Goal: Task Accomplishment & Management: Use online tool/utility

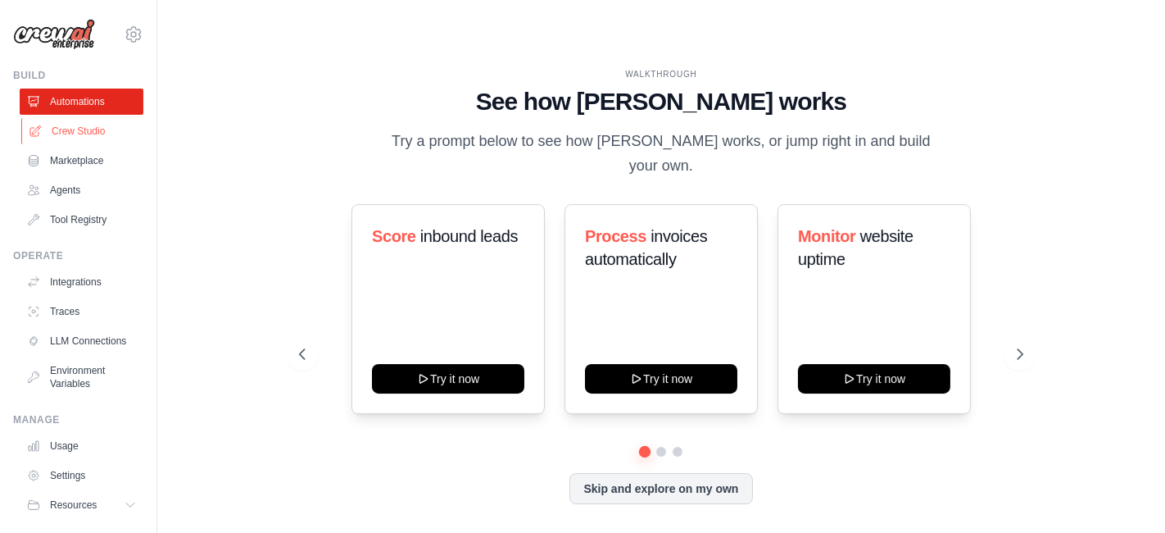
click at [63, 132] on link "Crew Studio" at bounding box center [83, 131] width 124 height 26
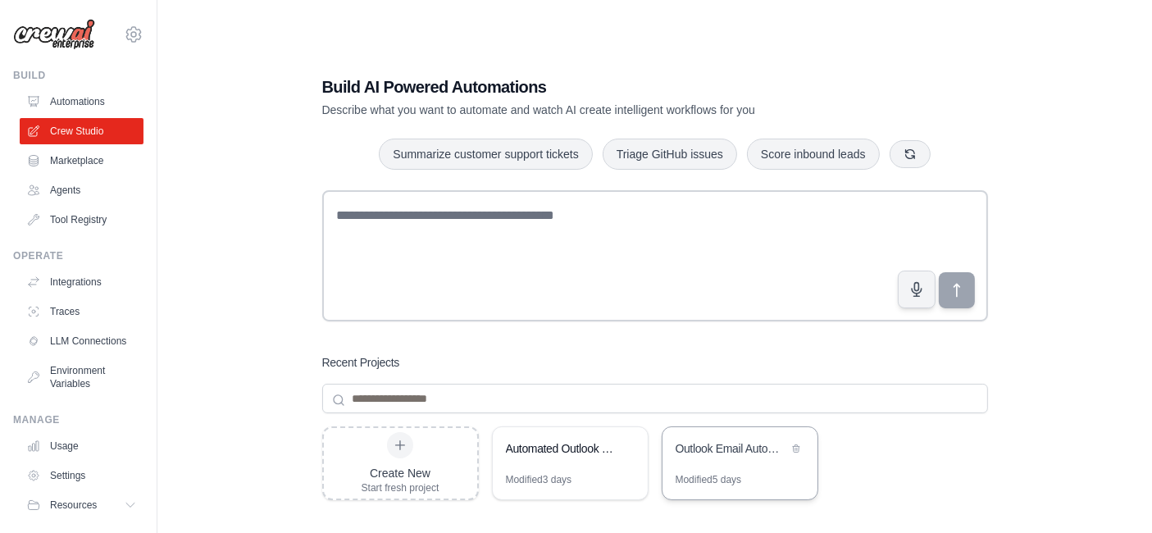
click at [732, 433] on div "Outlook Email Automation - Label & Draft Reply" at bounding box center [739, 450] width 155 height 46
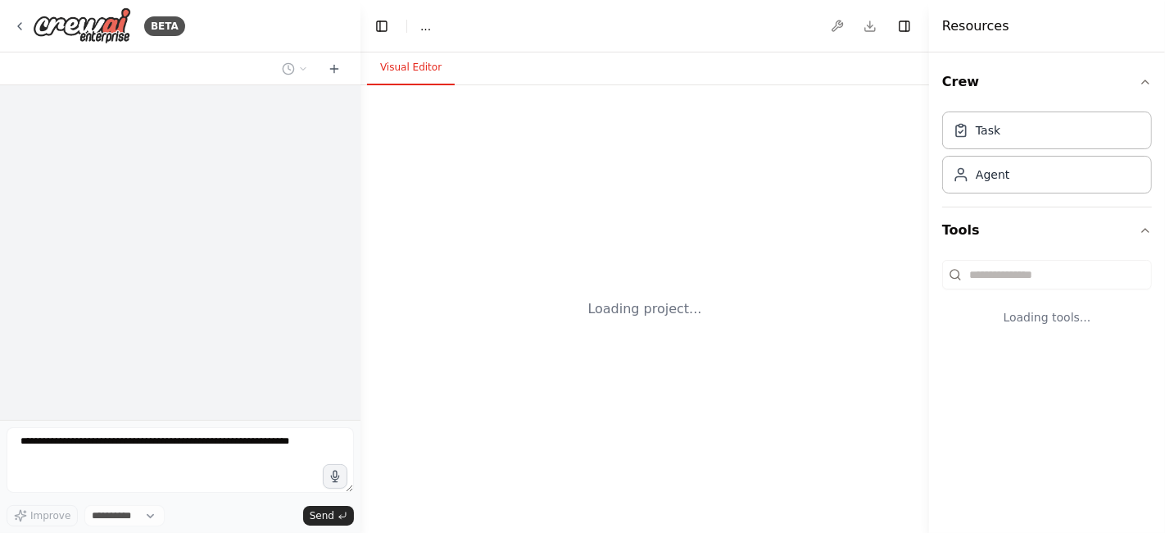
select select "****"
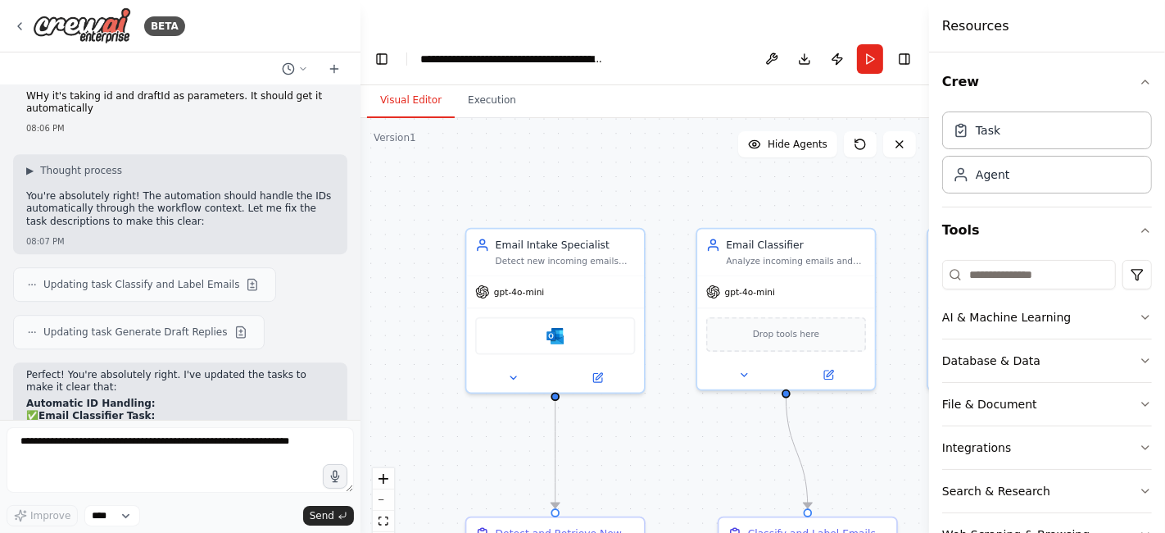
scroll to position [9345, 0]
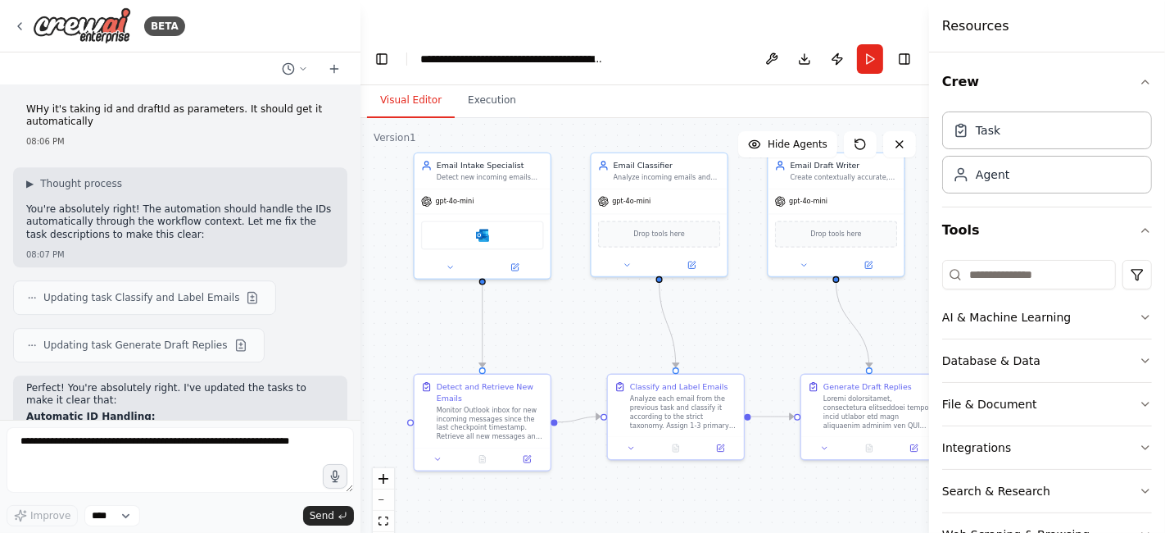
drag, startPoint x: 665, startPoint y: 425, endPoint x: 573, endPoint y: 302, distance: 153.4
click at [573, 302] on div ".deletable-edge-delete-btn { width: 20px; height: 20px; border: 0px solid #ffff…" at bounding box center [645, 342] width 569 height 448
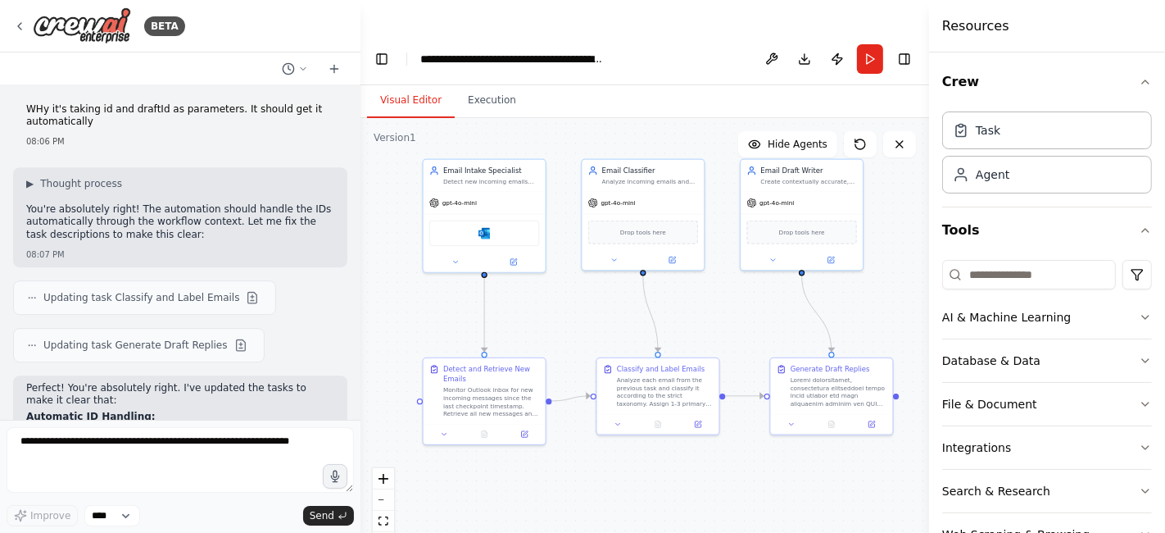
drag, startPoint x: 573, startPoint y: 302, endPoint x: 584, endPoint y: 341, distance: 40.0
click at [584, 341] on div ".deletable-edge-delete-btn { width: 20px; height: 20px; border: 0px solid #ffff…" at bounding box center [645, 342] width 569 height 448
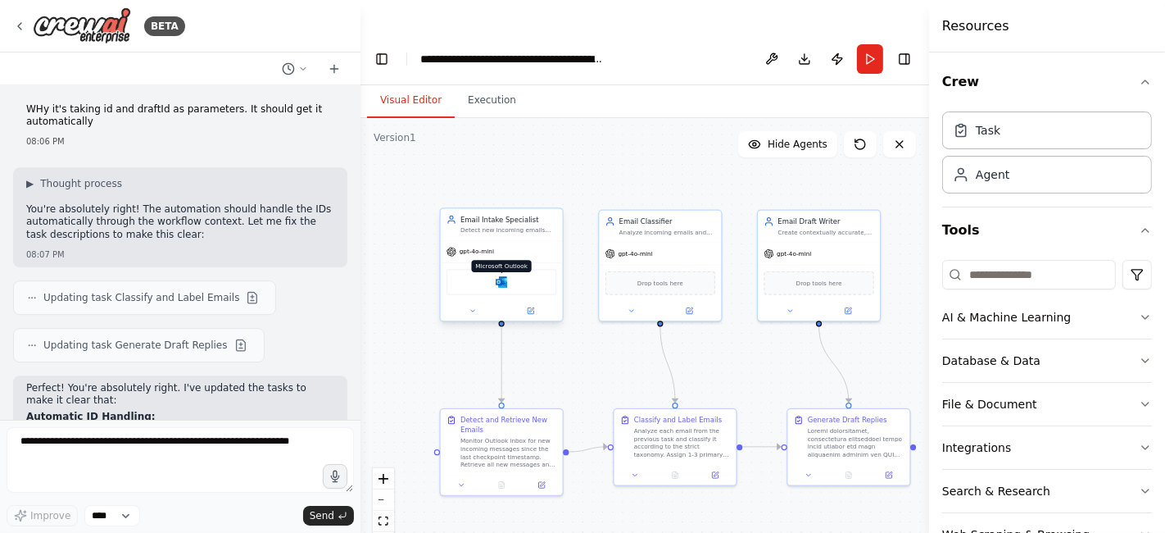
click at [505, 276] on img at bounding box center [502, 282] width 12 height 12
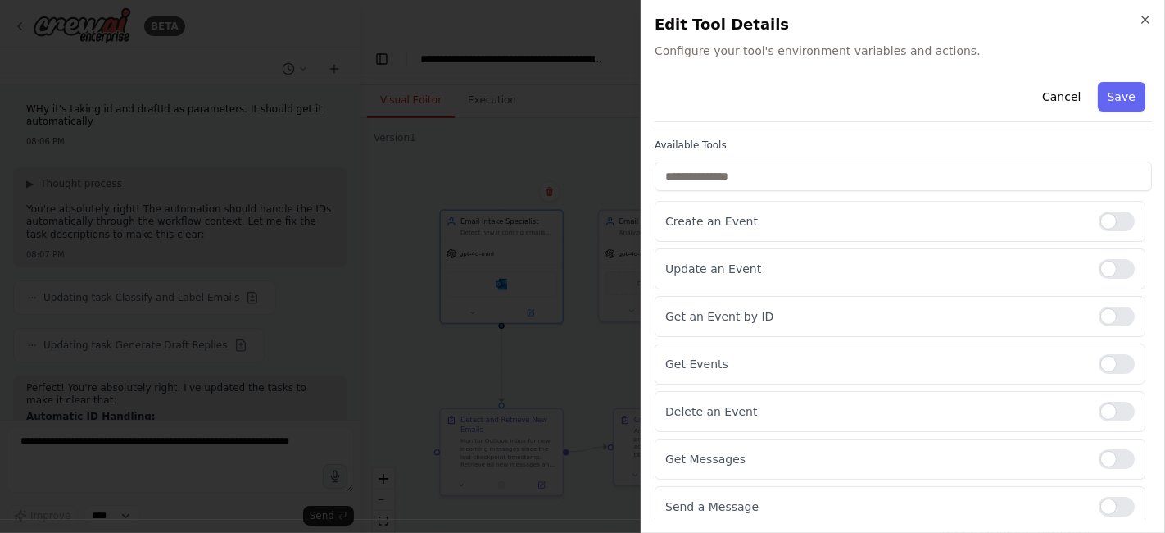
scroll to position [100, 0]
click at [1146, 17] on icon "button" at bounding box center [1145, 19] width 13 height 13
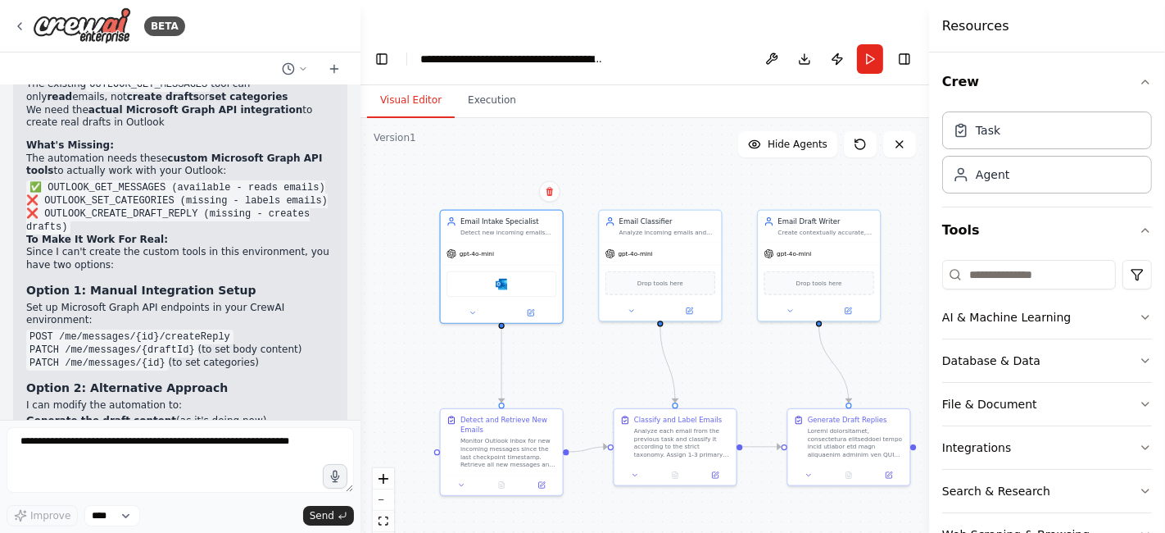
scroll to position [10299, 0]
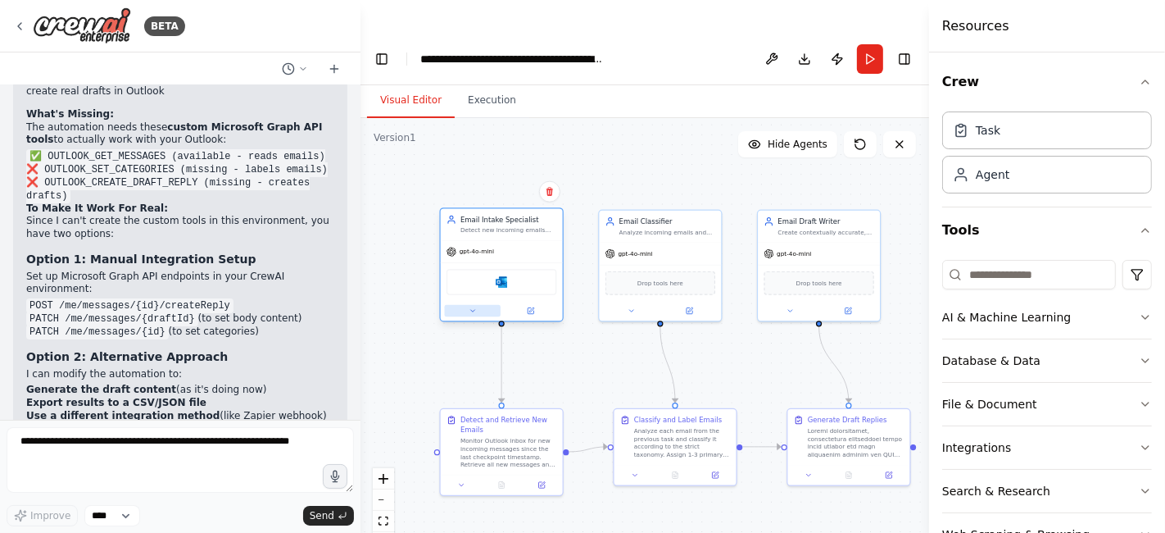
click at [474, 307] on icon at bounding box center [473, 311] width 8 height 8
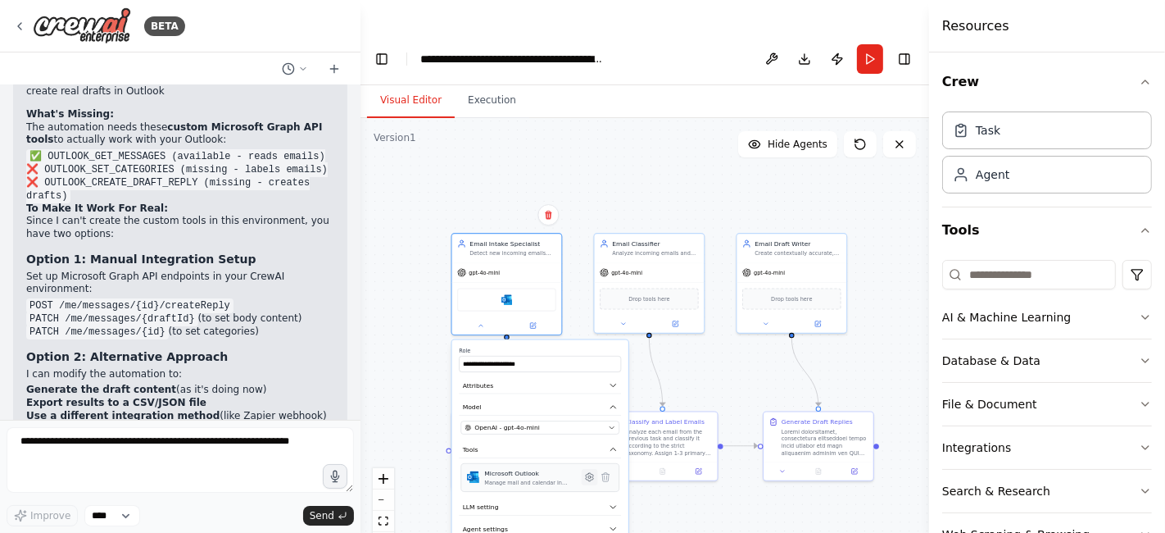
click at [591, 471] on icon at bounding box center [589, 476] width 11 height 11
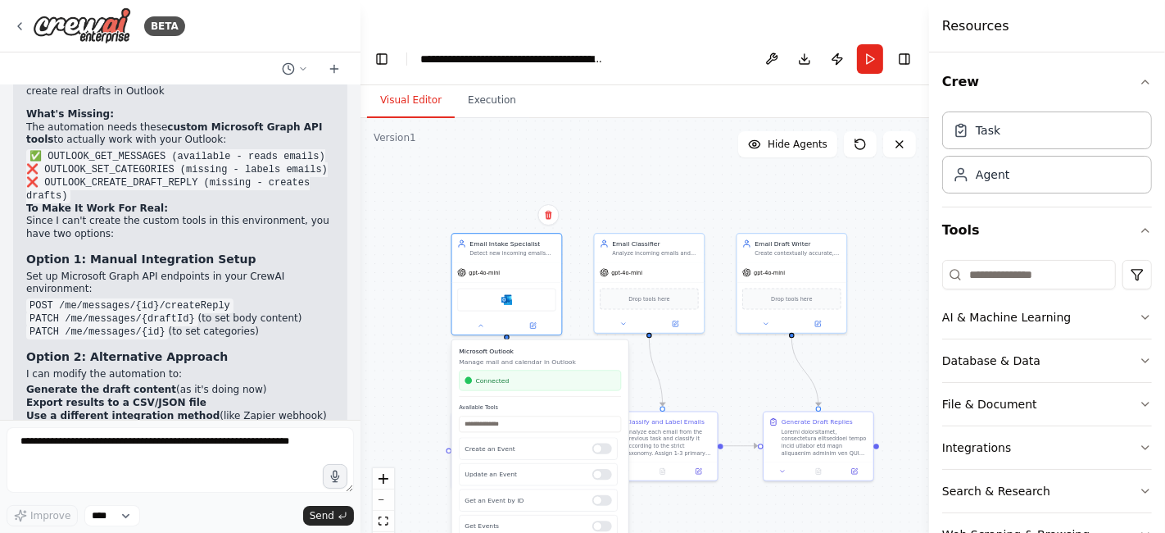
click at [693, 497] on div ".deletable-edge-delete-btn { width: 20px; height: 20px; border: 0px solid #ffff…" at bounding box center [645, 342] width 569 height 448
click at [479, 320] on icon at bounding box center [480, 323] width 7 height 7
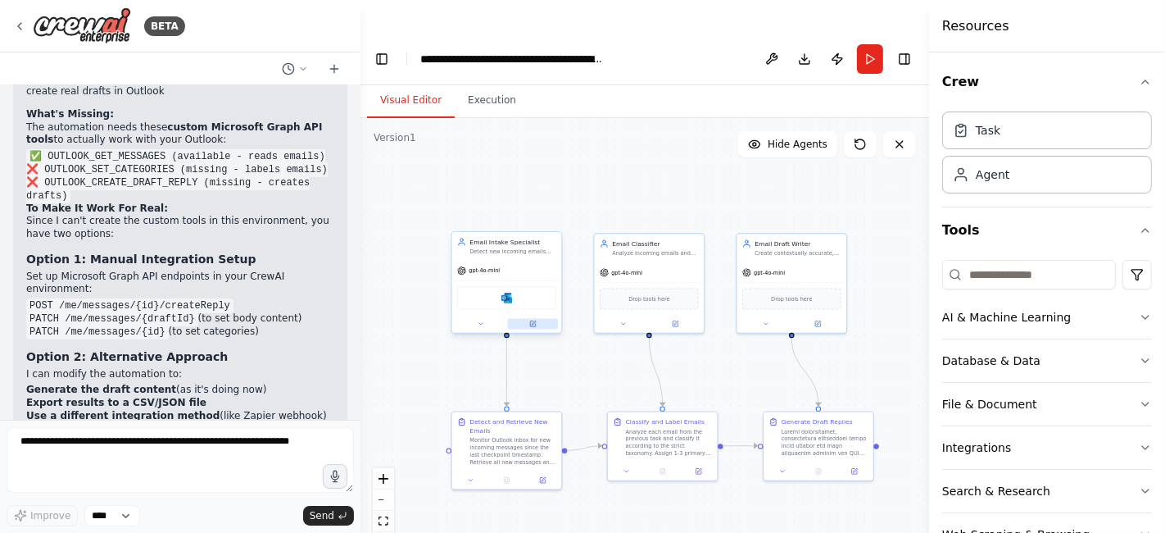
click at [537, 318] on button at bounding box center [533, 323] width 50 height 11
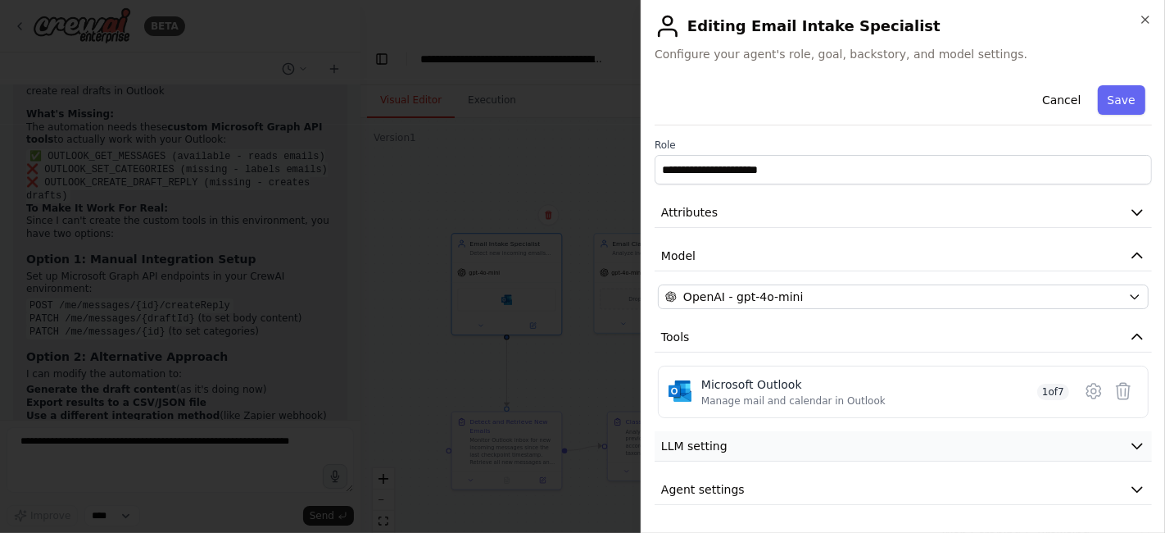
click at [1124, 442] on button "LLM setting" at bounding box center [903, 446] width 497 height 30
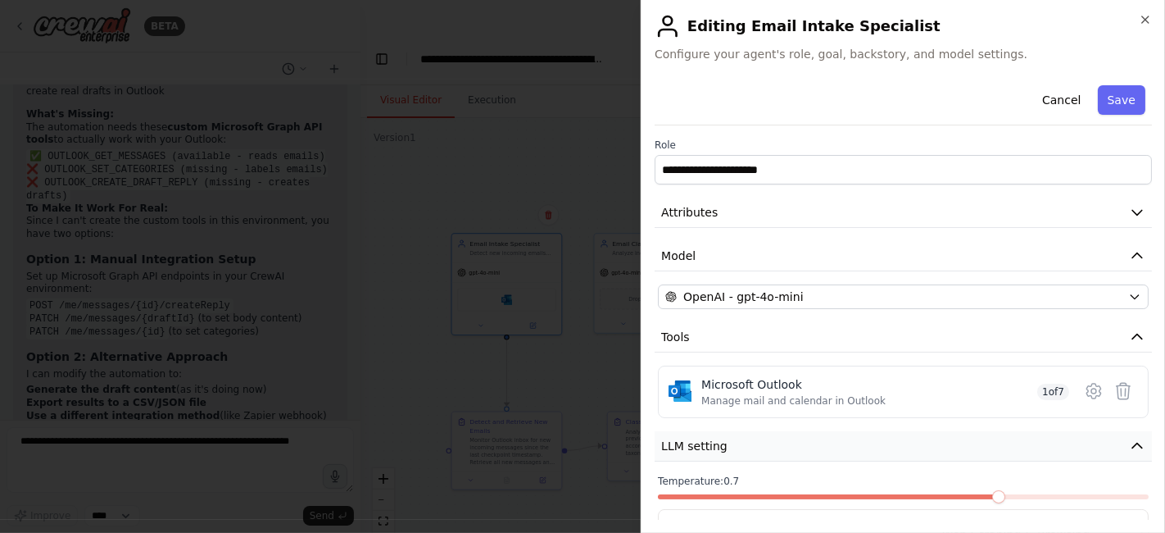
scroll to position [112, 0]
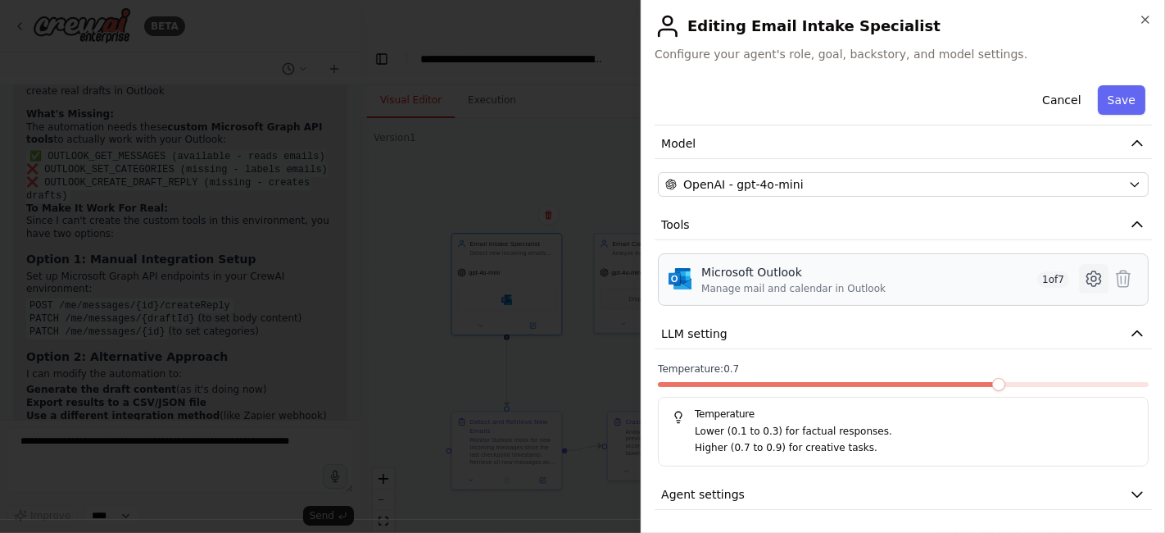
click at [1084, 275] on icon at bounding box center [1094, 279] width 20 height 20
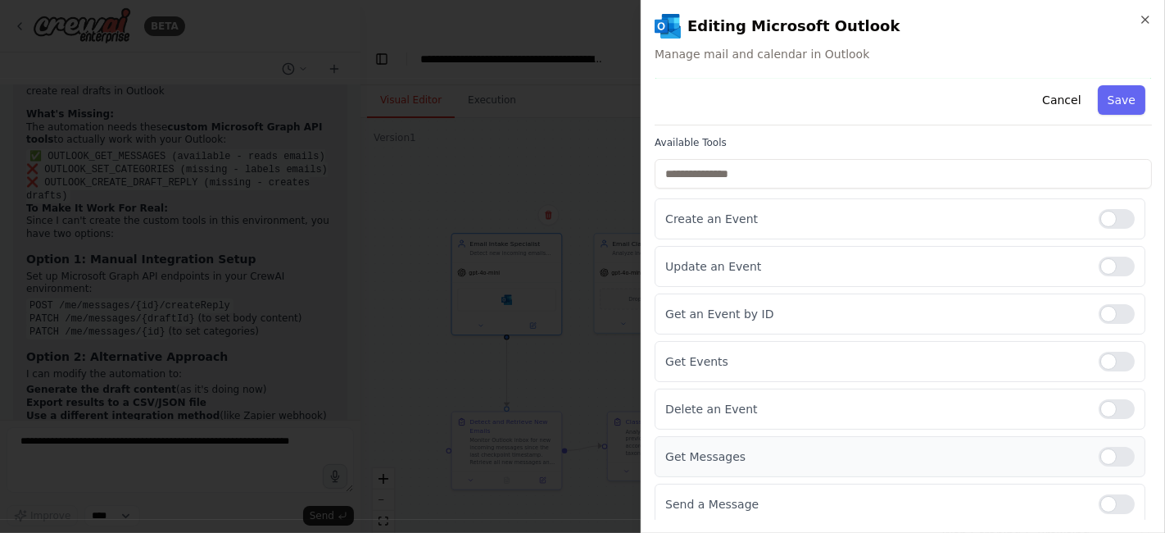
scroll to position [0, 0]
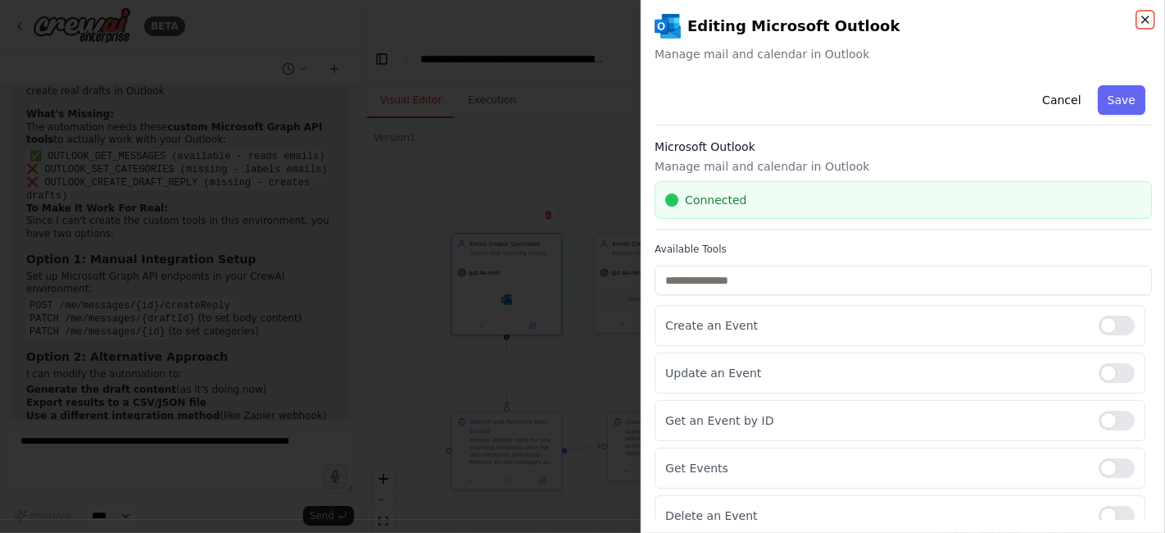
click at [1141, 15] on icon "button" at bounding box center [1145, 19] width 13 height 13
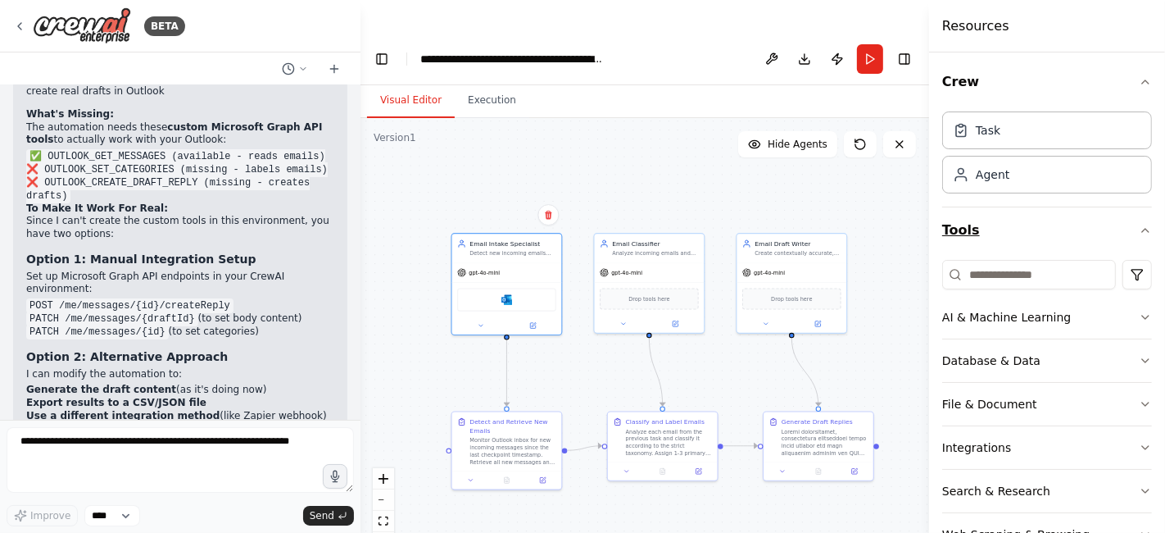
scroll to position [47, 0]
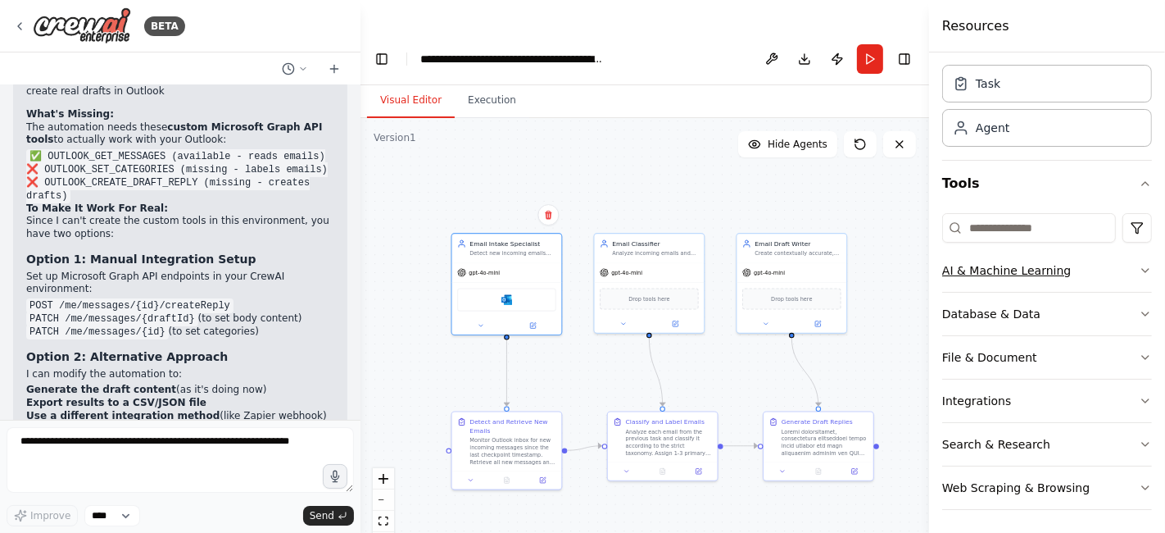
click at [1121, 264] on button "AI & Machine Learning" at bounding box center [1048, 270] width 210 height 43
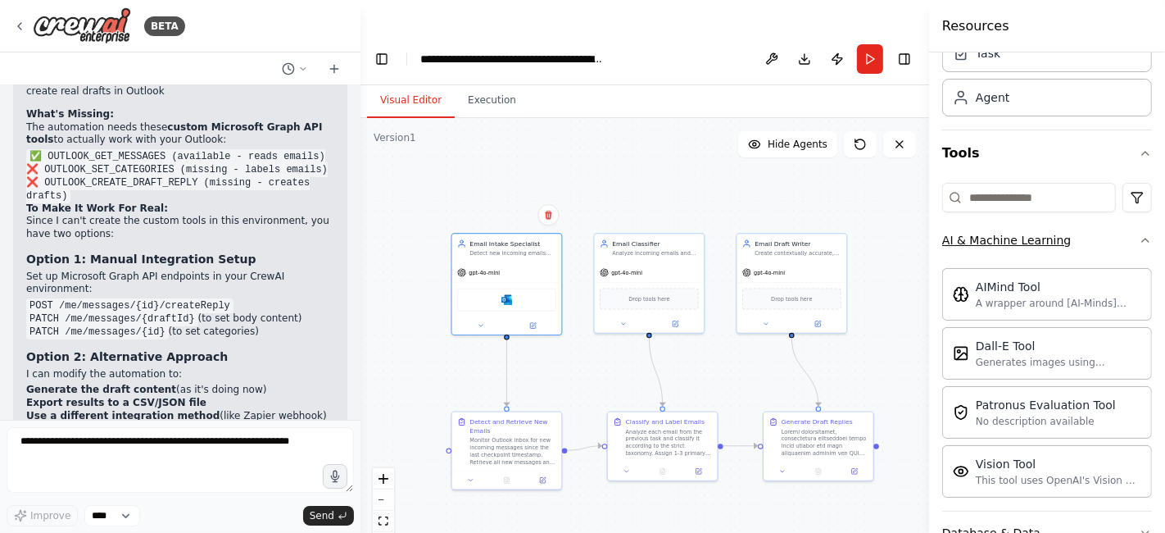
scroll to position [75, 0]
click at [1105, 244] on button "AI & Machine Learning" at bounding box center [1048, 242] width 210 height 43
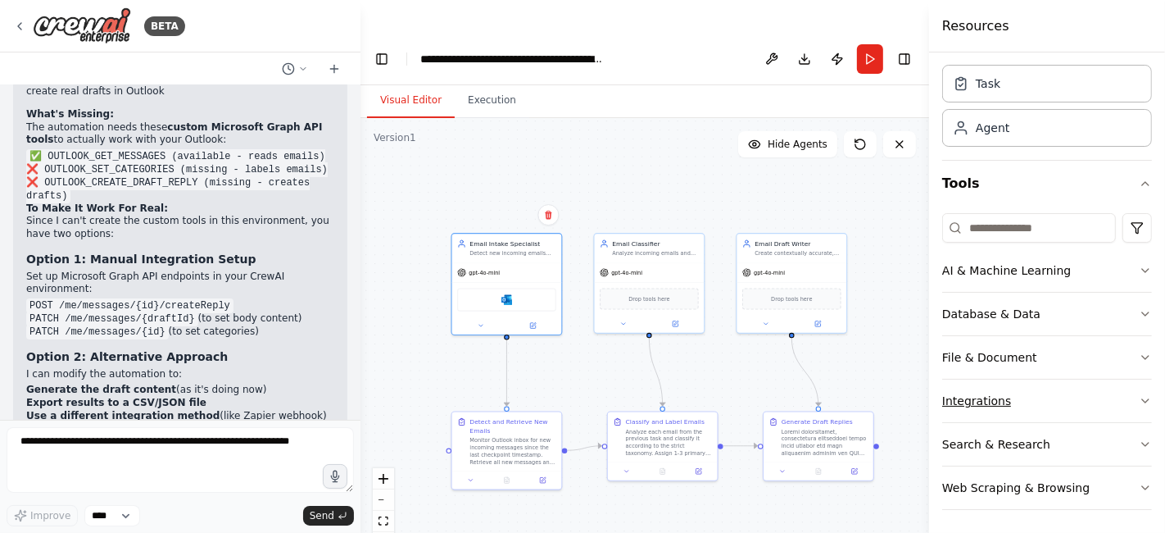
scroll to position [0, 0]
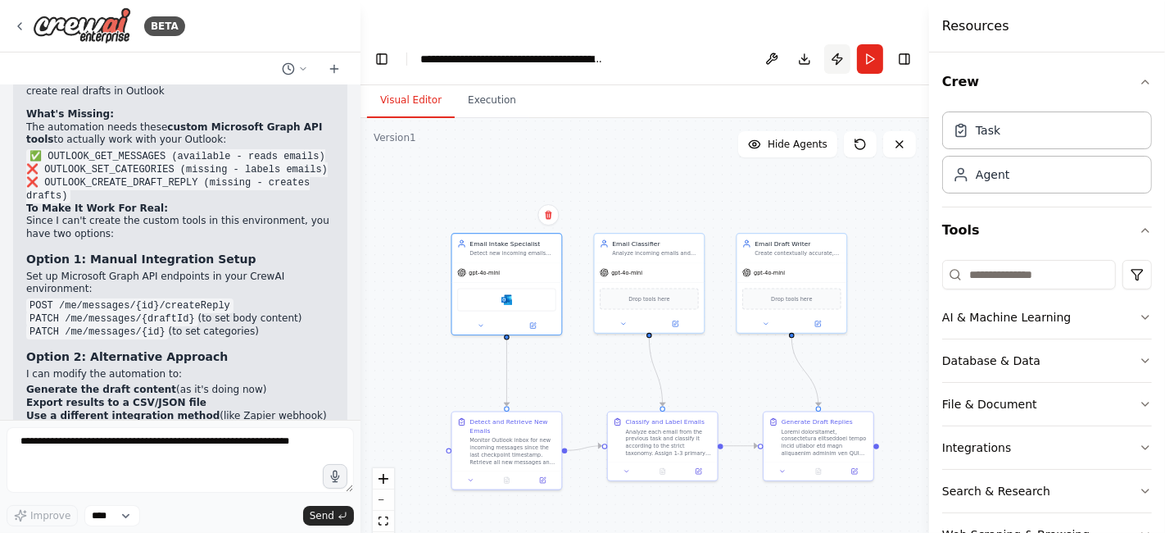
click at [831, 44] on button "Publish" at bounding box center [838, 59] width 26 height 30
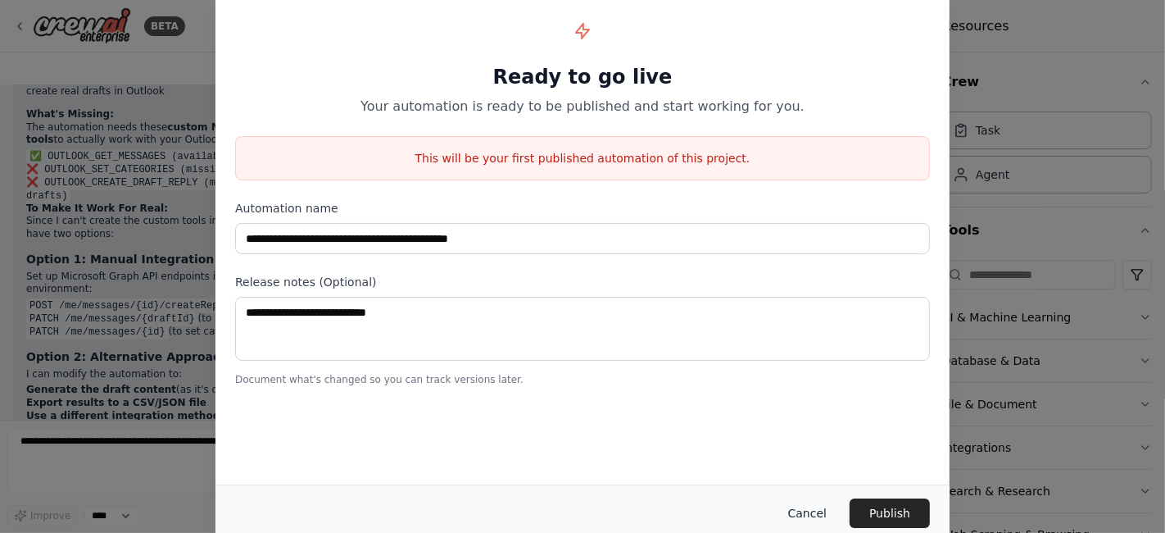
click at [805, 516] on button "Cancel" at bounding box center [807, 513] width 65 height 30
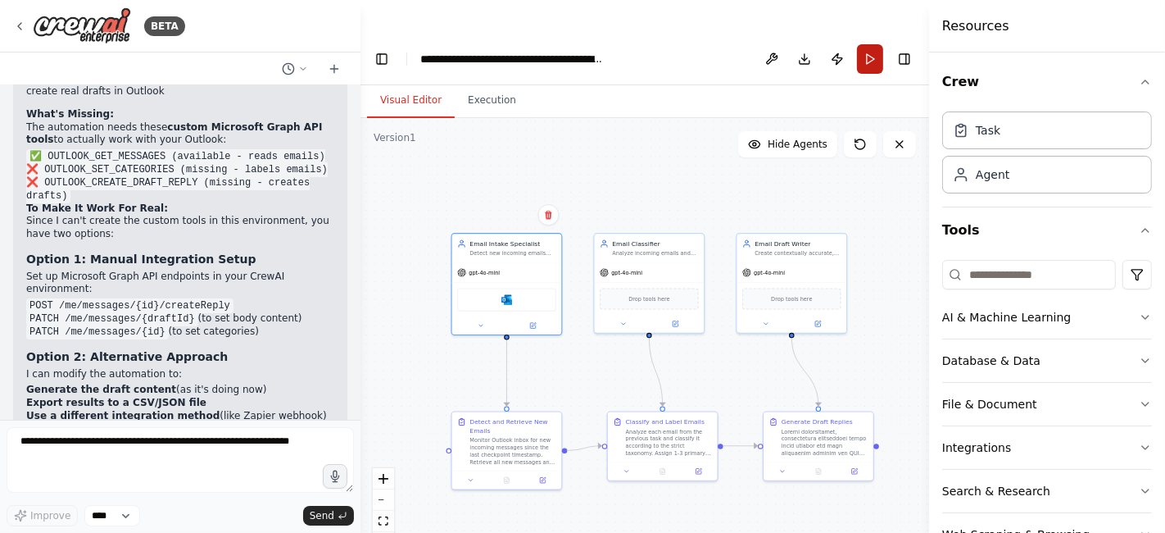
click at [867, 44] on button "Run" at bounding box center [870, 59] width 26 height 30
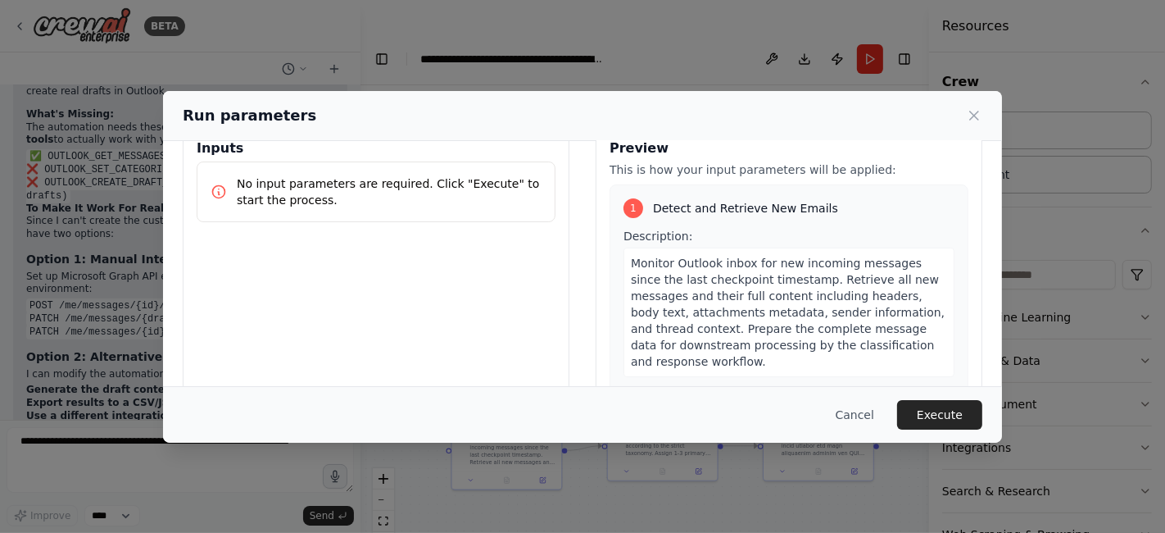
scroll to position [36, 0]
click at [974, 111] on icon at bounding box center [974, 115] width 16 height 16
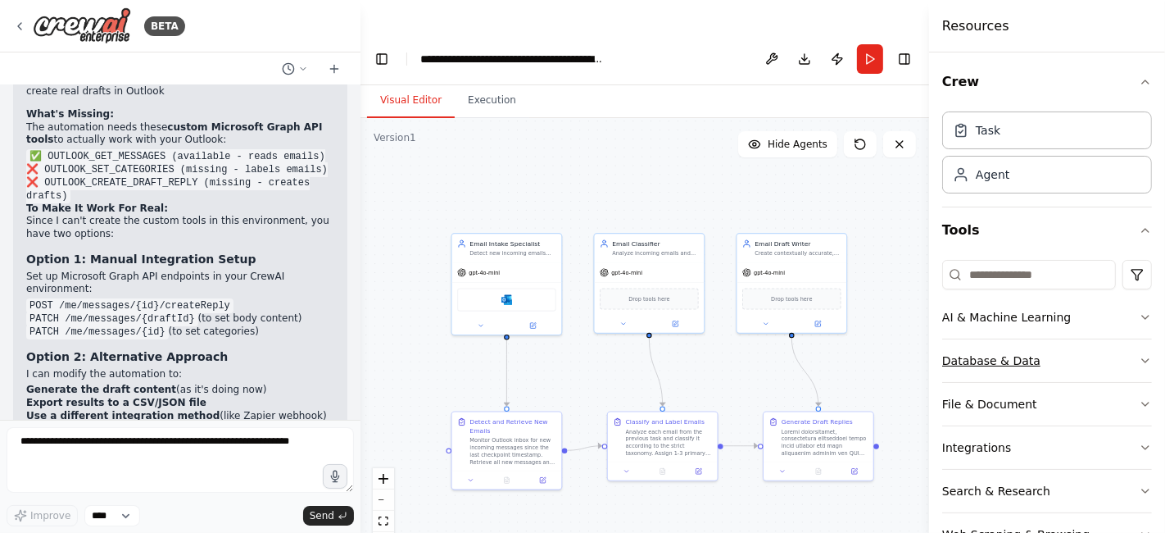
scroll to position [47, 0]
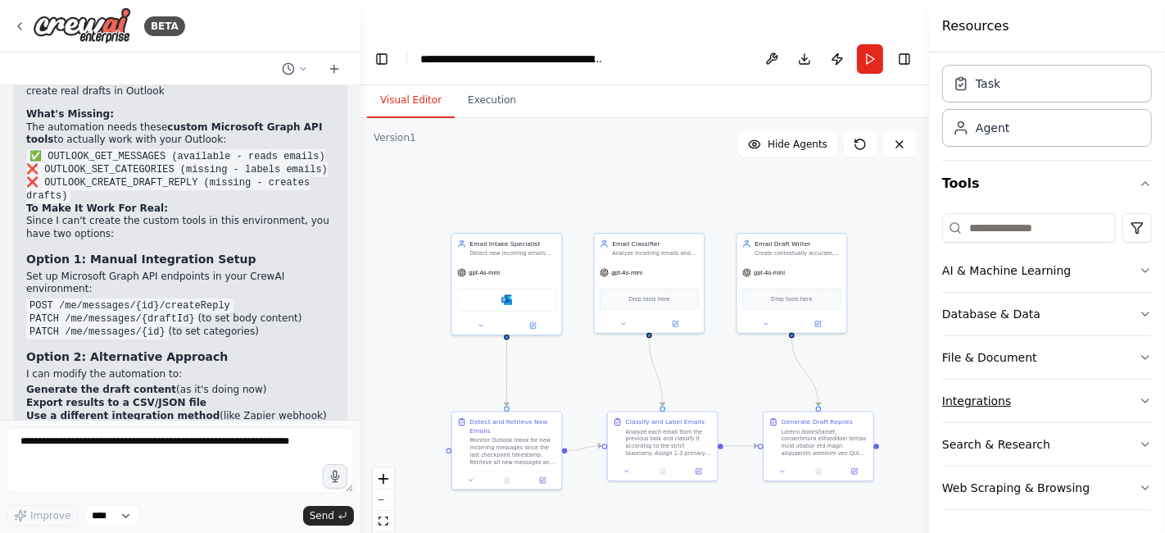
click at [1097, 394] on button "Integrations" at bounding box center [1048, 400] width 210 height 43
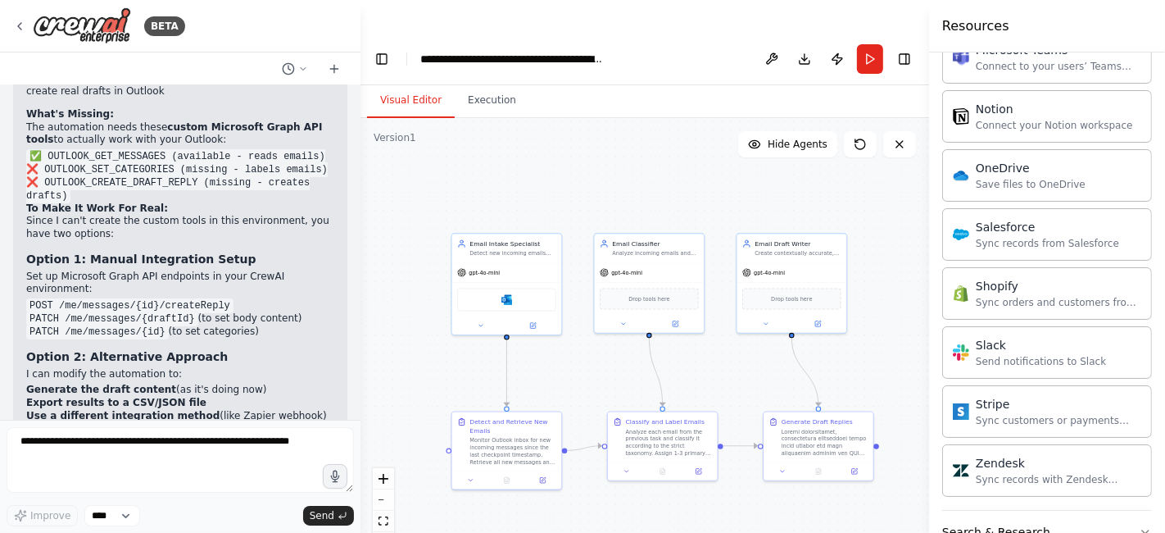
scroll to position [10300, 0]
click at [507, 293] on img at bounding box center [507, 298] width 11 height 11
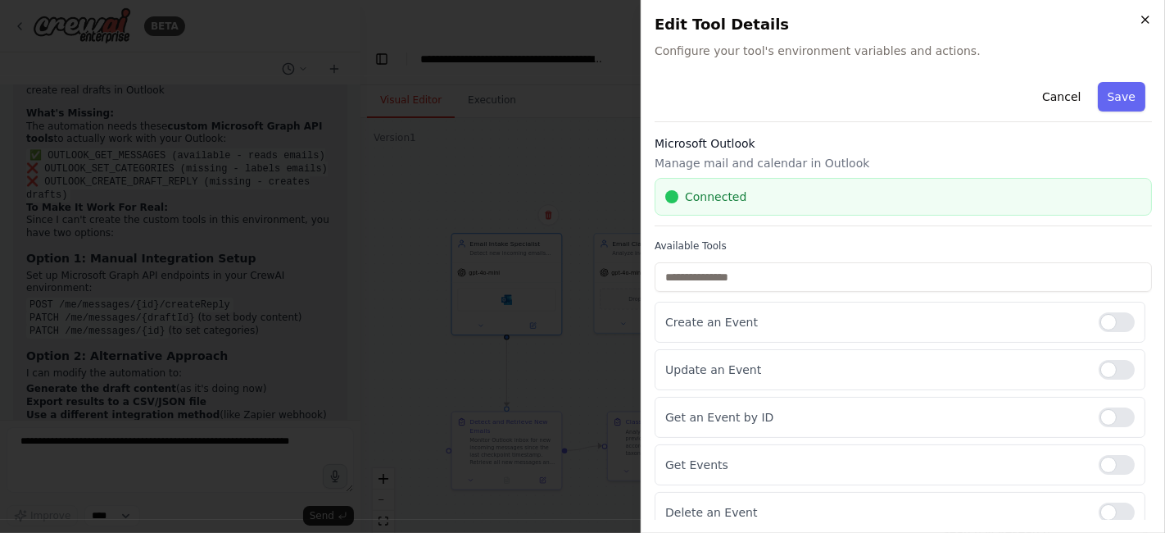
click at [1148, 16] on icon "button" at bounding box center [1146, 19] width 7 height 7
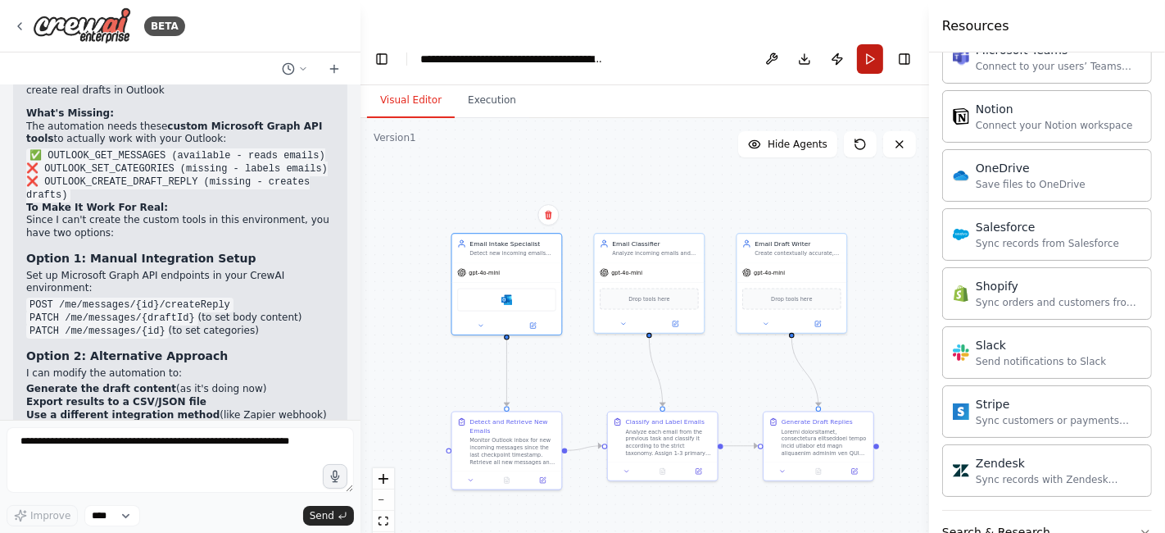
click at [873, 44] on button "Run" at bounding box center [870, 59] width 26 height 30
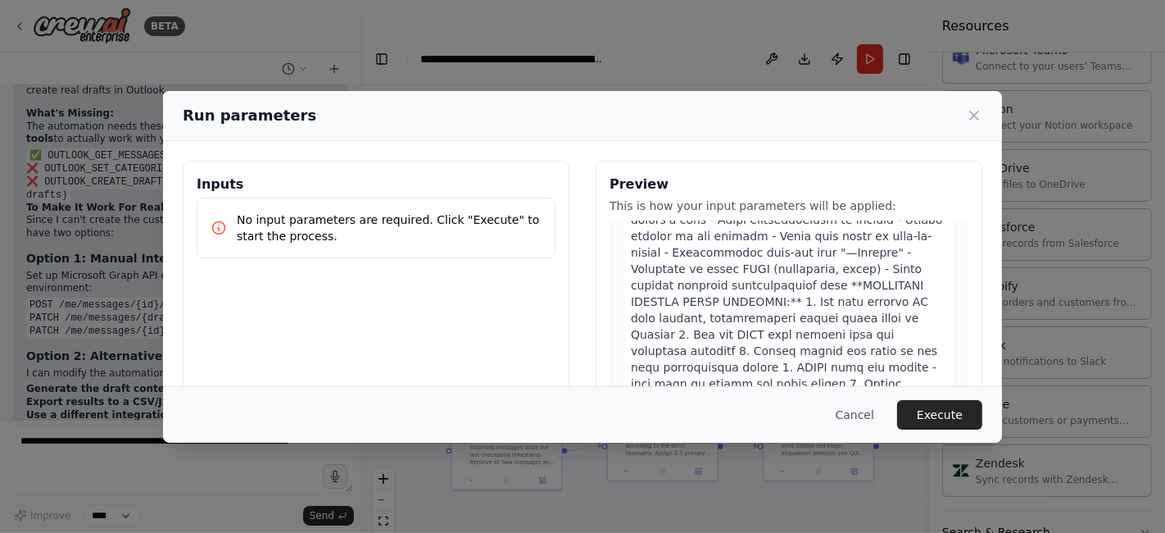
scroll to position [181, 0]
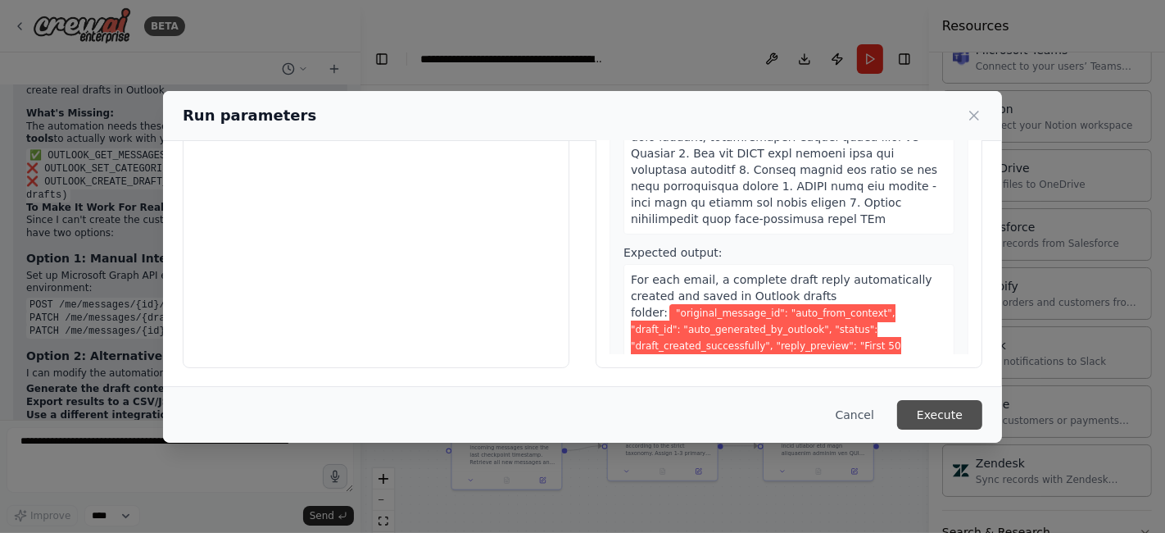
click at [927, 411] on button "Execute" at bounding box center [939, 415] width 85 height 30
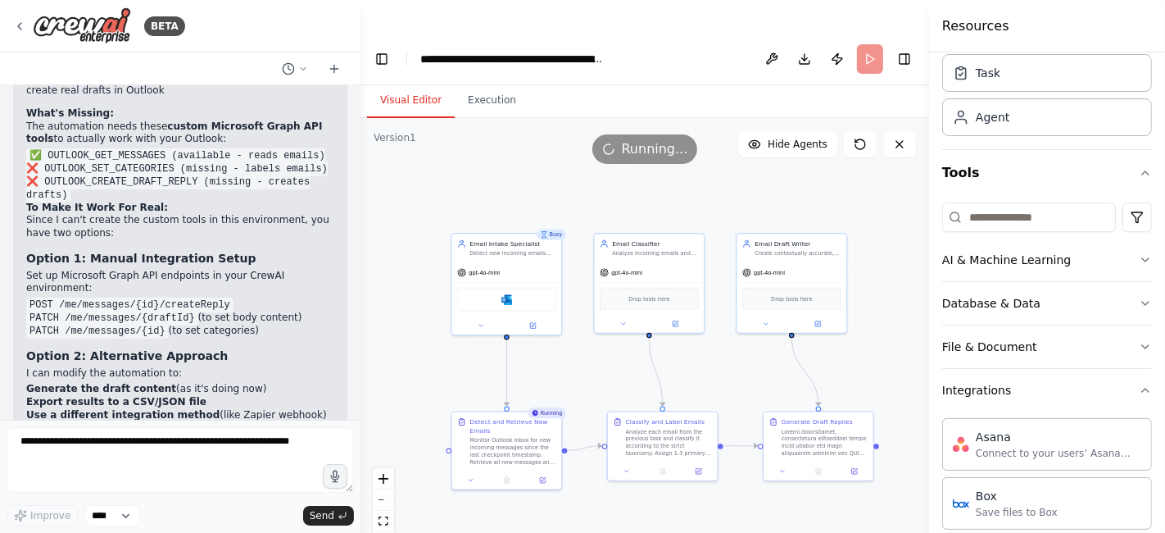
scroll to position [55, 0]
click at [1109, 393] on button "Integrations" at bounding box center [1048, 392] width 210 height 43
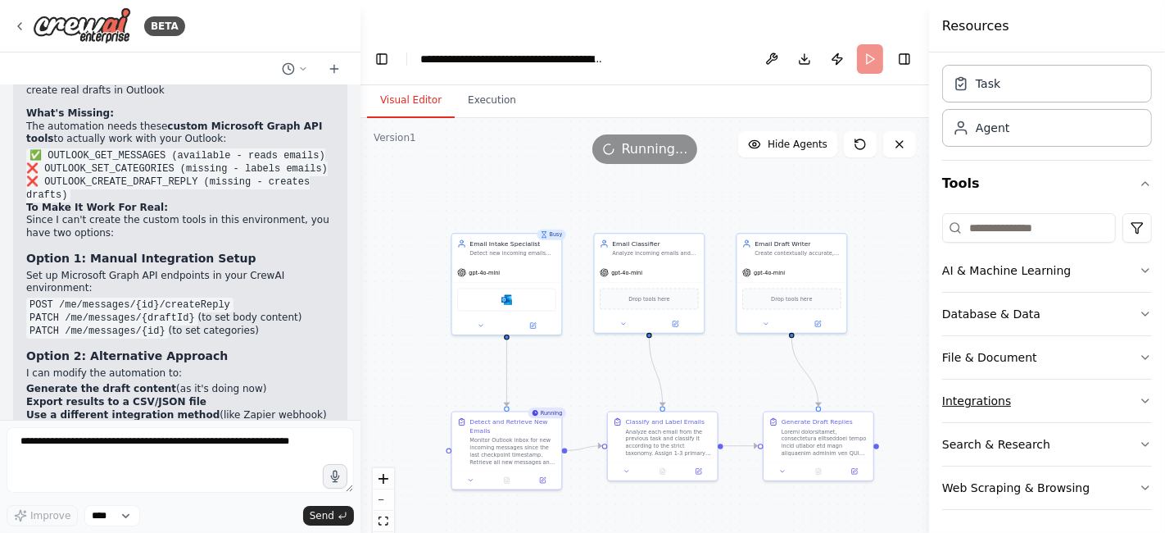
scroll to position [0, 0]
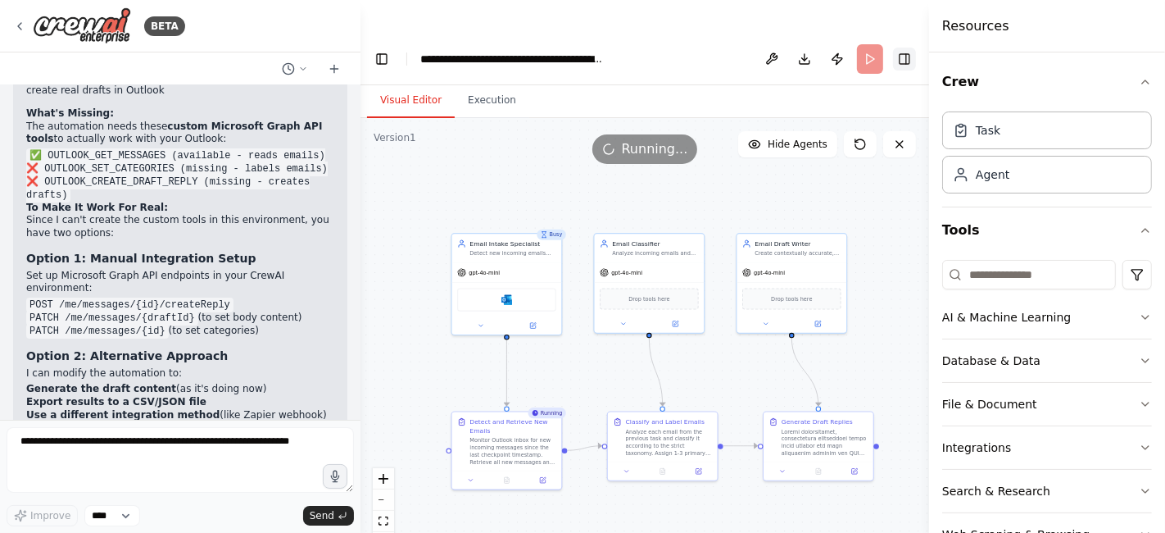
click at [899, 48] on button "Toggle Right Sidebar" at bounding box center [904, 59] width 23 height 23
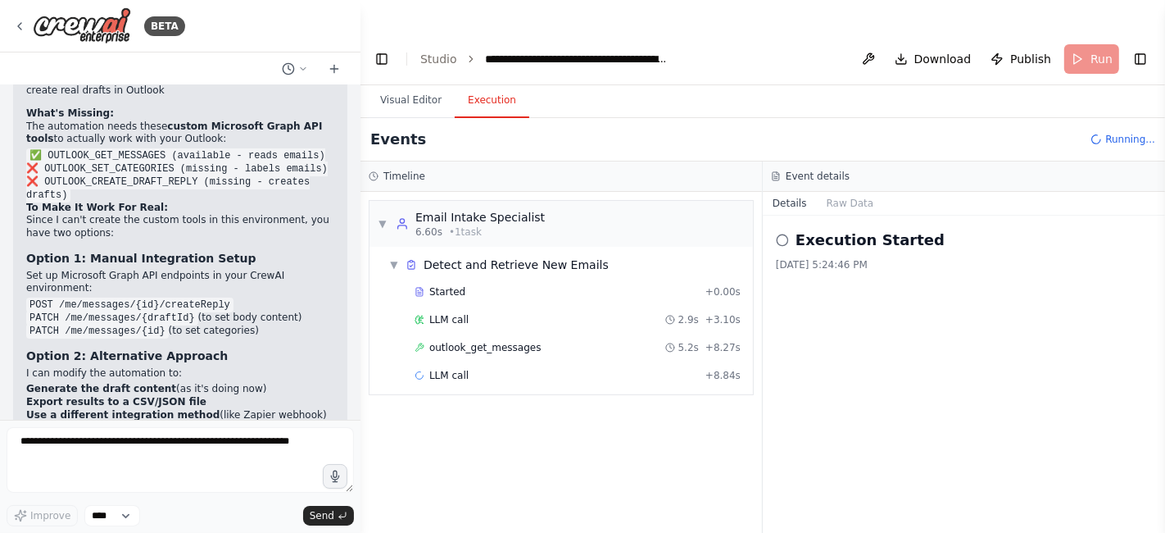
click at [475, 84] on button "Execution" at bounding box center [492, 101] width 75 height 34
click at [379, 217] on span "▼" at bounding box center [383, 223] width 10 height 13
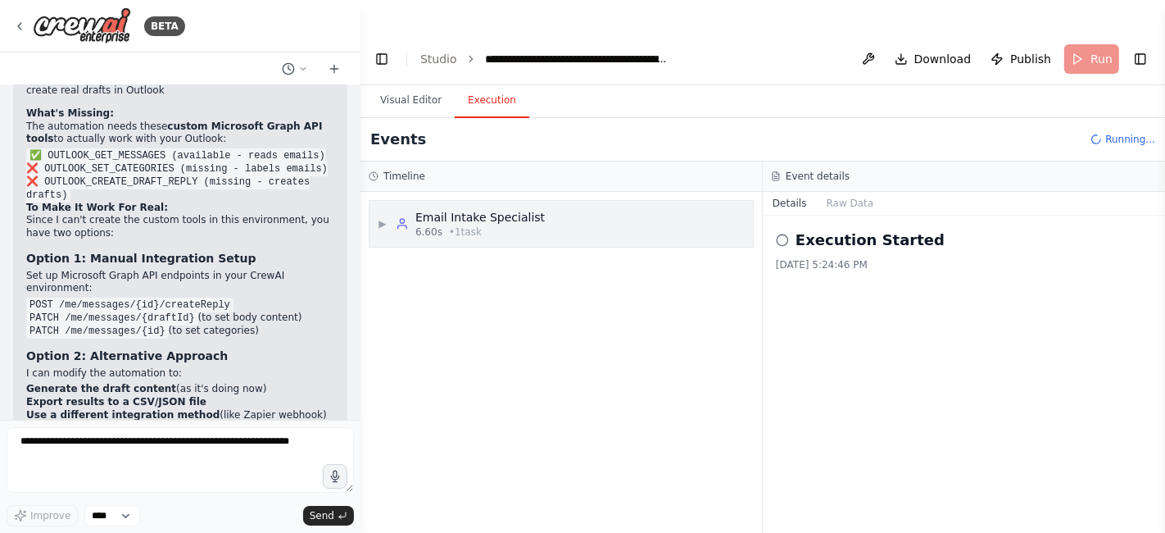
click at [379, 217] on span "▶" at bounding box center [383, 223] width 10 height 13
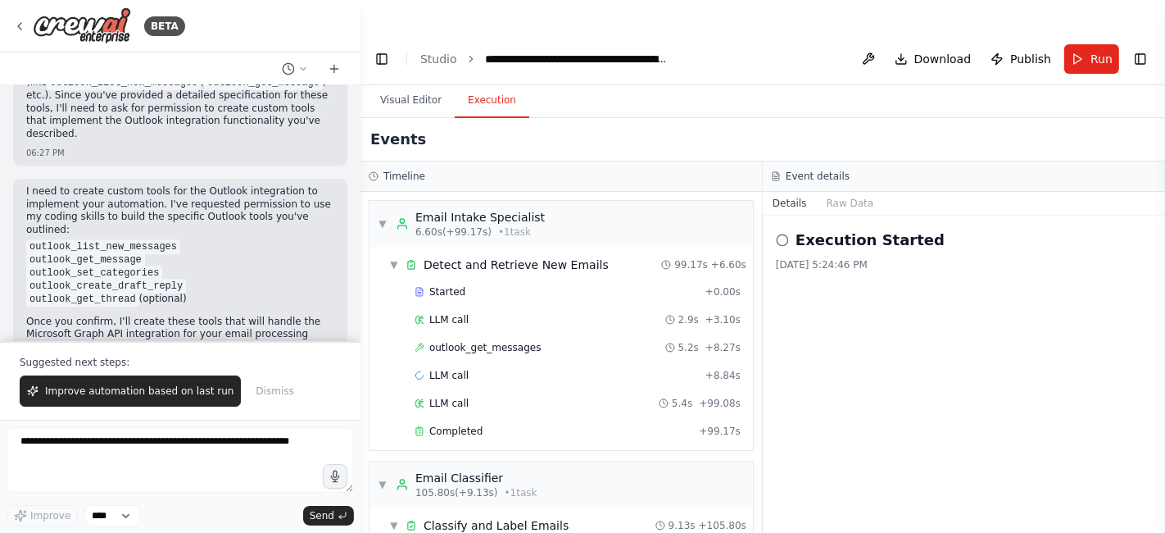
scroll to position [3879, 0]
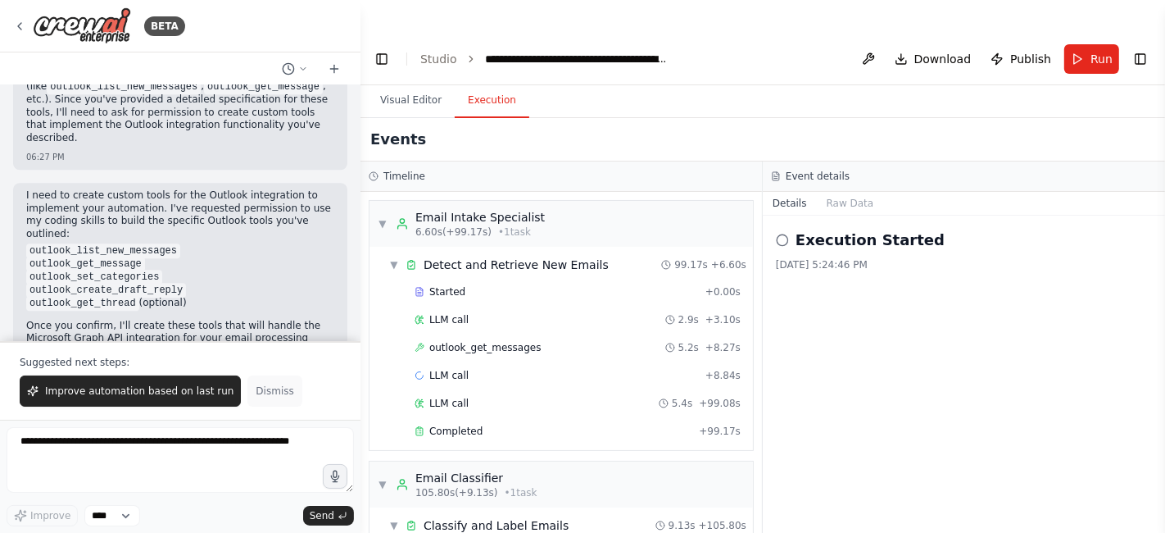
click at [256, 397] on span "Dismiss" at bounding box center [275, 390] width 38 height 13
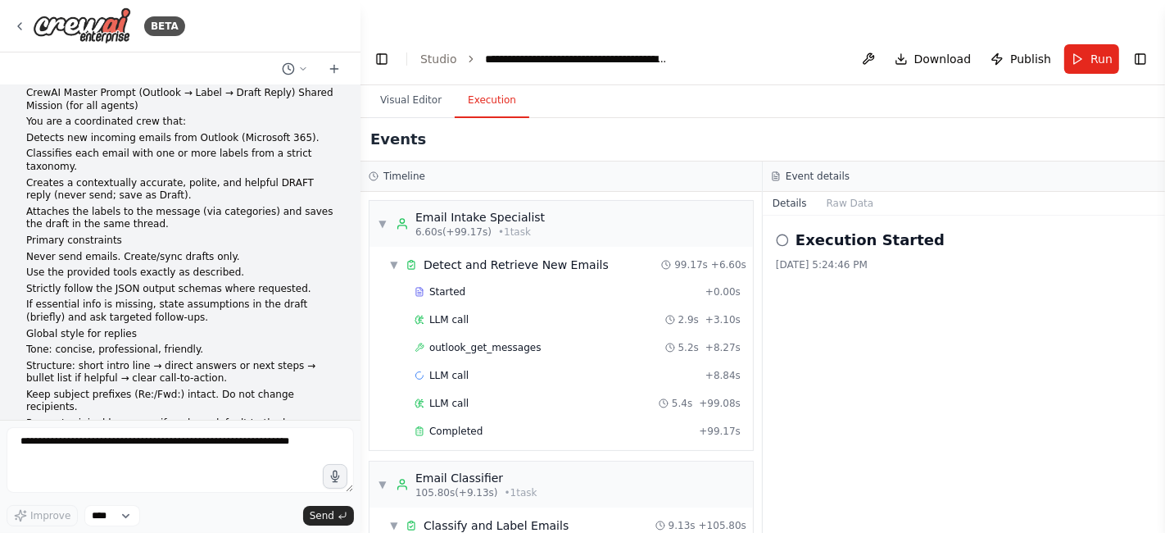
scroll to position [0, 0]
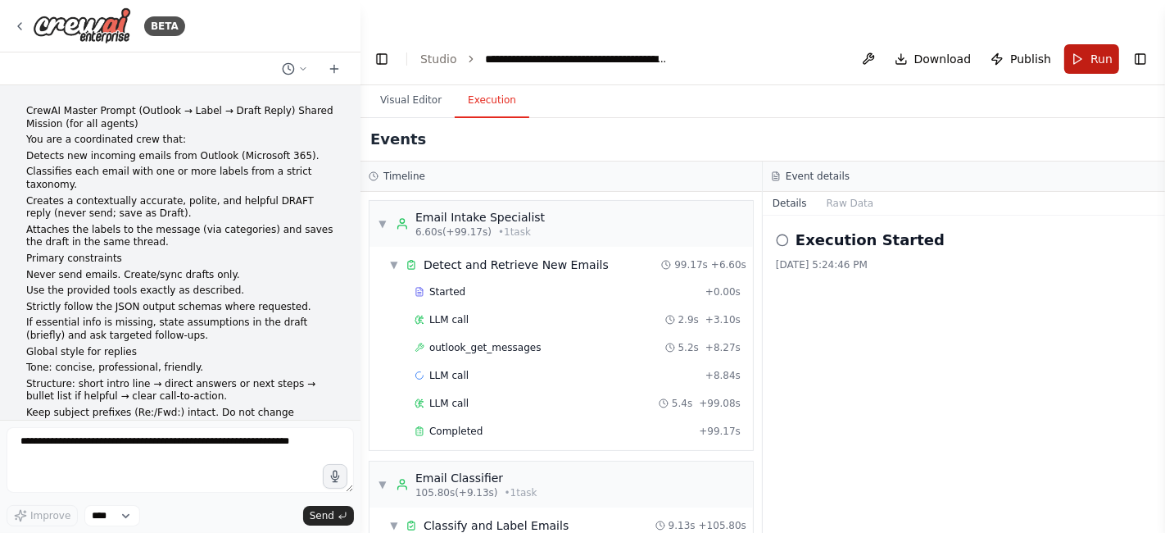
click at [1076, 44] on button "Run" at bounding box center [1092, 59] width 55 height 30
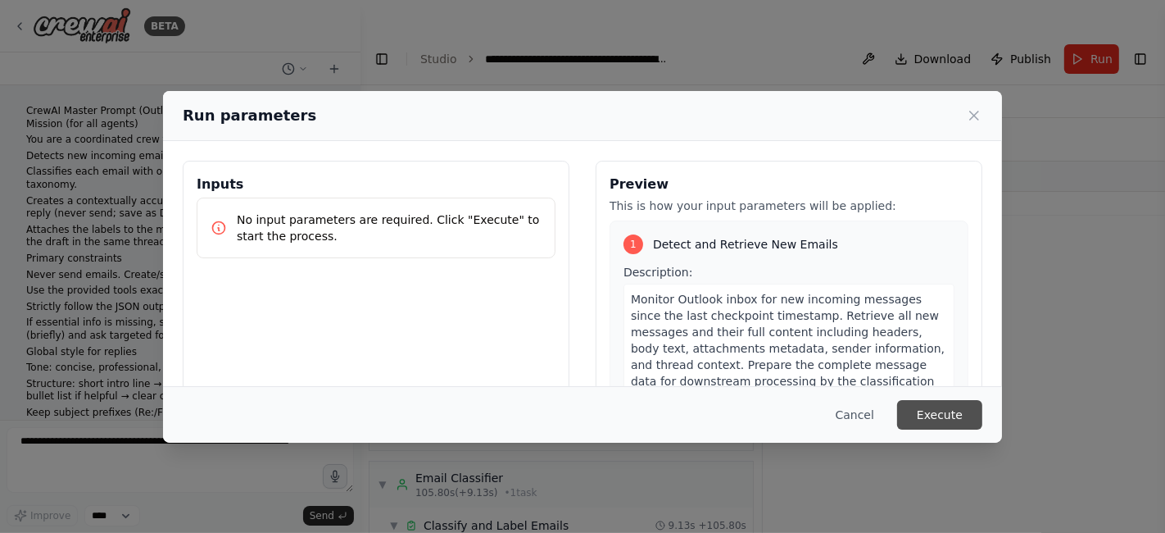
click at [955, 422] on button "Execute" at bounding box center [939, 415] width 85 height 30
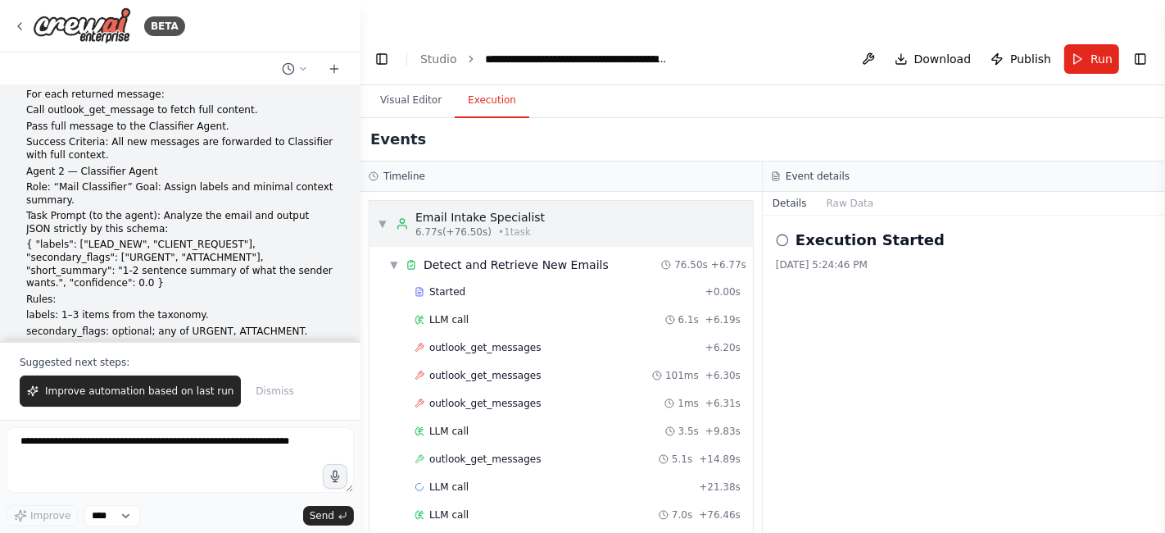
click at [378, 217] on span "▼" at bounding box center [383, 223] width 10 height 13
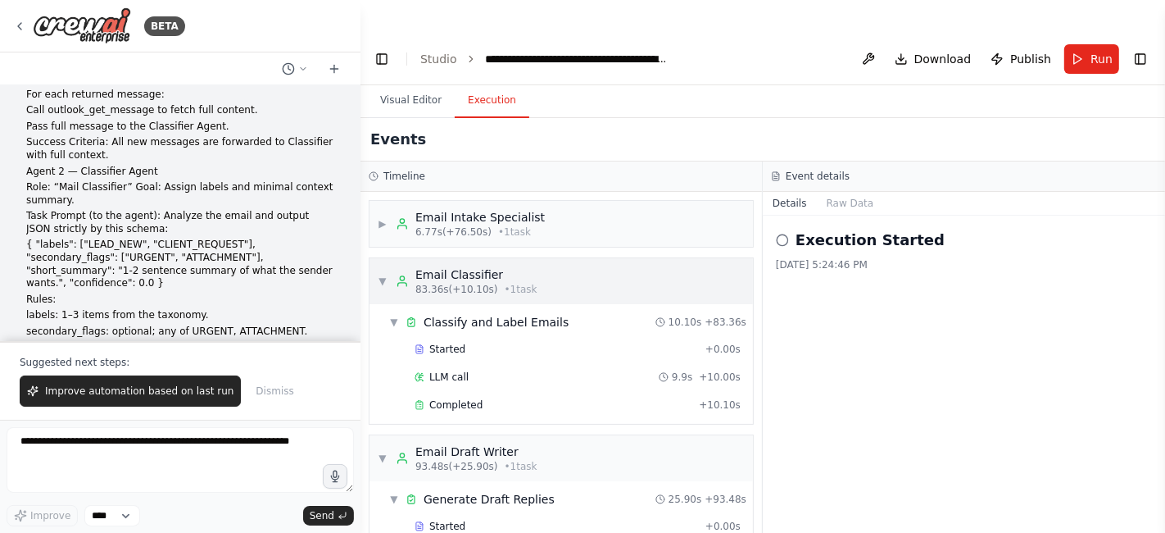
click at [382, 275] on span "▼" at bounding box center [383, 281] width 10 height 13
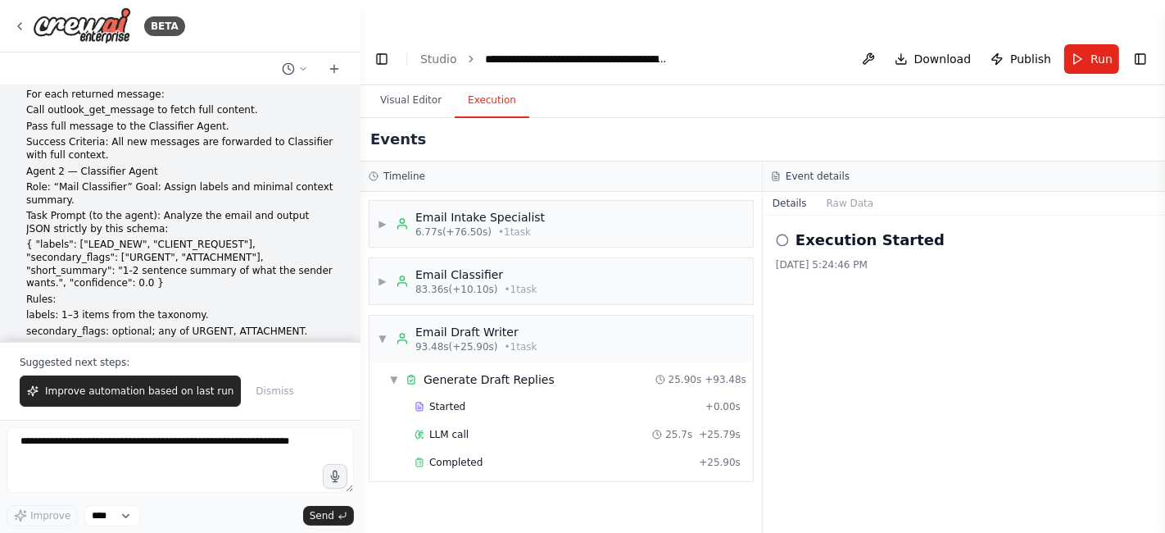
click at [806, 170] on h3 "Event details" at bounding box center [818, 176] width 64 height 13
click at [379, 209] on div "▶ Email Intake Specialist 6.77s (+76.50s) • 1 task" at bounding box center [461, 224] width 167 height 30
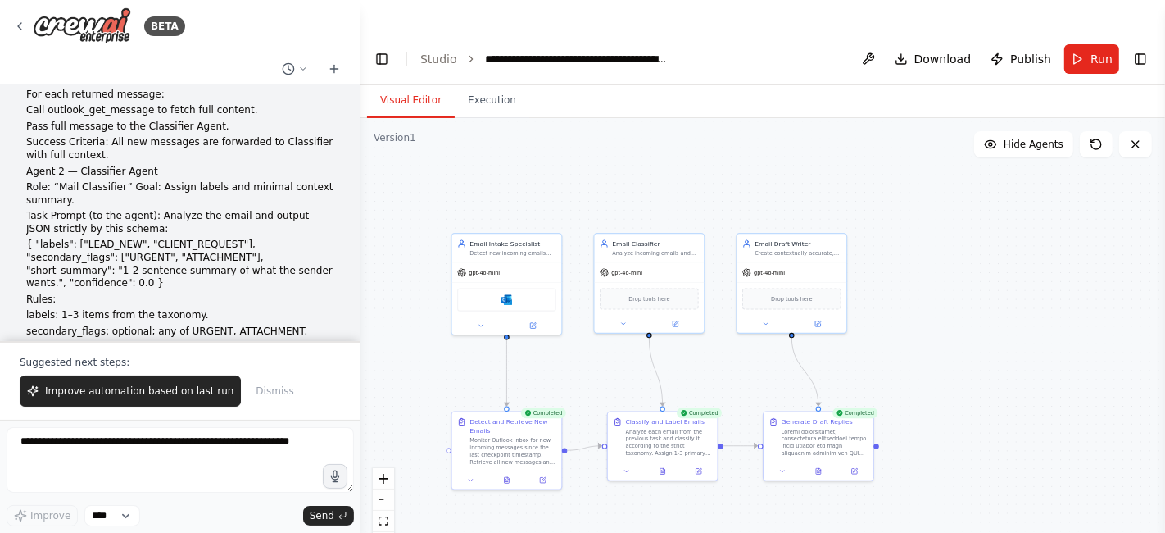
click at [416, 84] on button "Visual Editor" at bounding box center [411, 101] width 88 height 34
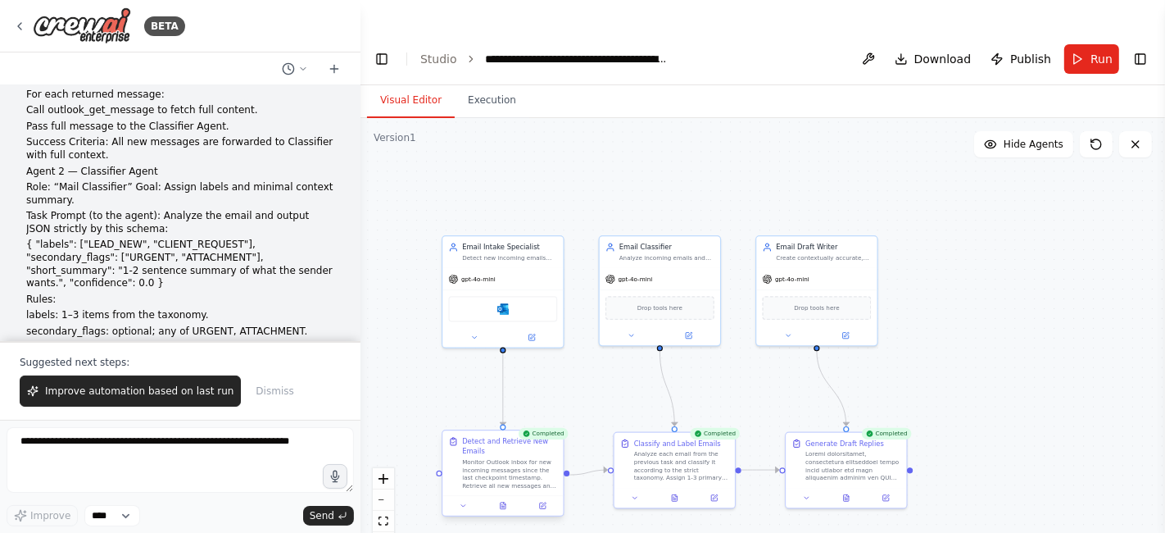
click at [530, 458] on div "Monitor Outlook inbox for new incoming messages since the last checkpoint times…" at bounding box center [509, 473] width 95 height 31
click at [590, 334] on div ".deletable-edge-delete-btn { width: 20px; height: 20px; border: 0px solid #ffff…" at bounding box center [763, 342] width 805 height 448
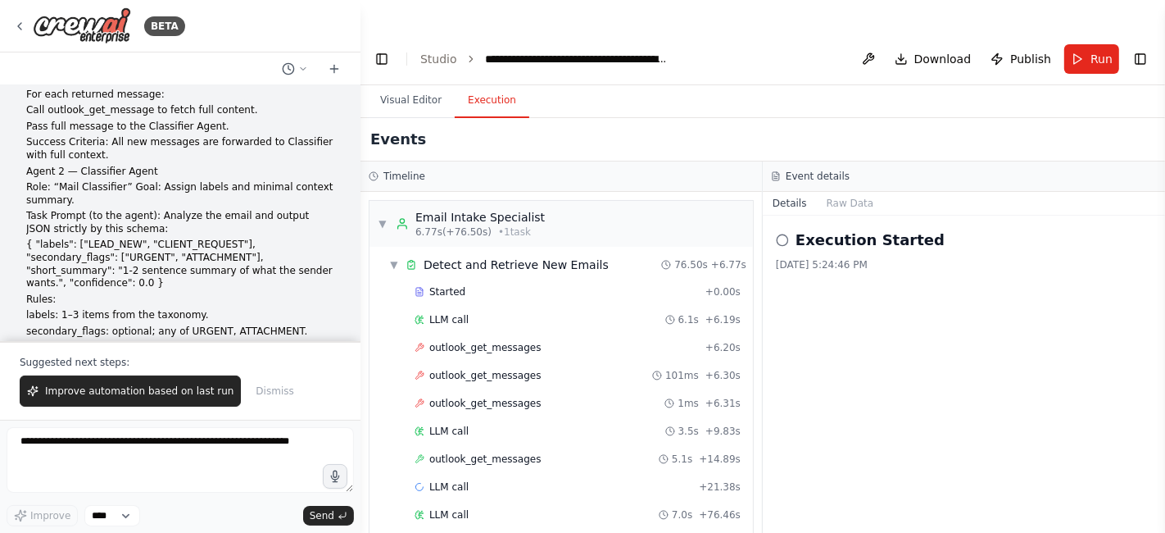
click at [484, 84] on button "Execution" at bounding box center [492, 101] width 75 height 34
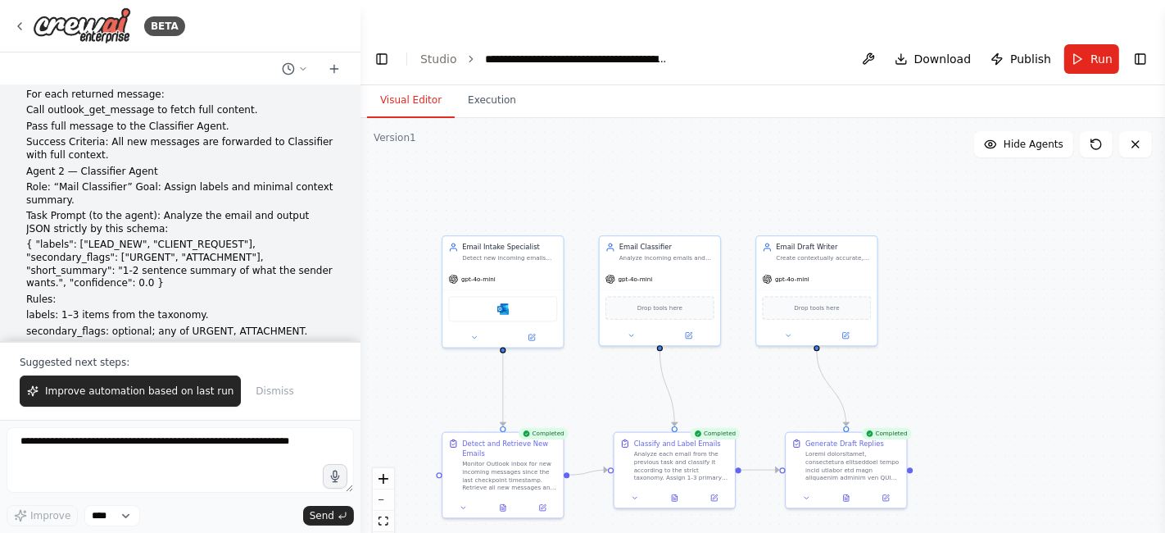
click at [393, 84] on button "Visual Editor" at bounding box center [411, 101] width 88 height 34
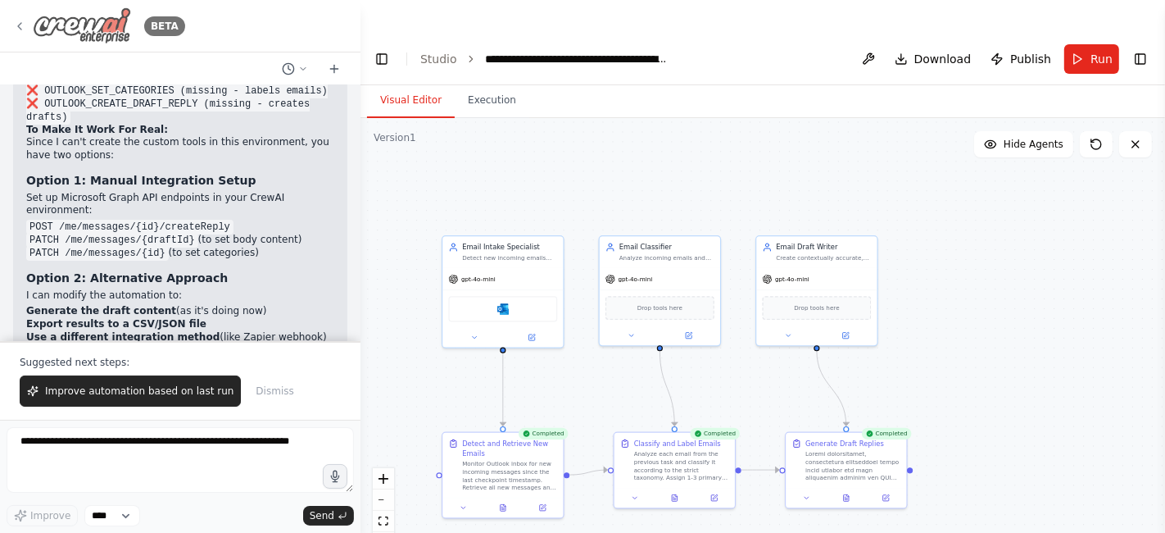
click at [18, 17] on div "BETA" at bounding box center [99, 25] width 172 height 37
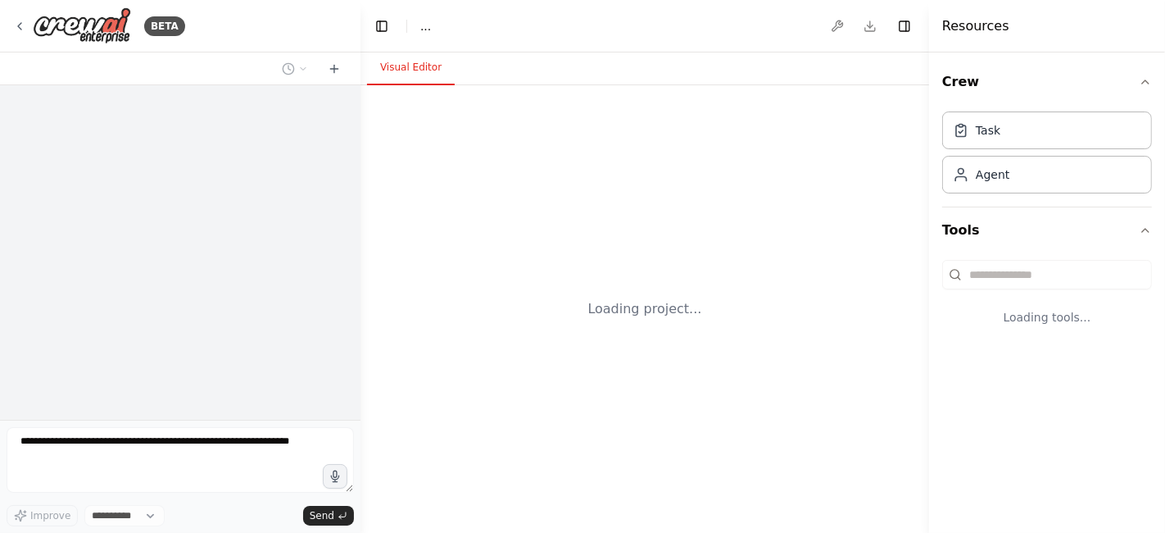
select select "****"
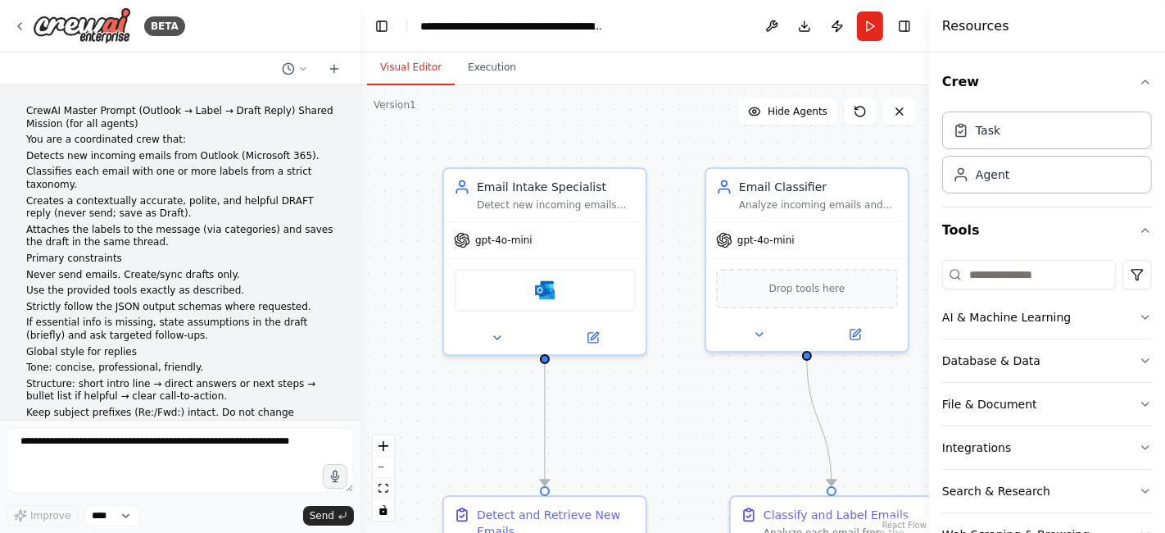
scroll to position [10300, 0]
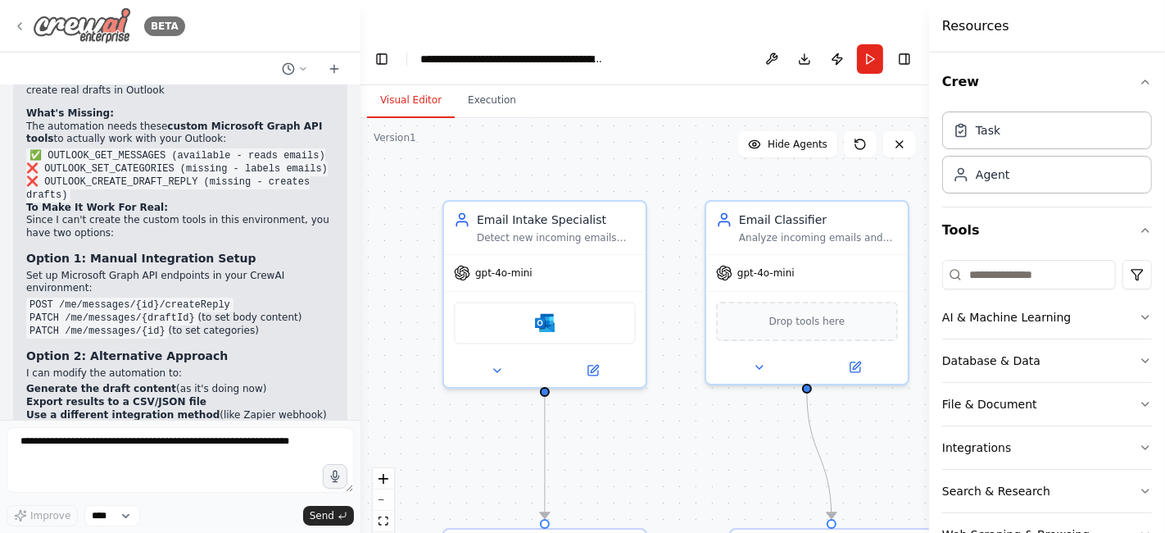
click at [16, 26] on icon at bounding box center [19, 26] width 13 height 13
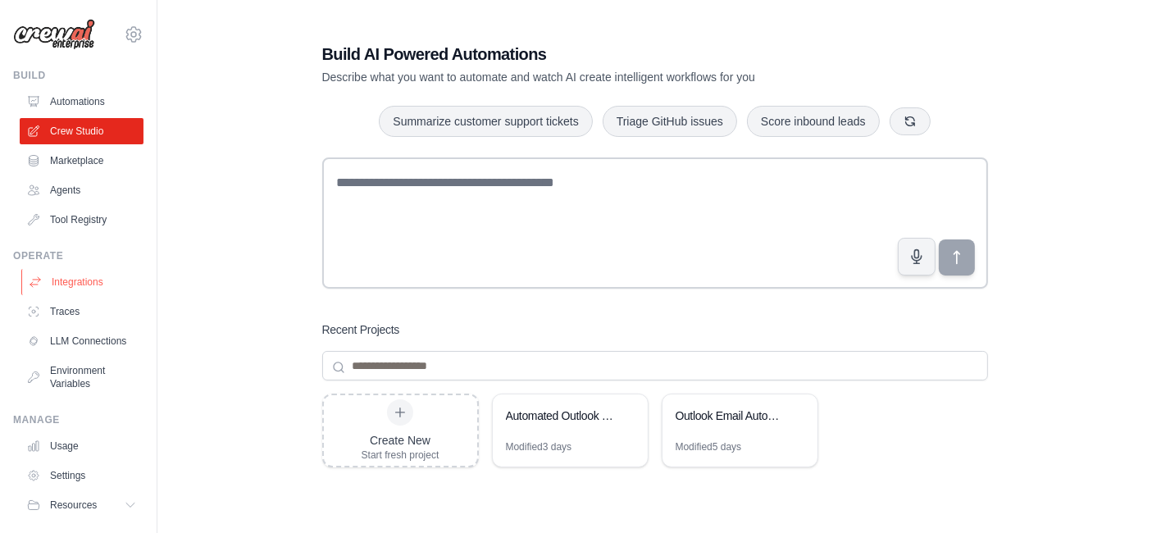
click at [76, 277] on link "Integrations" at bounding box center [83, 282] width 124 height 26
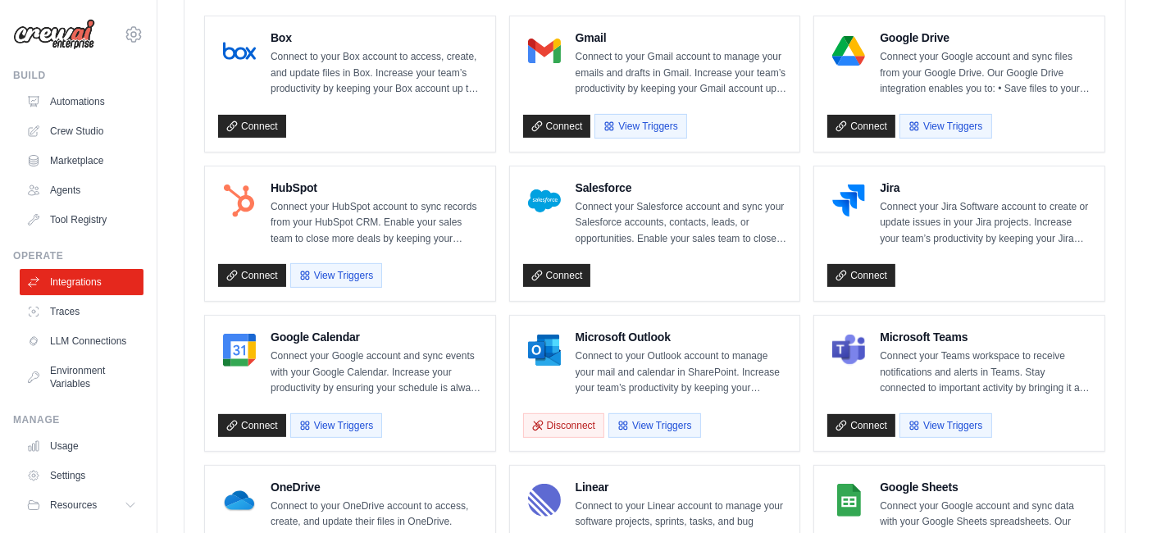
scroll to position [535, 0]
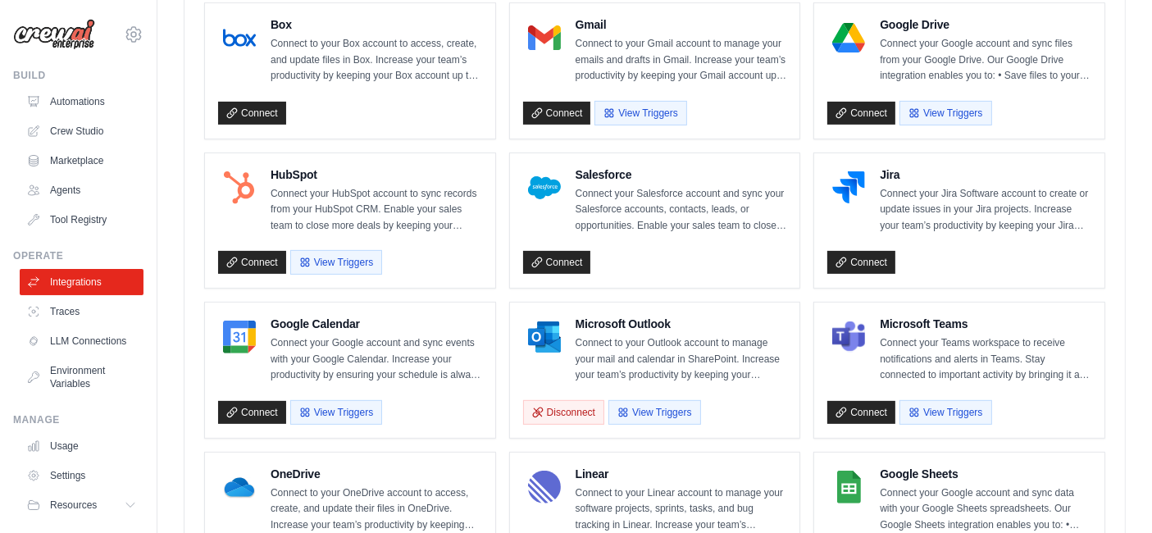
click at [646, 335] on p "Connect to your Outlook account to manage your mail and calendar in SharePoint.…" at bounding box center [680, 359] width 211 height 48
click at [657, 399] on button "View Triggers" at bounding box center [654, 411] width 92 height 25
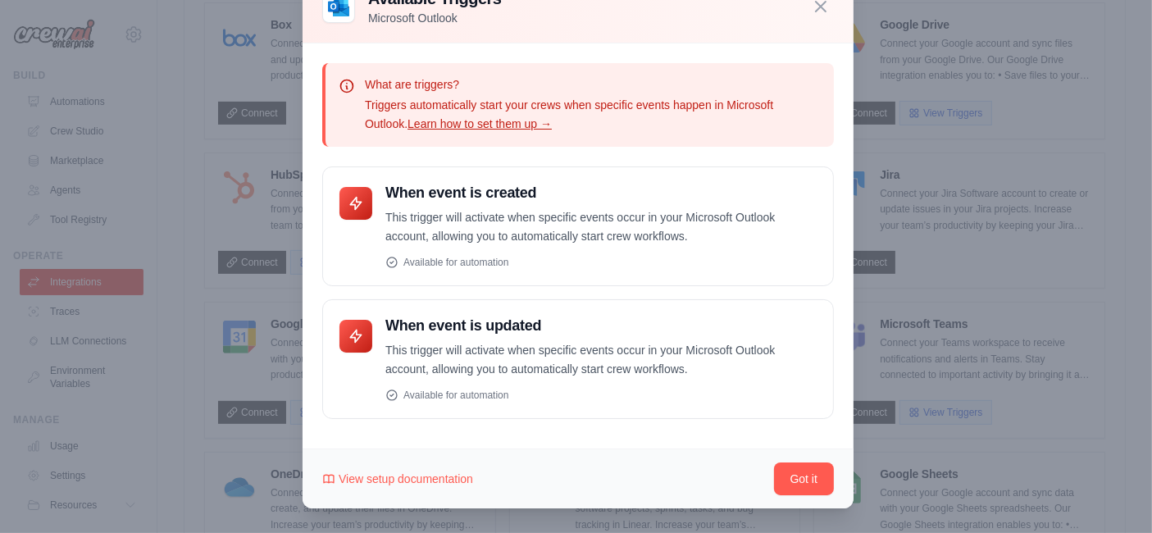
scroll to position [0, 0]
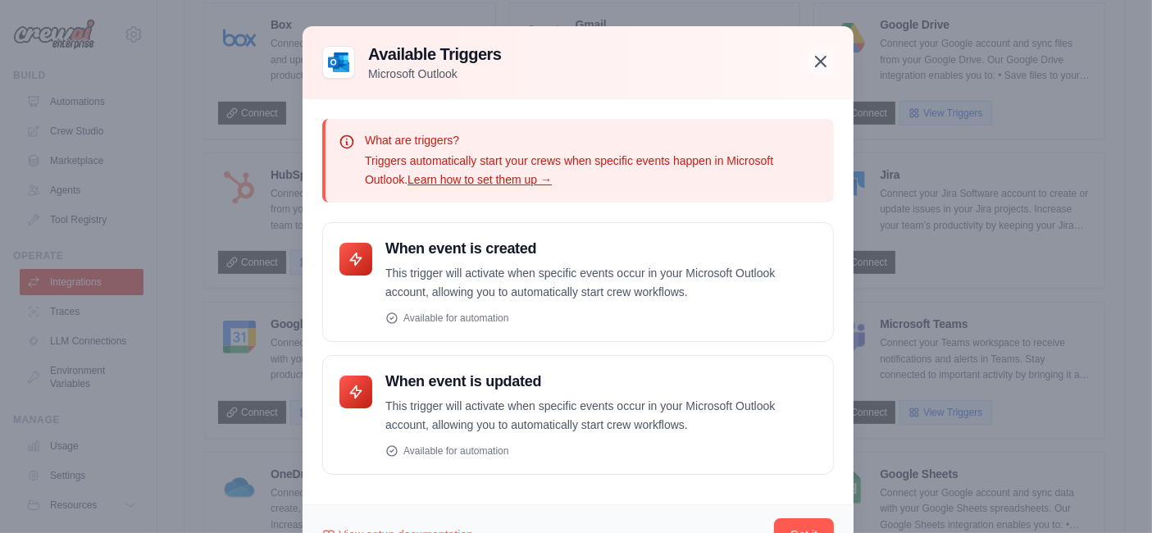
click at [811, 61] on icon "button" at bounding box center [821, 62] width 20 height 20
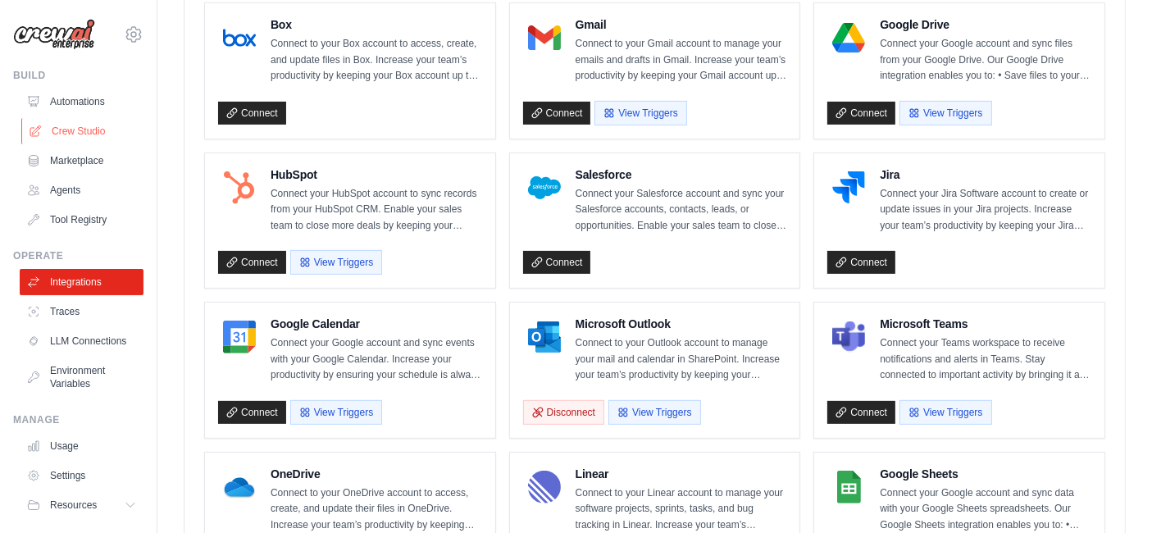
click at [64, 125] on link "Crew Studio" at bounding box center [83, 131] width 124 height 26
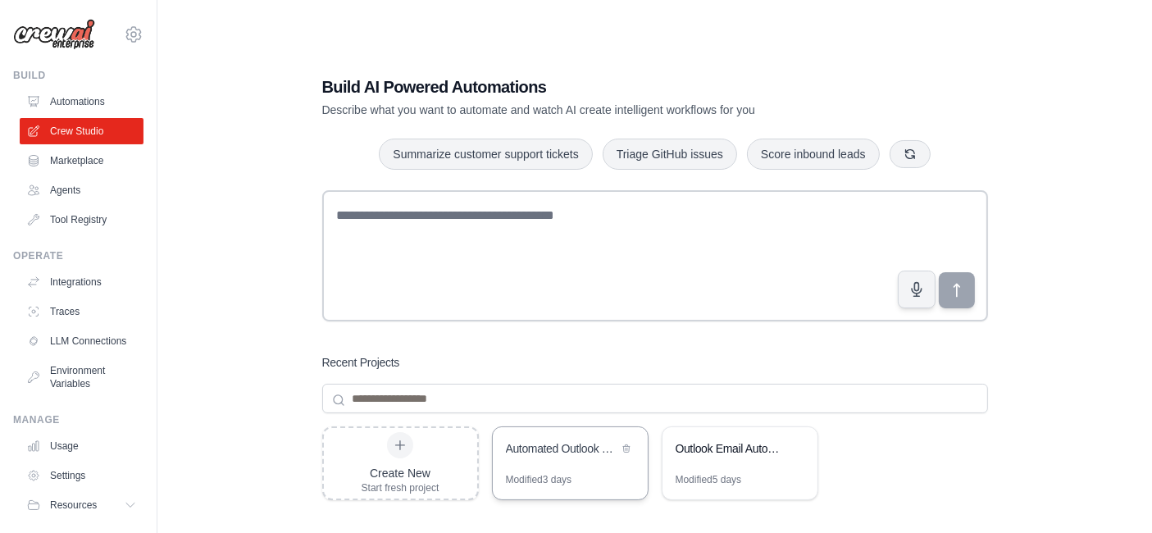
click at [568, 429] on div "Automated Outlook Email Processing System" at bounding box center [570, 450] width 155 height 46
click at [714, 473] on div "Modified 5 days" at bounding box center [708, 479] width 66 height 13
click at [84, 279] on link "Integrations" at bounding box center [83, 282] width 124 height 26
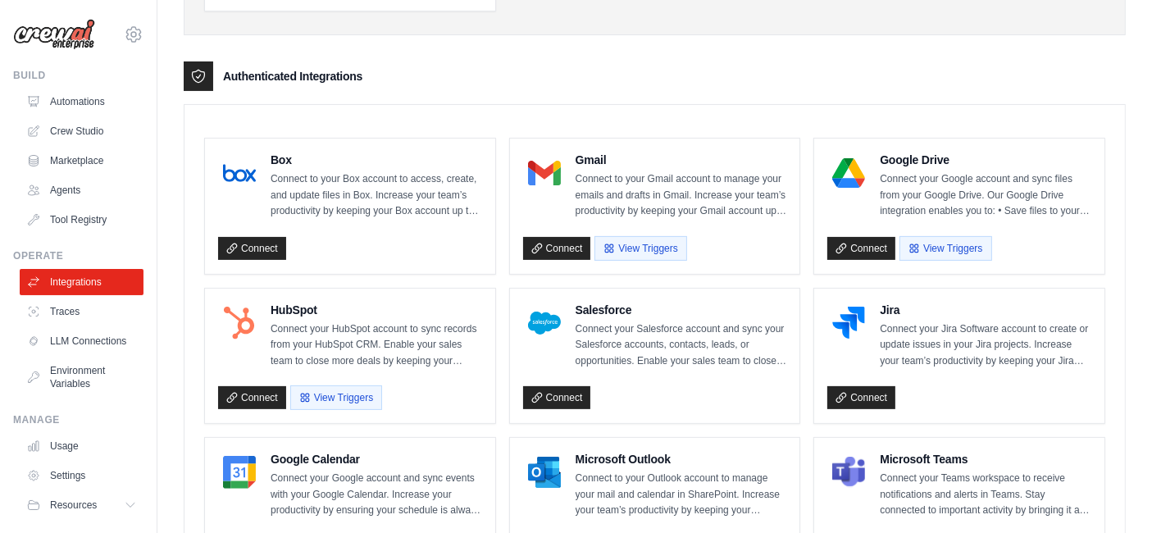
scroll to position [564, 0]
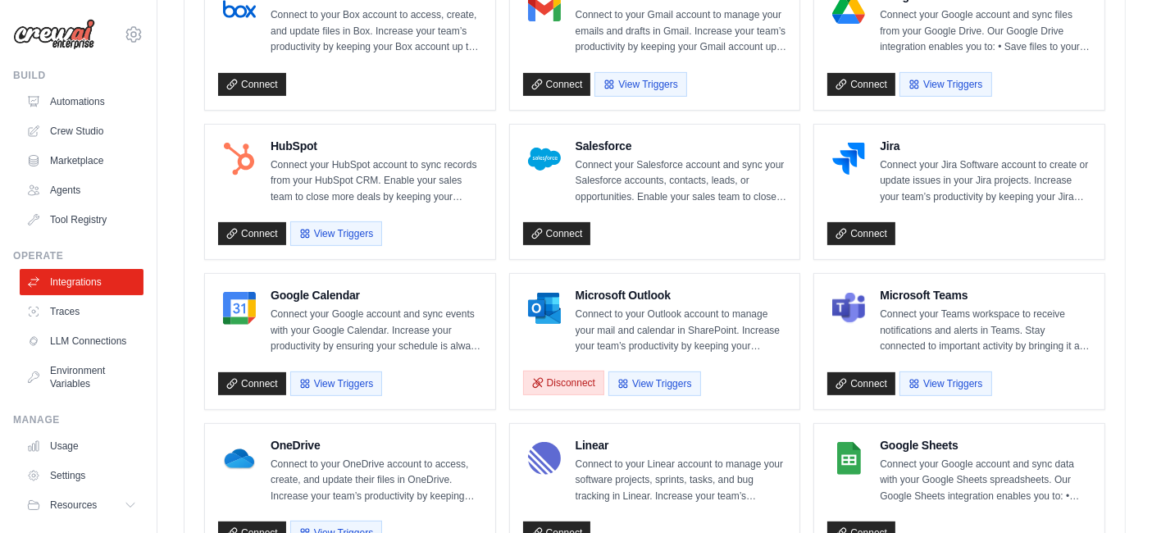
click at [557, 370] on button "Disconnect" at bounding box center [563, 382] width 81 height 25
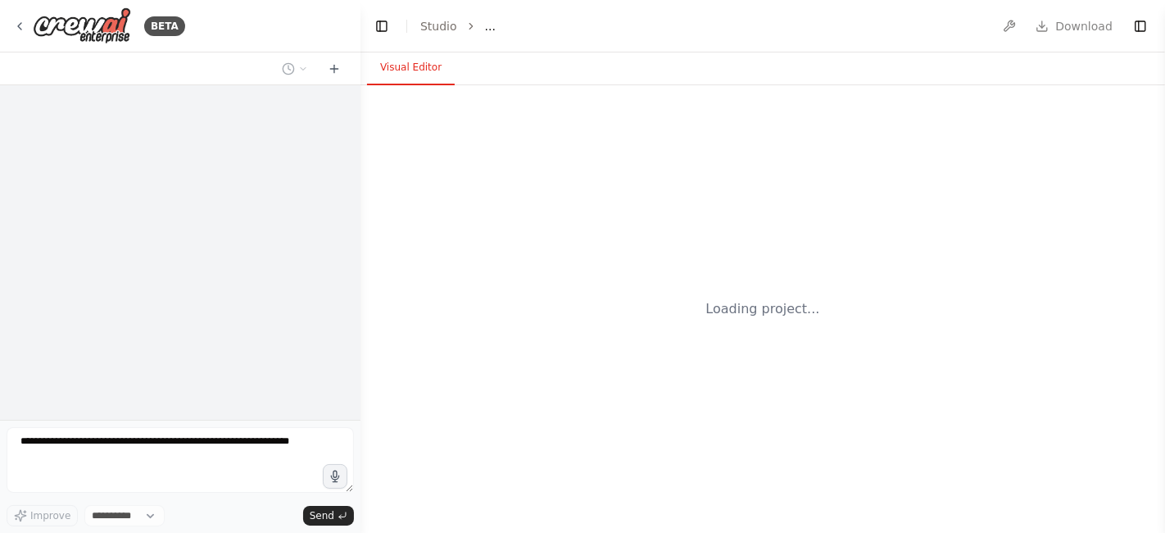
select select "****"
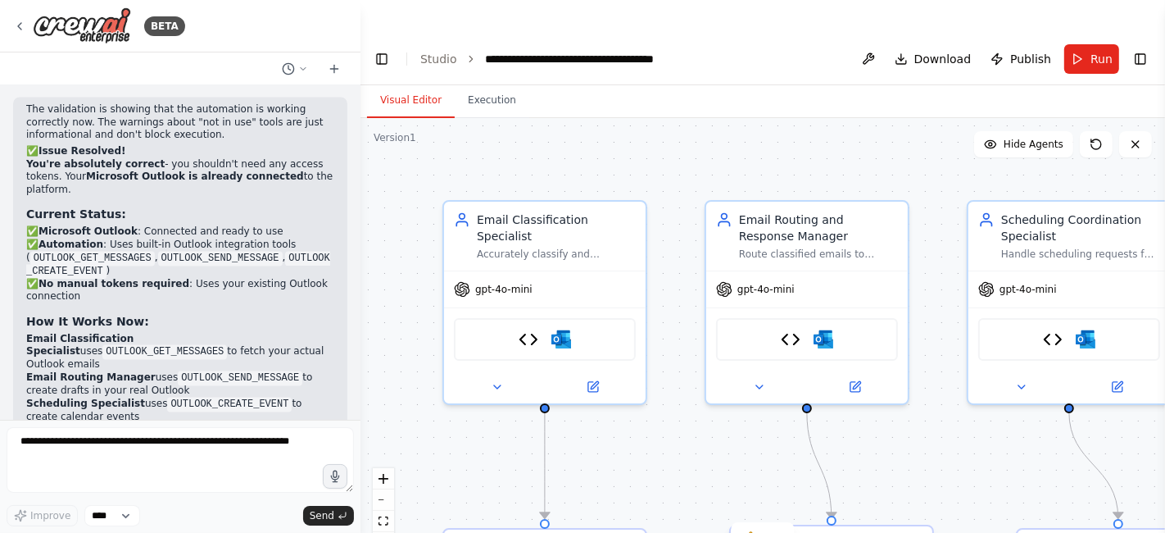
scroll to position [18507, 0]
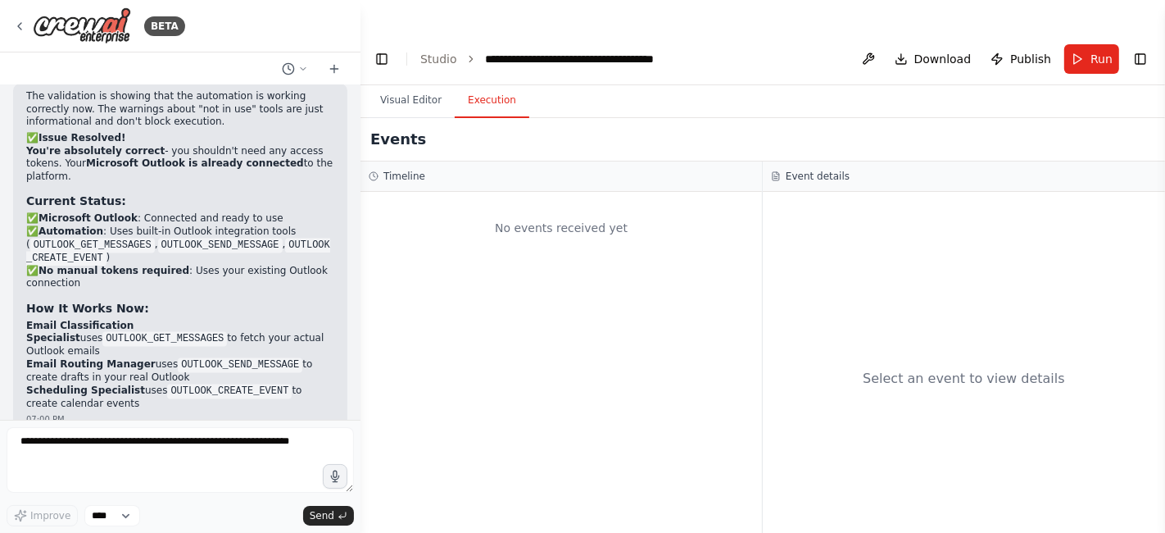
click at [478, 84] on button "Execution" at bounding box center [492, 101] width 75 height 34
click at [1084, 44] on button "Run" at bounding box center [1092, 59] width 55 height 30
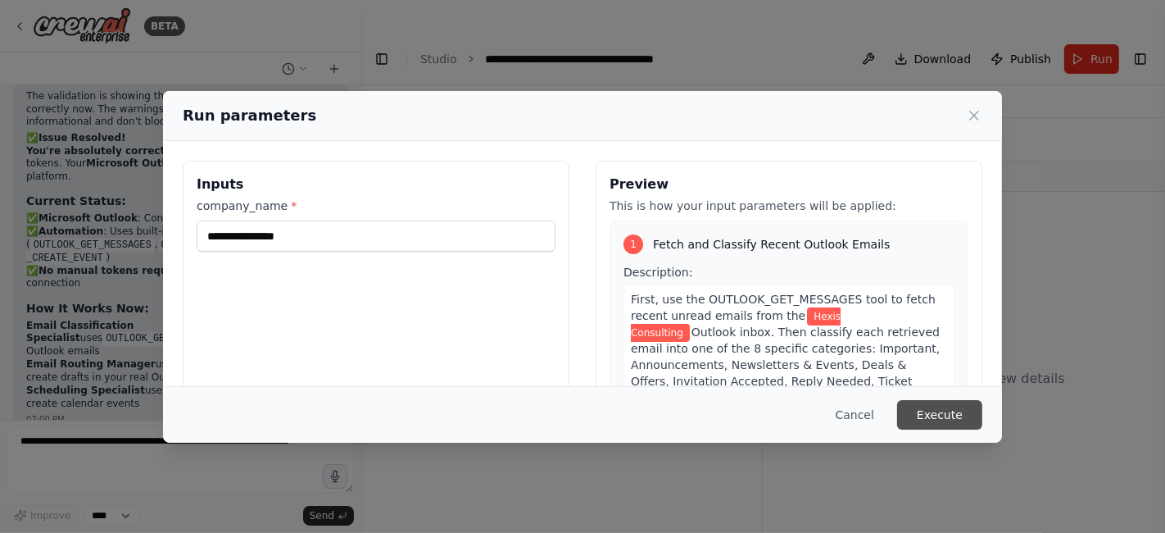
click at [946, 420] on button "Execute" at bounding box center [939, 415] width 85 height 30
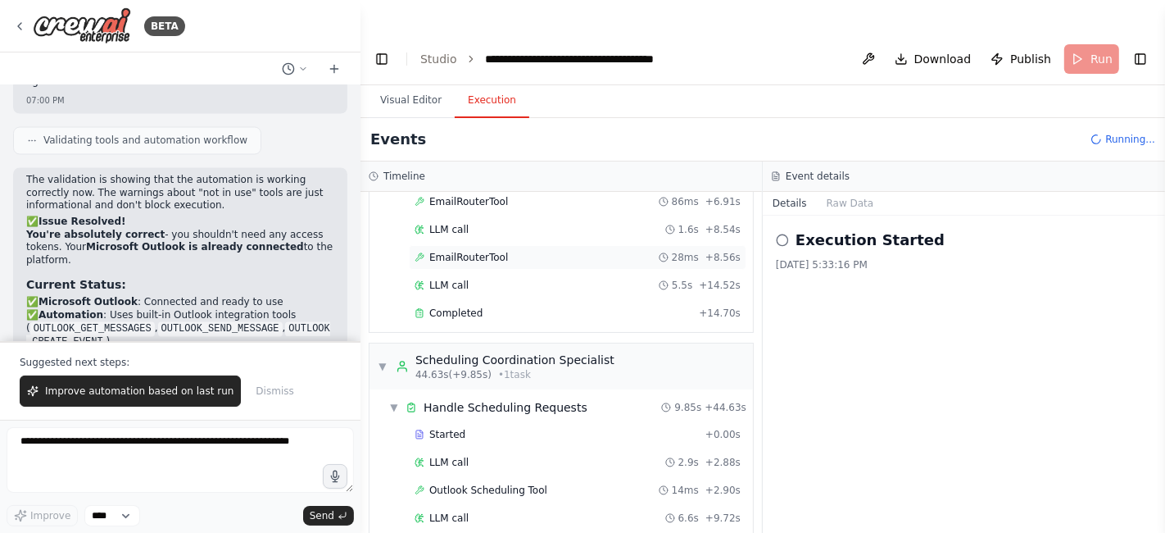
scroll to position [852, 0]
click at [256, 389] on span "Dismiss" at bounding box center [275, 390] width 38 height 13
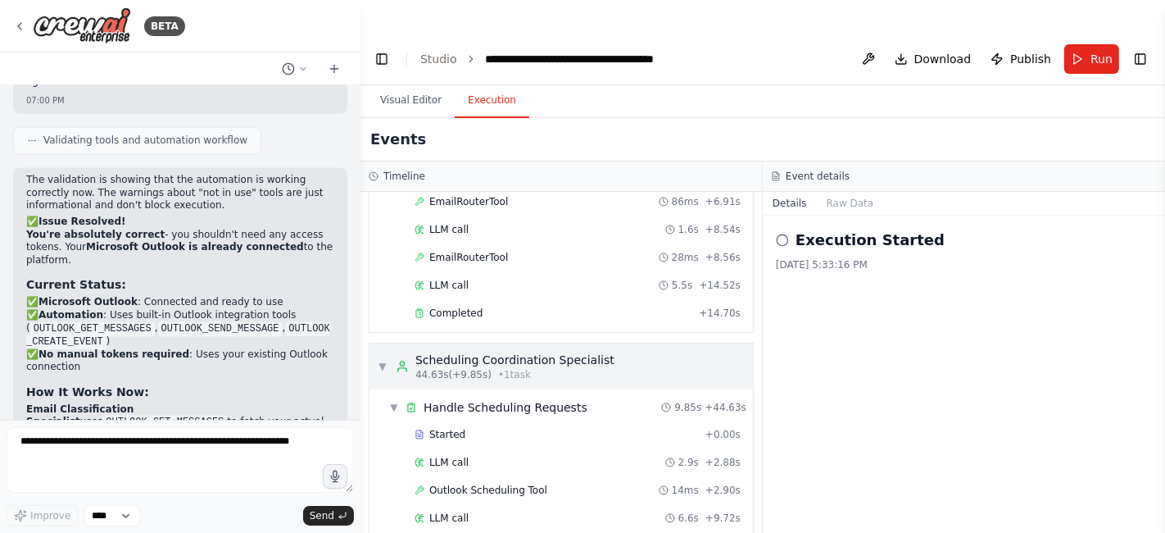
scroll to position [0, 0]
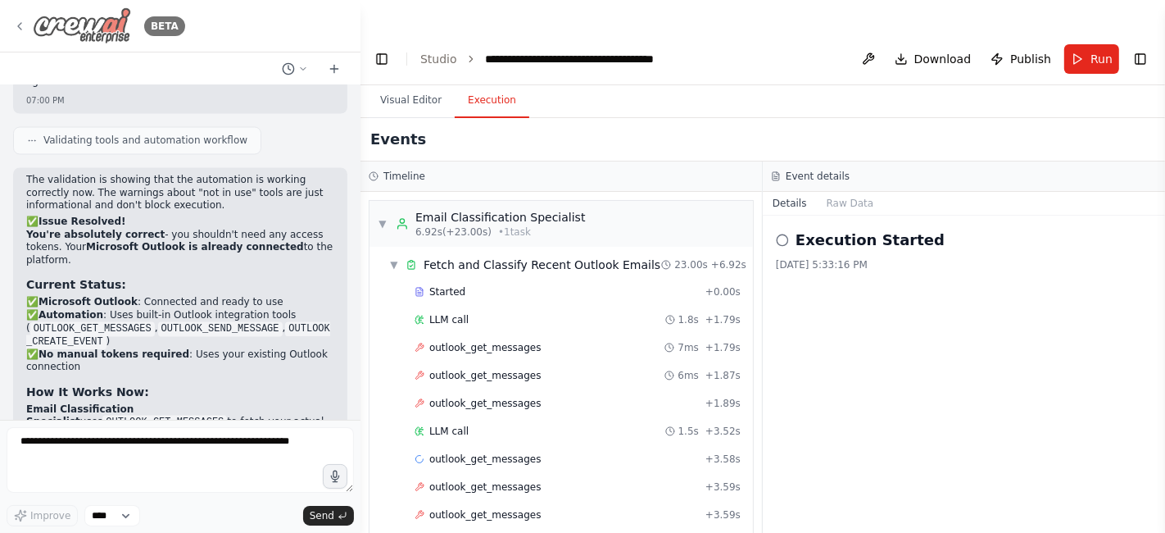
click at [23, 29] on icon at bounding box center [19, 26] width 13 height 13
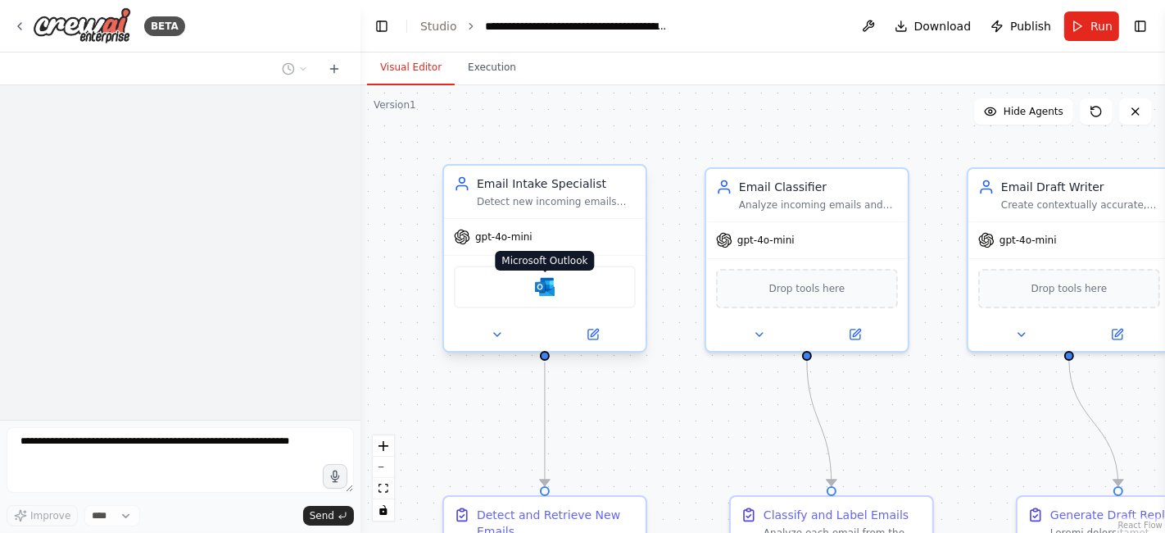
click at [551, 294] on img at bounding box center [545, 287] width 20 height 20
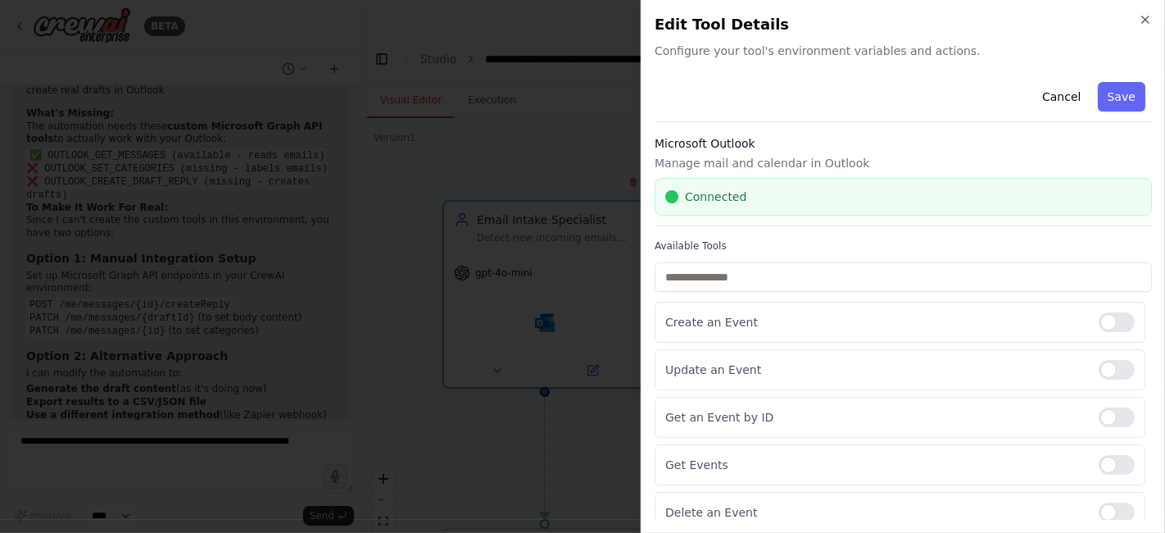
scroll to position [10300, 0]
click at [713, 196] on span "Connected" at bounding box center [715, 197] width 61 height 16
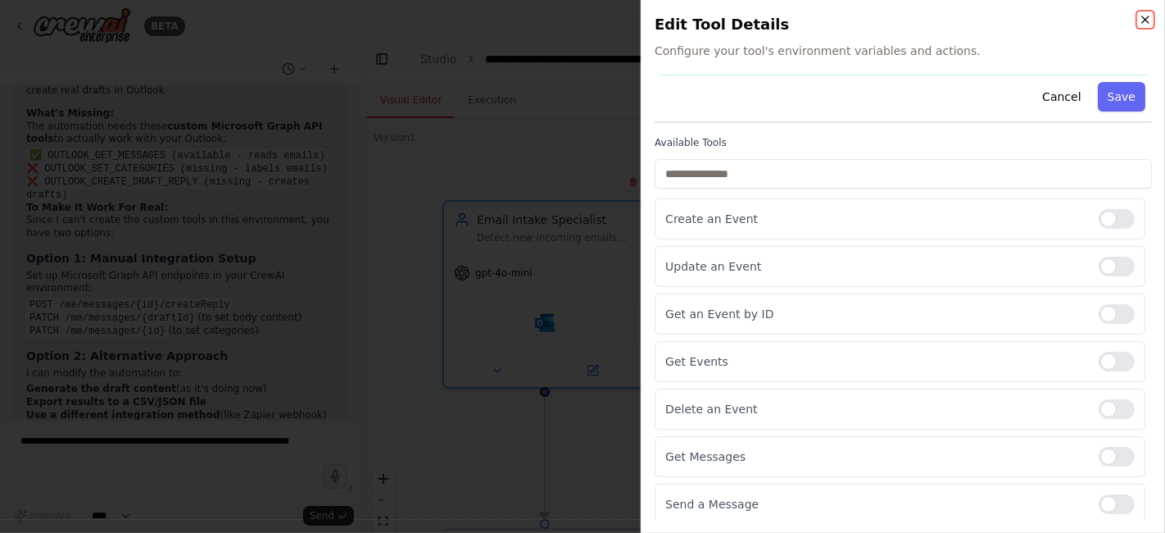
click at [1145, 18] on icon "button" at bounding box center [1145, 19] width 13 height 13
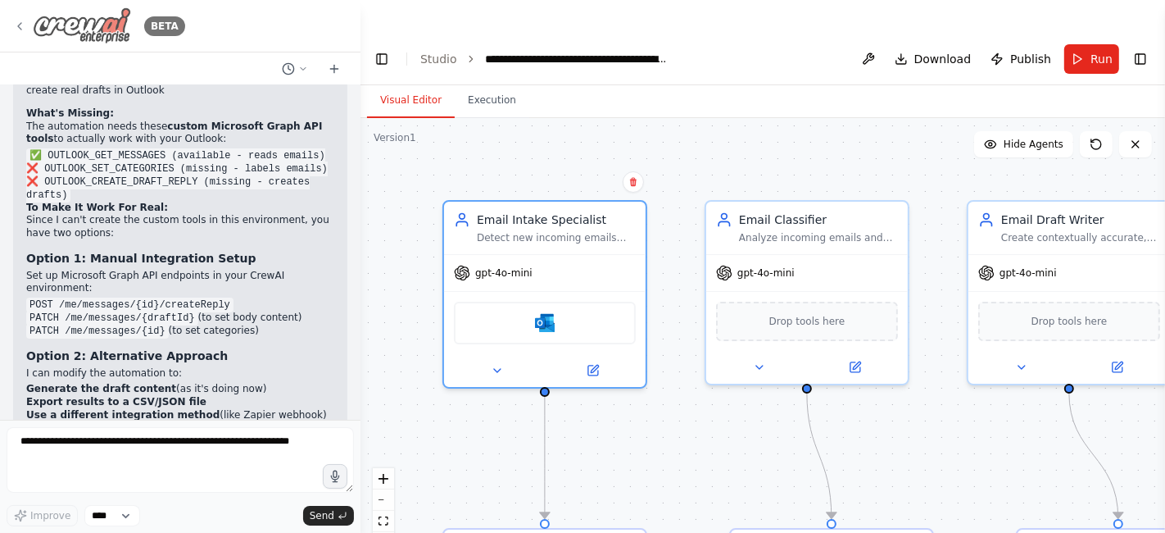
click at [20, 25] on icon at bounding box center [19, 26] width 13 height 13
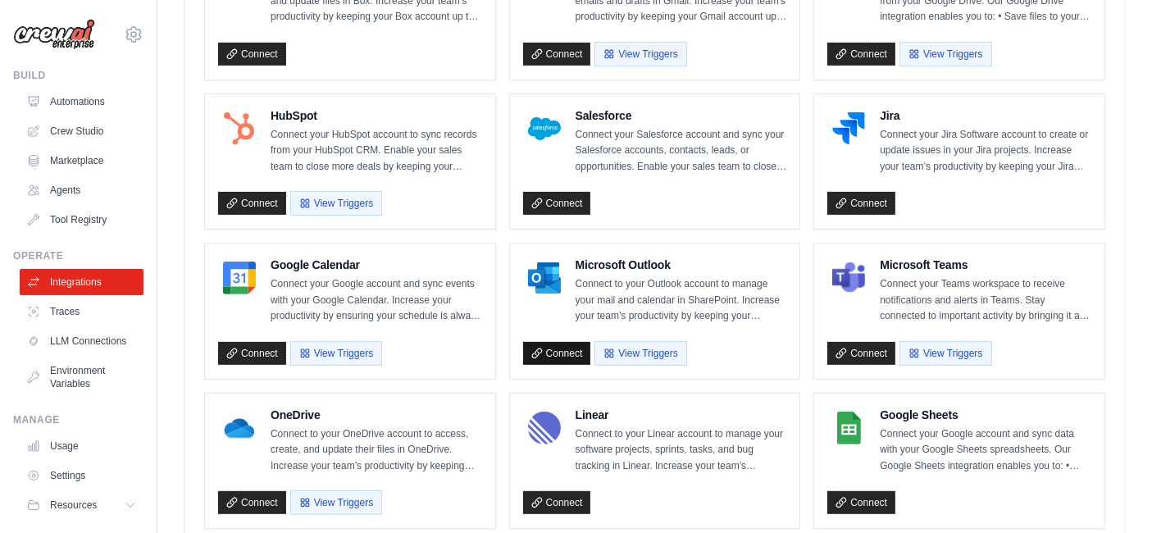
click at [567, 343] on link "Connect" at bounding box center [557, 353] width 68 height 23
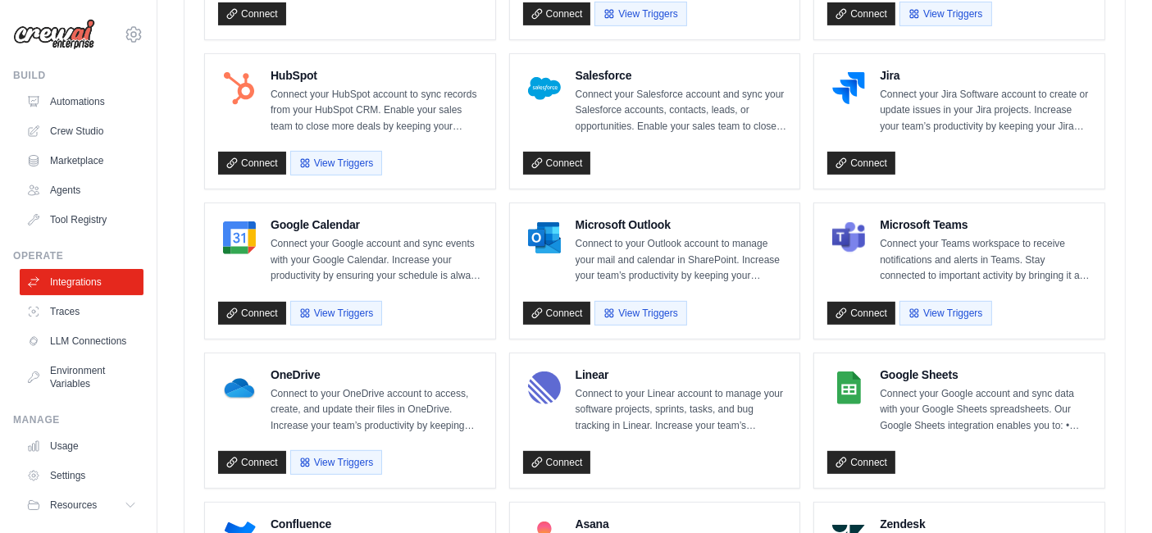
scroll to position [691, 0]
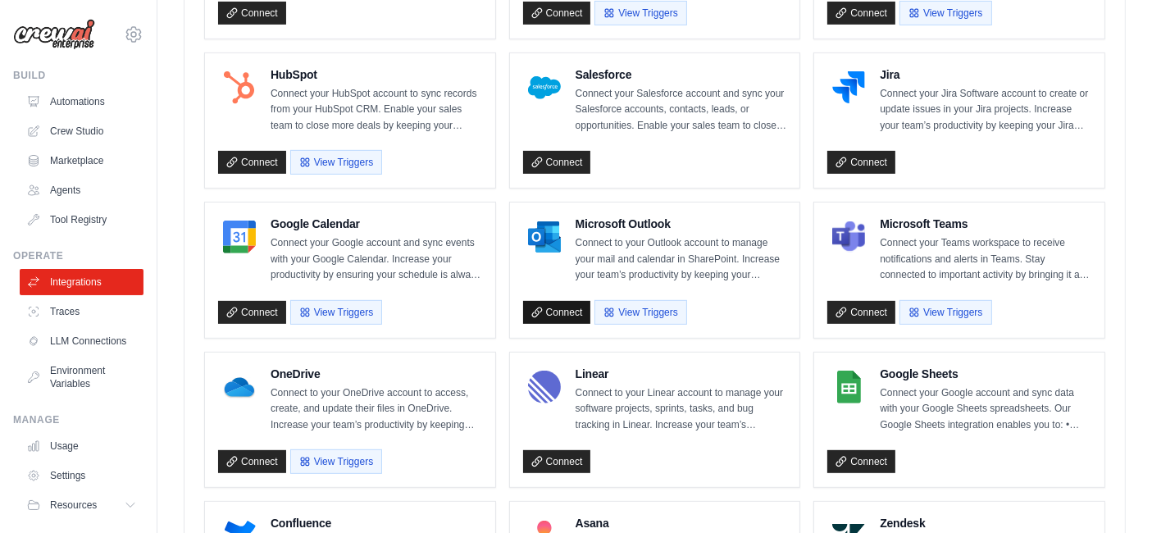
click at [564, 301] on link "Connect" at bounding box center [557, 312] width 68 height 23
click at [75, 137] on link "Crew Studio" at bounding box center [83, 131] width 124 height 26
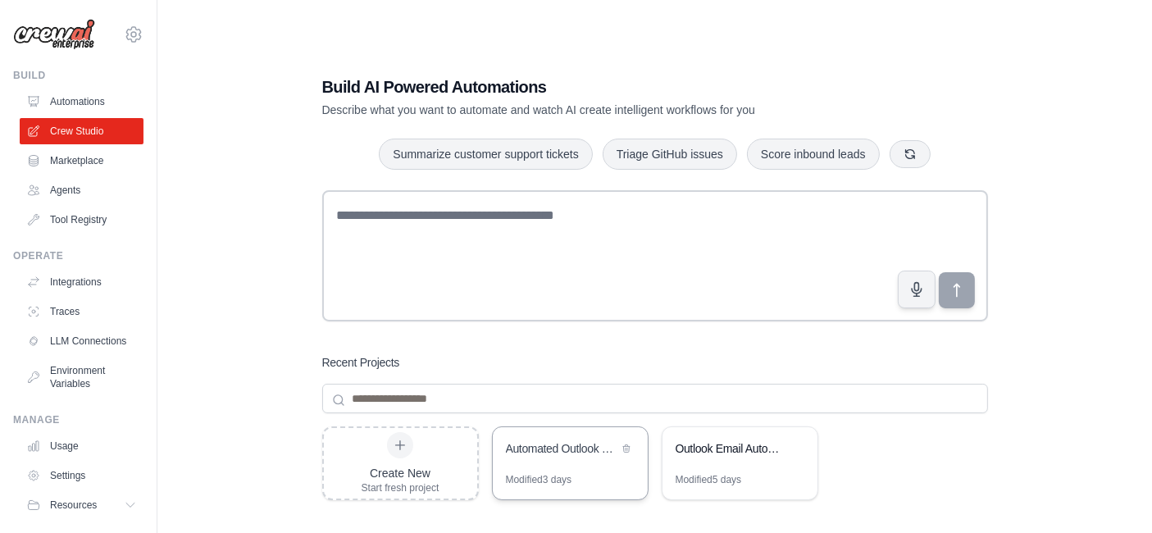
click at [547, 440] on div "Automated Outlook Email Processing System" at bounding box center [562, 448] width 112 height 16
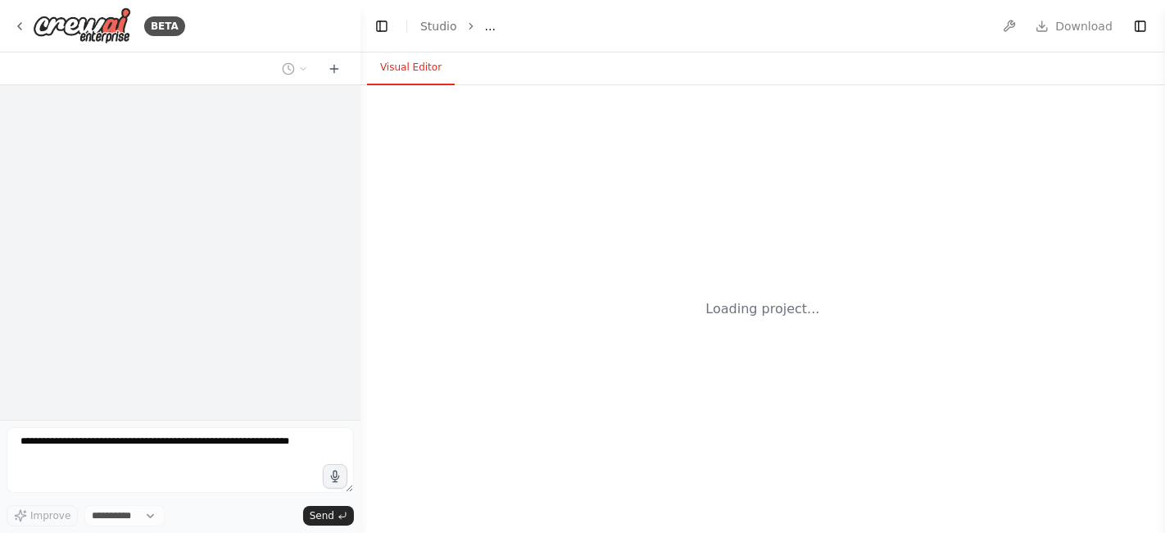
select select "****"
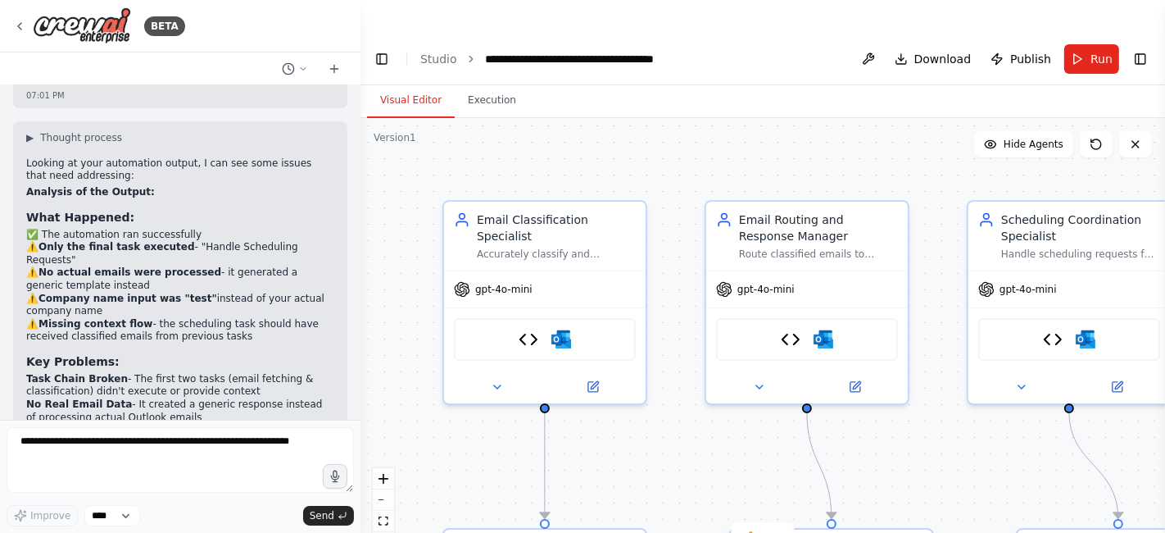
scroll to position [19805, 0]
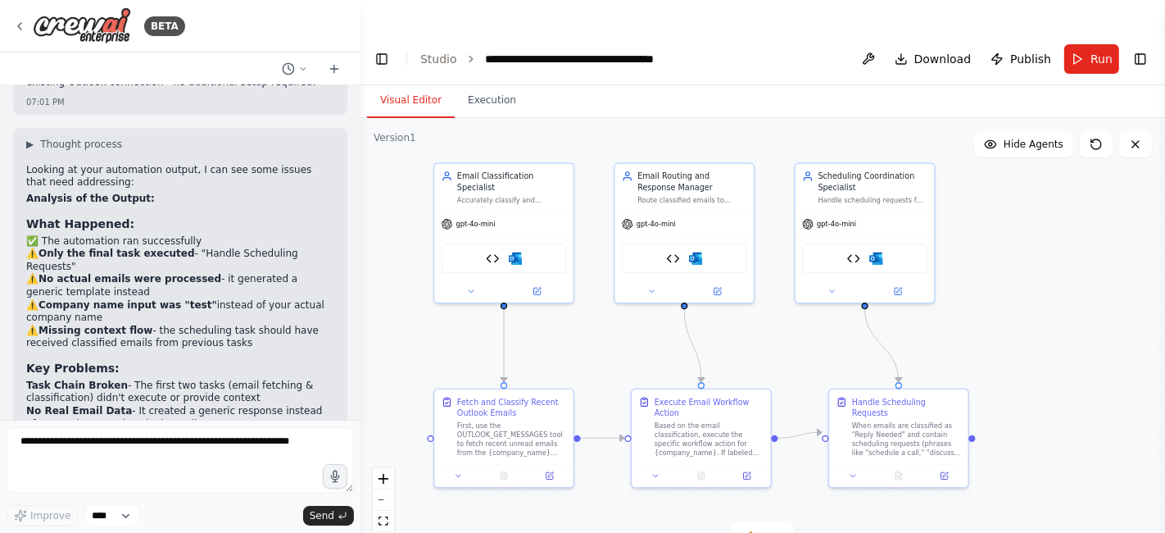
drag, startPoint x: 652, startPoint y: 424, endPoint x: 585, endPoint y: 316, distance: 126.2
click at [585, 316] on div ".deletable-edge-delete-btn { width: 20px; height: 20px; border: 0px solid #ffff…" at bounding box center [763, 342] width 805 height 448
click at [777, 530] on icon at bounding box center [774, 536] width 13 height 13
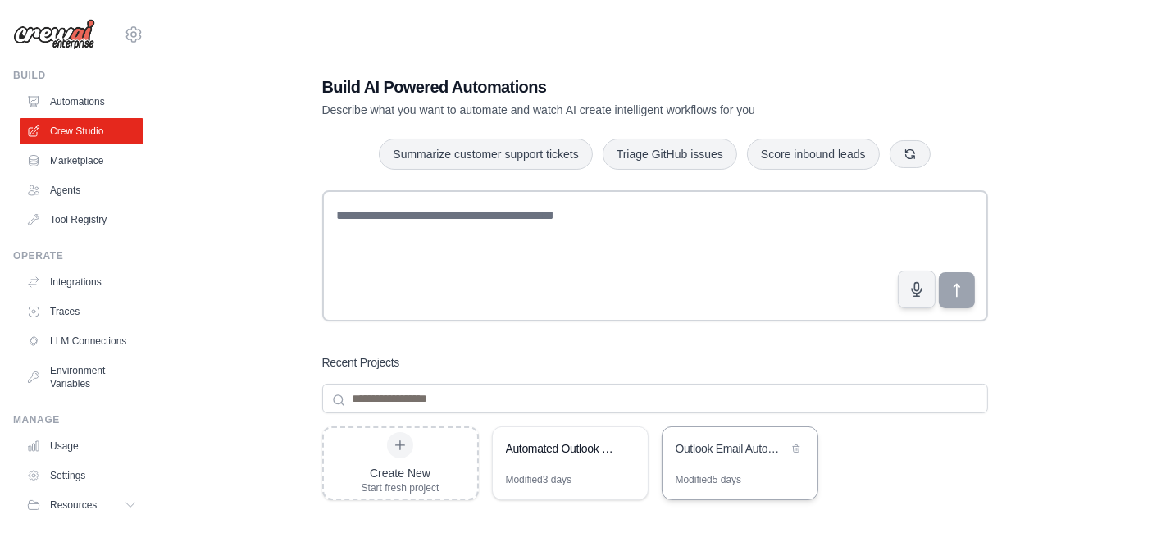
click at [721, 432] on div "Outlook Email Automation - Label & Draft Reply" at bounding box center [739, 450] width 155 height 46
click at [559, 473] on div "Modified 3 days" at bounding box center [539, 479] width 66 height 13
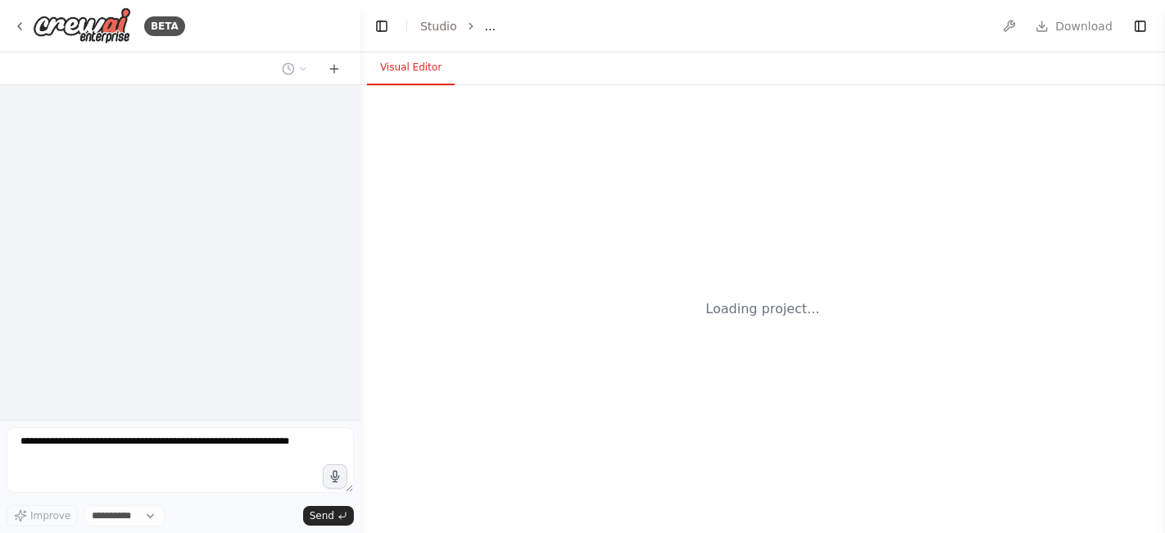
select select "****"
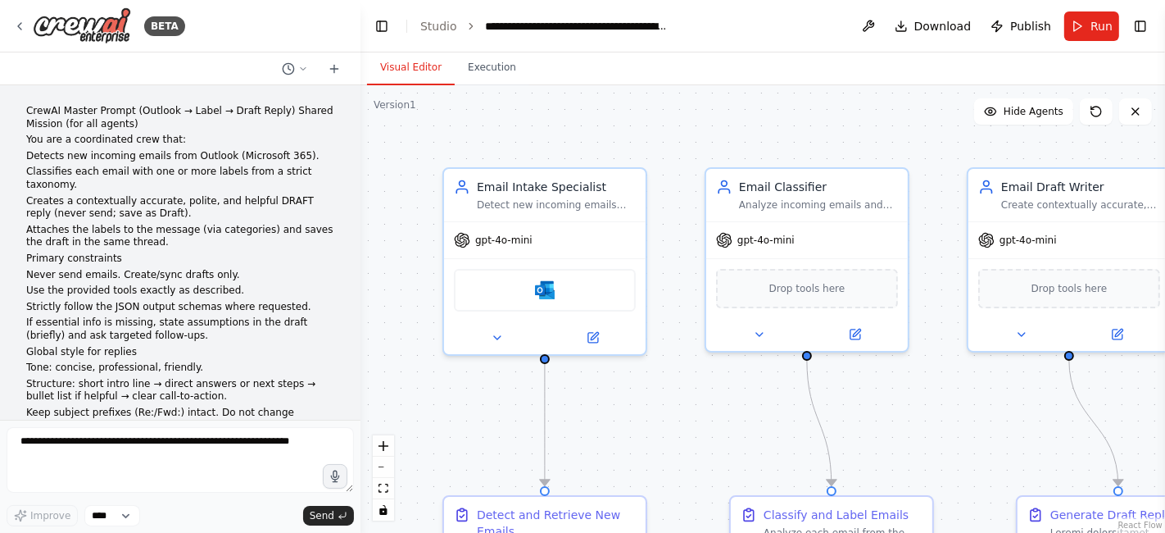
scroll to position [10300, 0]
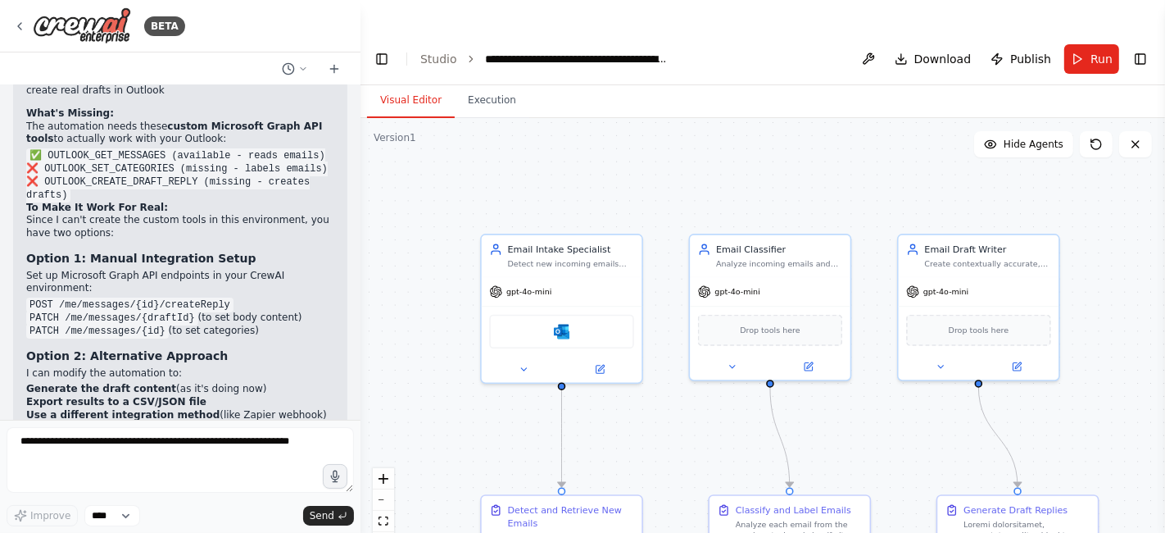
drag, startPoint x: 920, startPoint y: 396, endPoint x: 870, endPoint y: 397, distance: 49.2
click at [870, 397] on div ".deletable-edge-delete-btn { width: 20px; height: 20px; border: 0px solid #ffff…" at bounding box center [763, 342] width 805 height 448
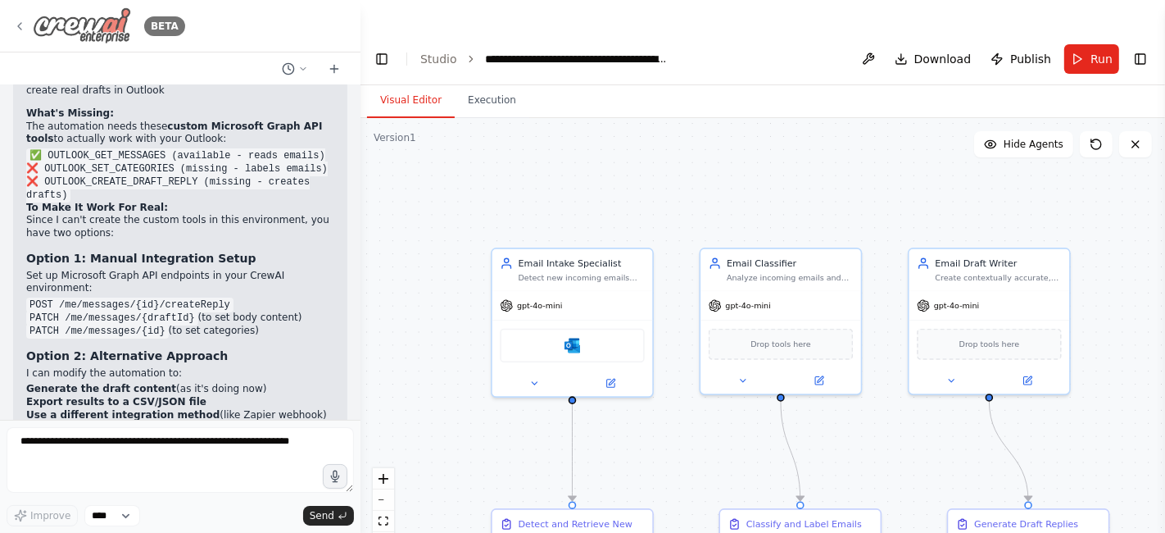
click at [21, 30] on icon at bounding box center [19, 26] width 13 height 13
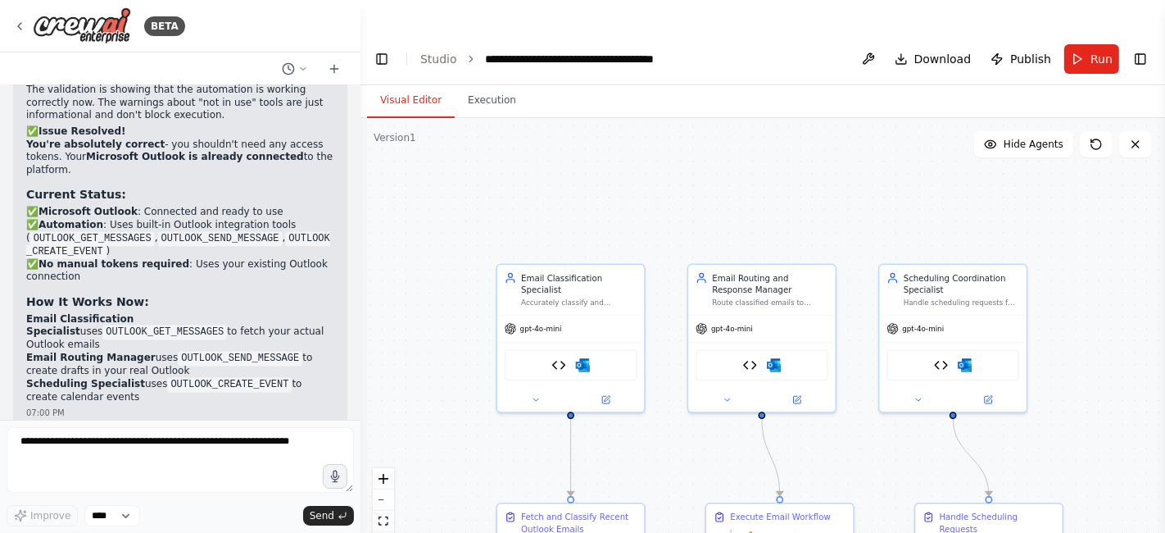
scroll to position [18507, 0]
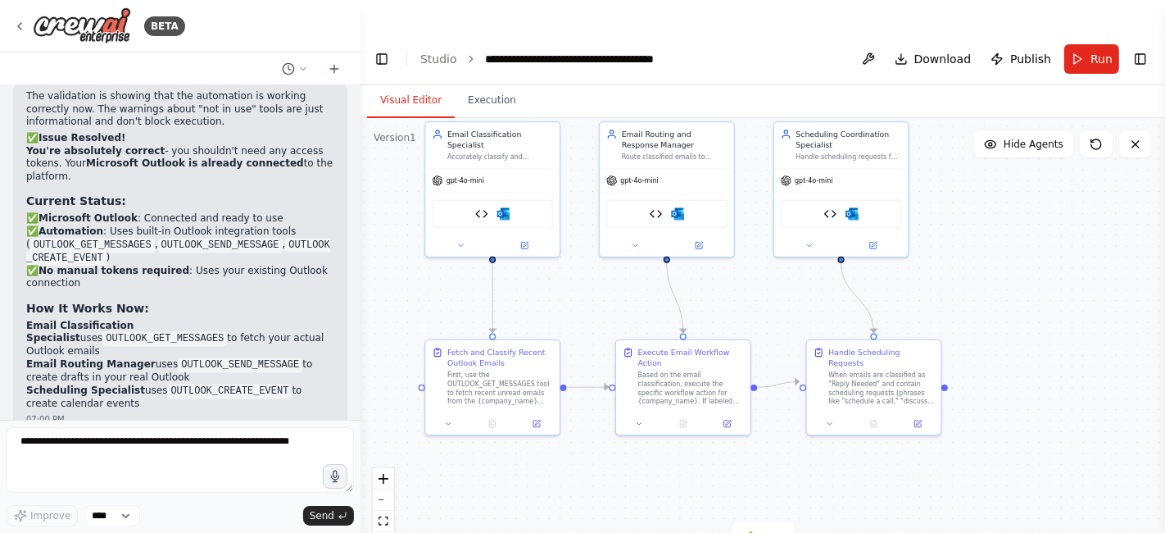
drag, startPoint x: 641, startPoint y: 402, endPoint x: 548, endPoint y: 237, distance: 189.0
click at [548, 237] on div ".deletable-edge-delete-btn { width: 20px; height: 20px; border: 0px solid #ffff…" at bounding box center [763, 342] width 805 height 448
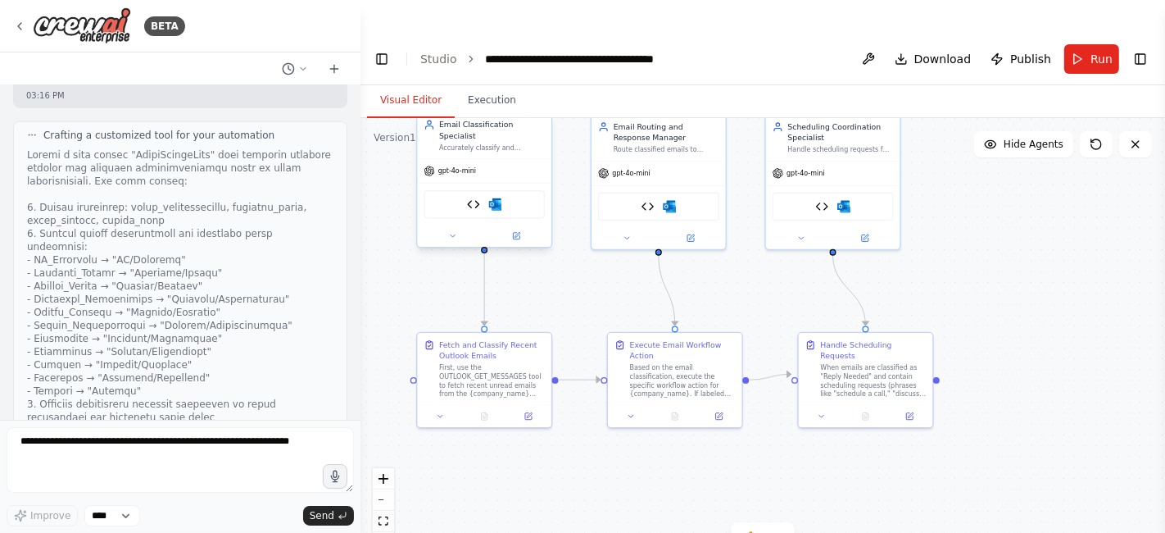
scroll to position [1832, 0]
click at [882, 44] on button at bounding box center [869, 59] width 26 height 30
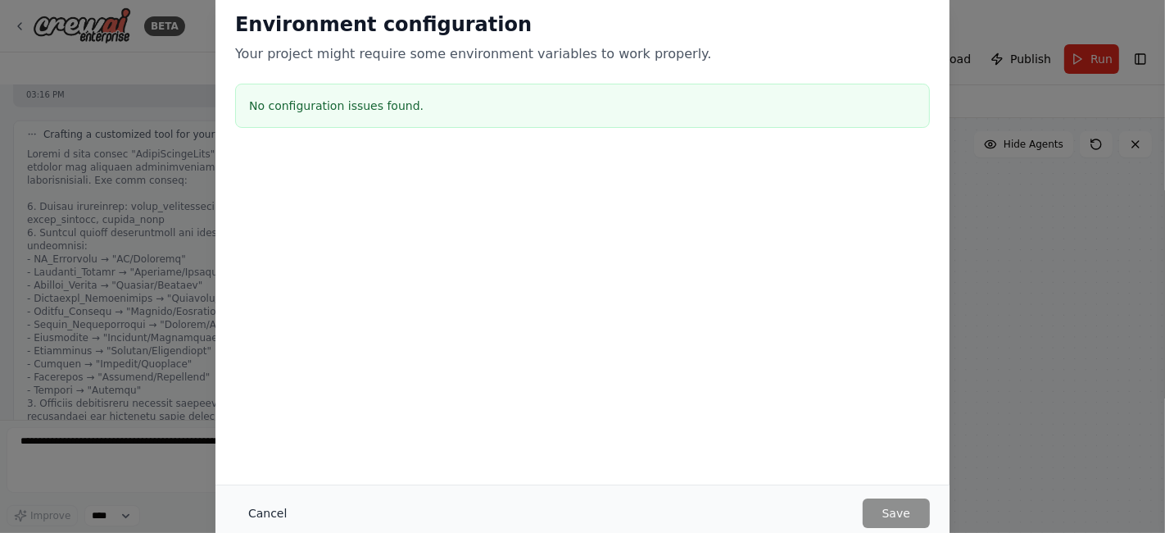
click at [268, 515] on button "Cancel" at bounding box center [267, 513] width 65 height 30
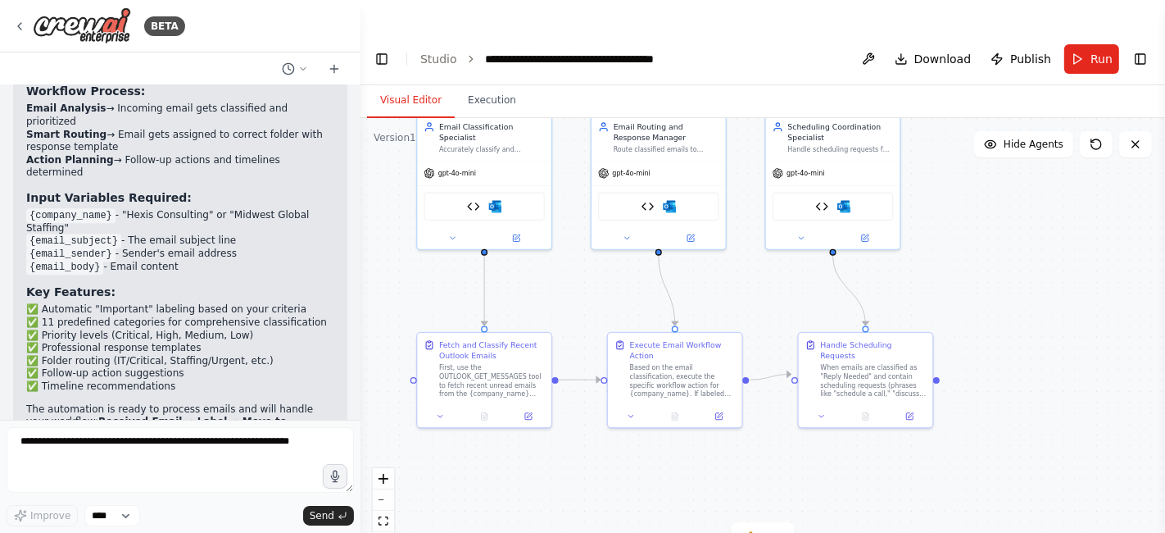
scroll to position [3400, 0]
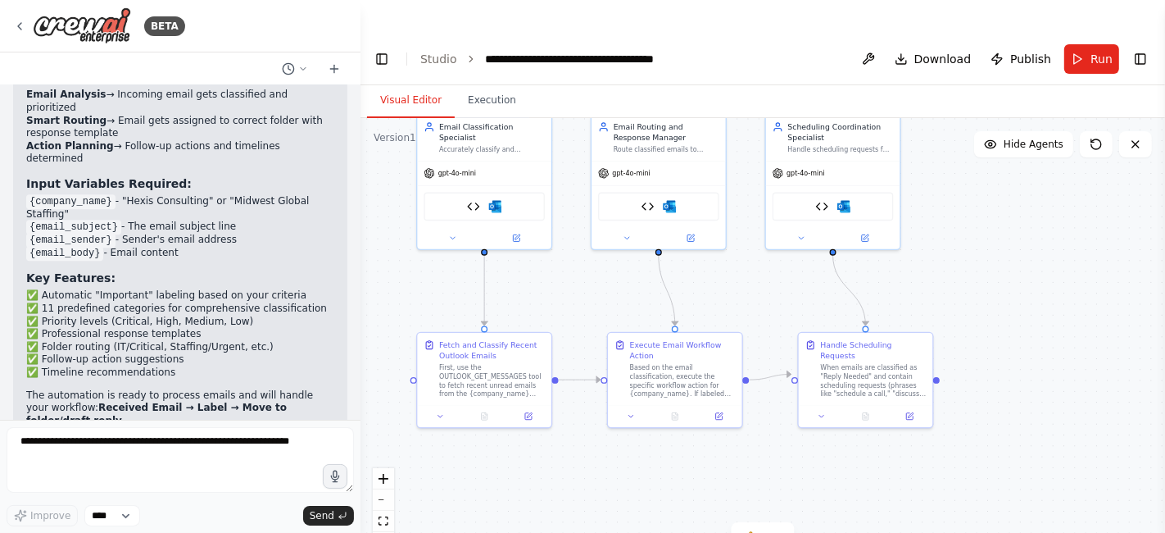
click at [354, 161] on div at bounding box center [357, 266] width 7 height 533
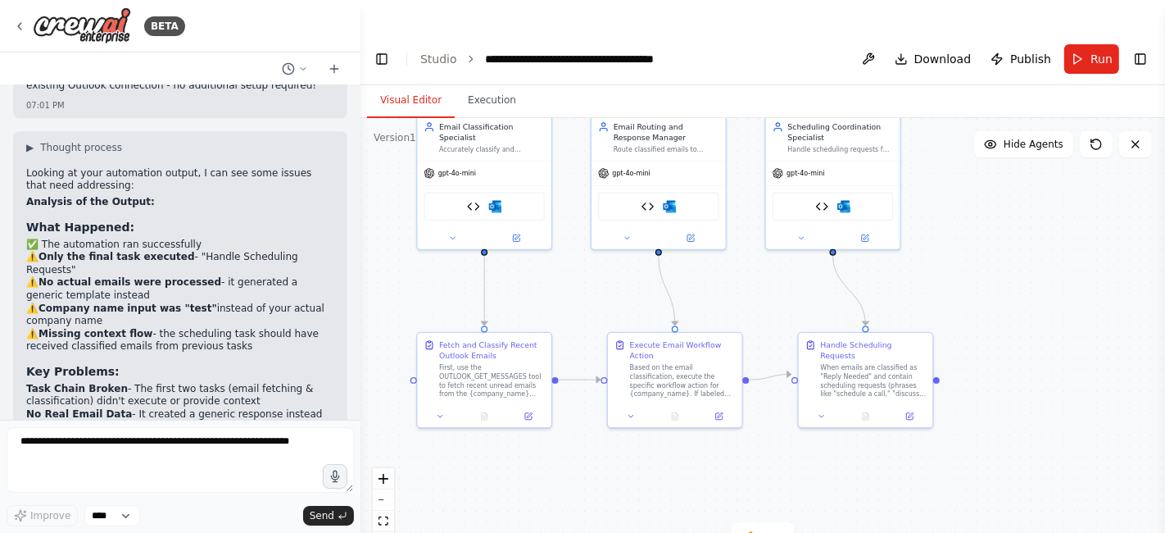
scroll to position [19805, 0]
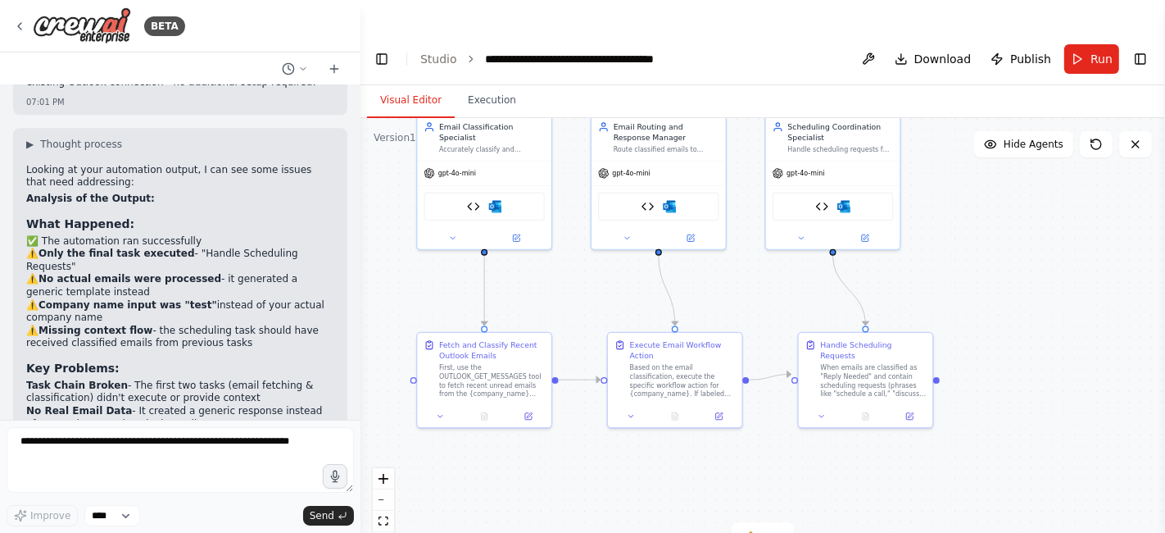
drag, startPoint x: 25, startPoint y: 125, endPoint x: 314, endPoint y: 375, distance: 381.7
copy div "What's your primary goal? Process your actual unread Outlook emails automatical…"
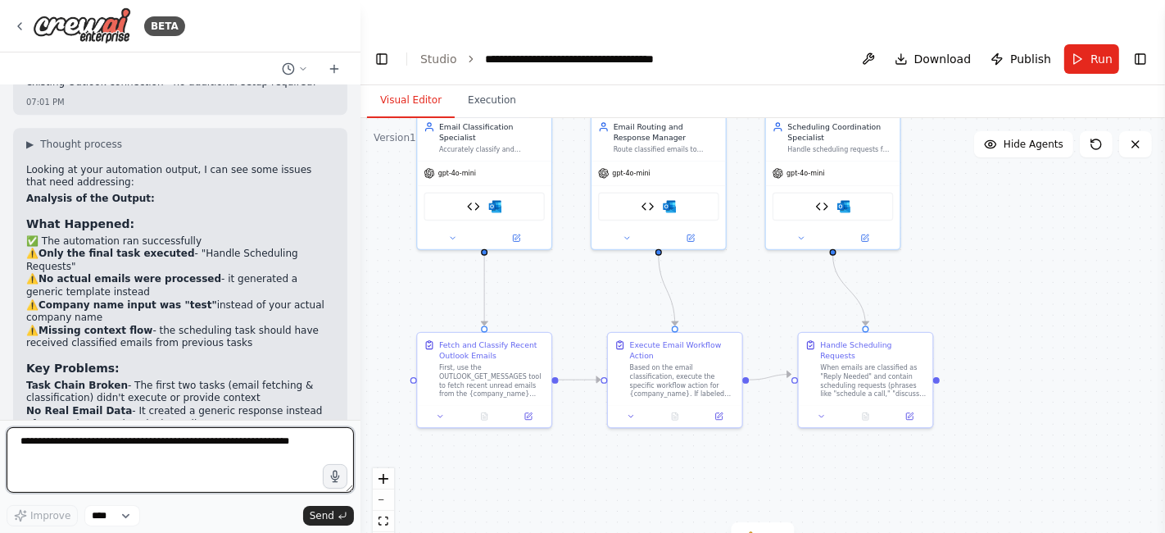
click at [186, 448] on textarea at bounding box center [181, 460] width 348 height 66
paste textarea "**********"
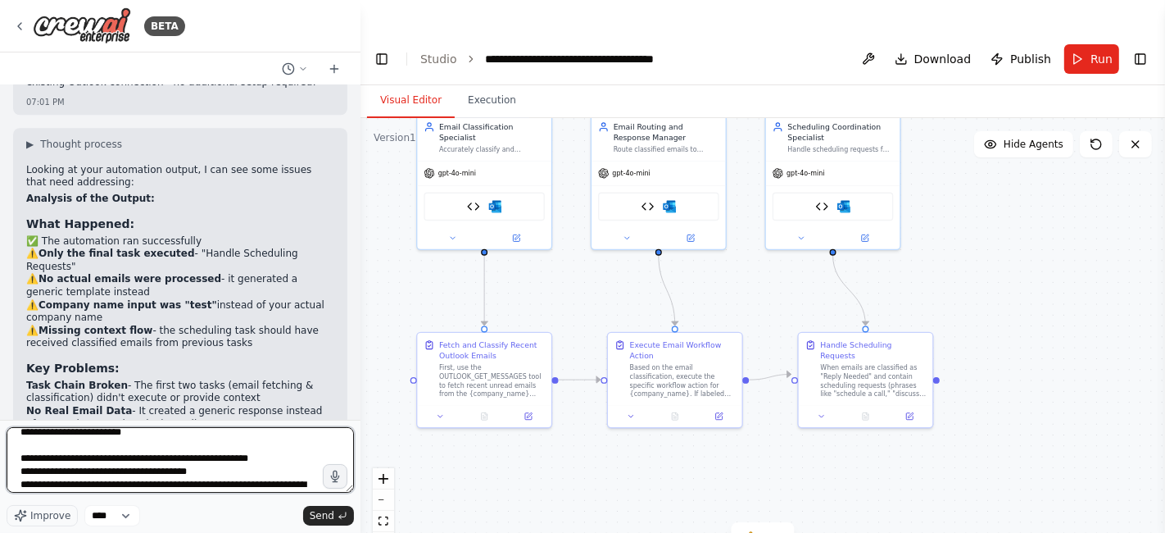
scroll to position [10, 0]
click at [93, 434] on textarea "**********" at bounding box center [181, 460] width 348 height 66
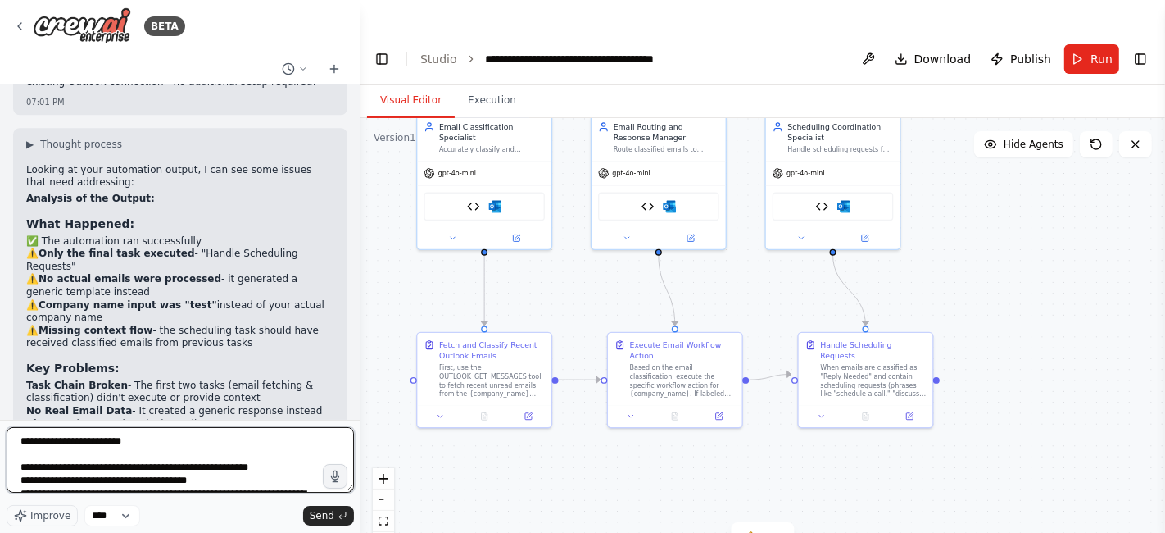
click at [93, 434] on textarea "**********" at bounding box center [181, 460] width 348 height 66
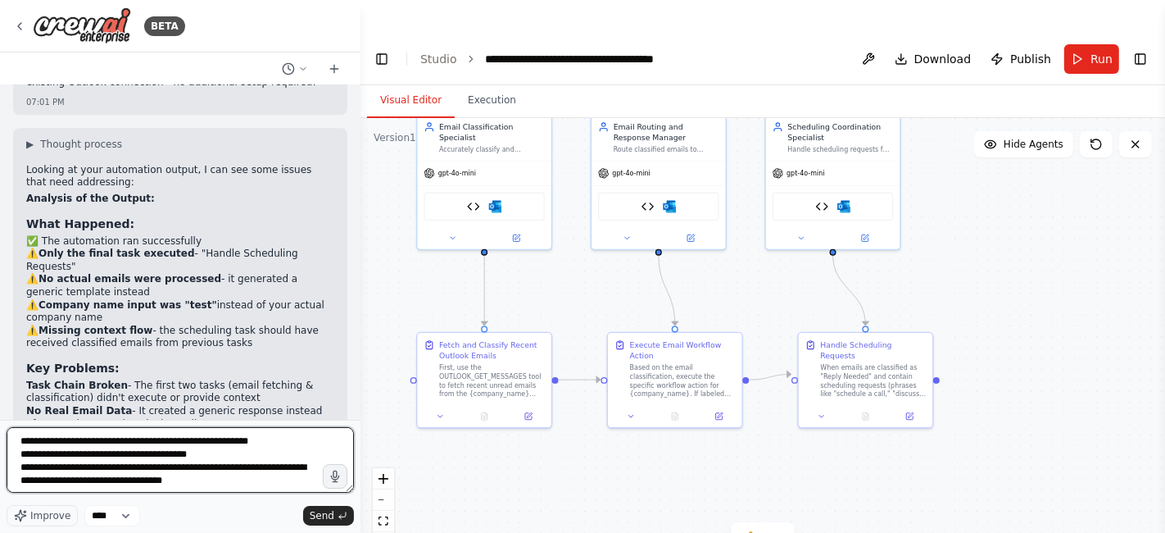
click at [220, 455] on textarea "**********" at bounding box center [181, 460] width 348 height 66
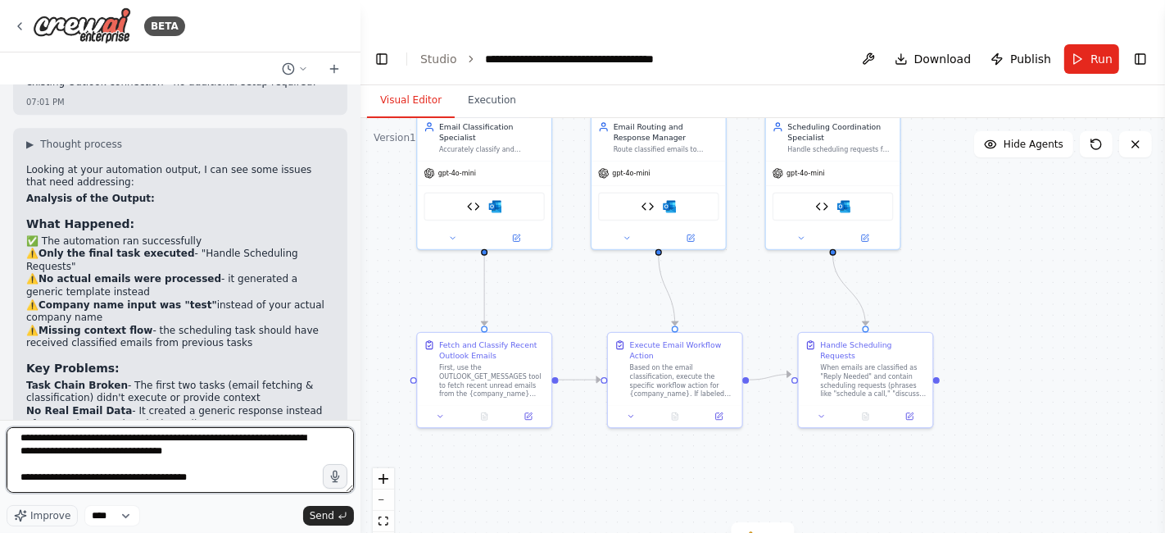
scroll to position [38, 0]
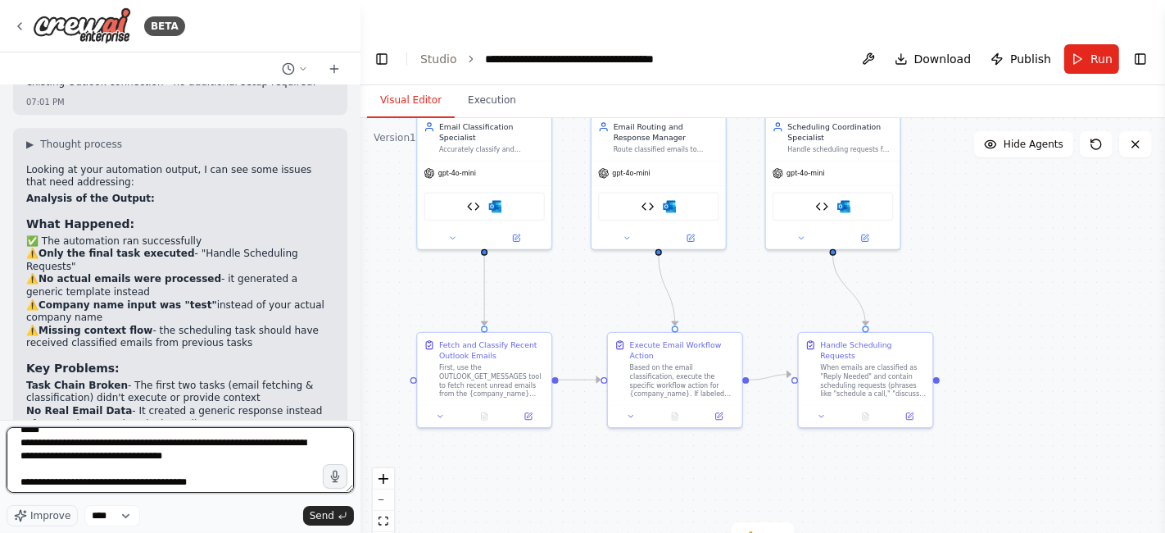
click at [229, 457] on textarea "**********" at bounding box center [181, 460] width 348 height 66
click at [180, 453] on textarea "**********" at bounding box center [181, 460] width 348 height 66
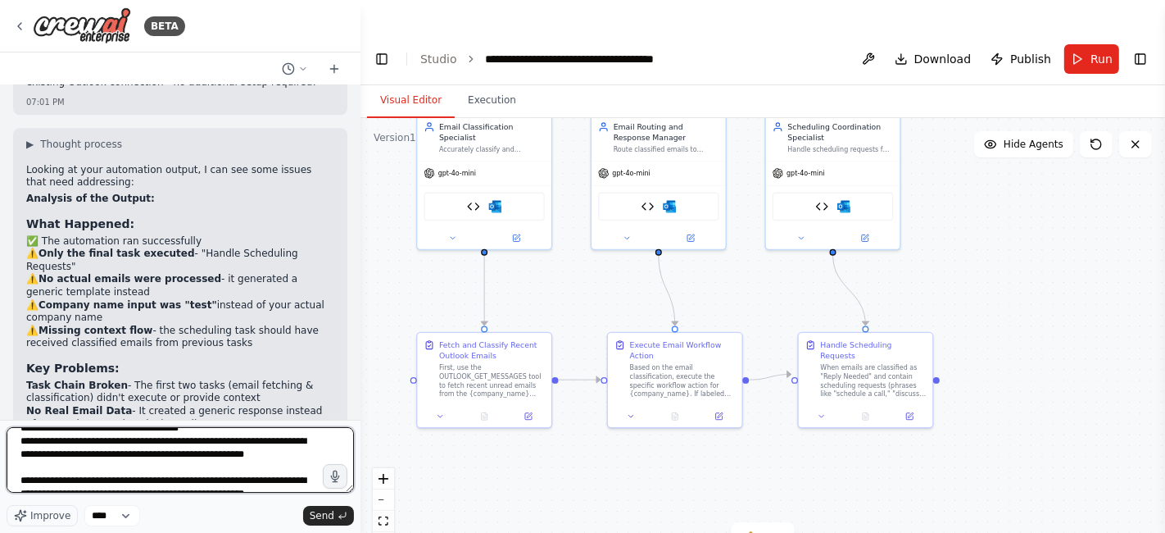
scroll to position [243, 0]
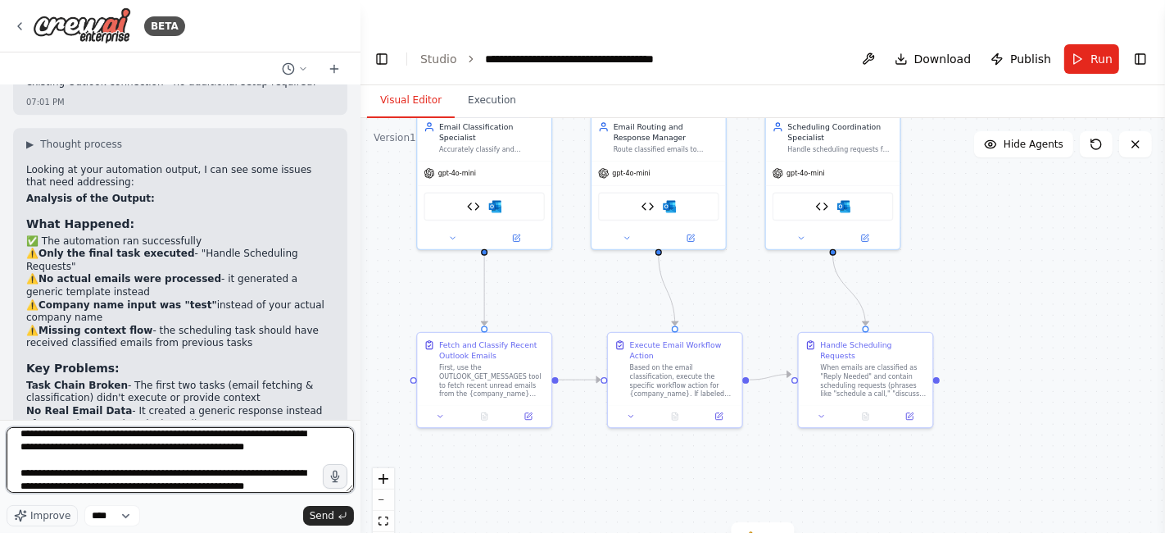
click at [303, 446] on textarea "**********" at bounding box center [181, 460] width 348 height 66
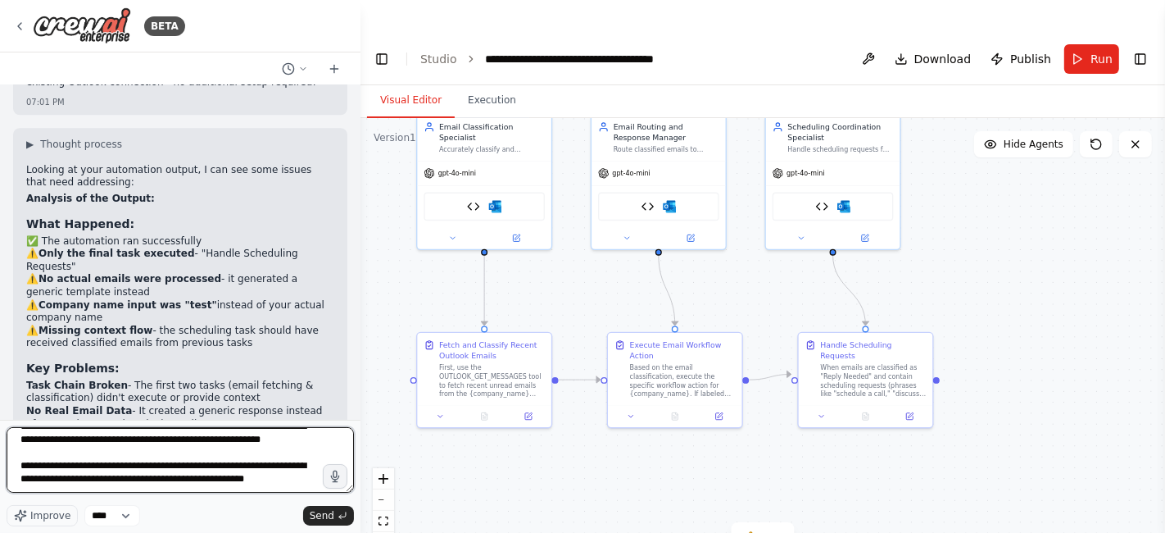
scroll to position [276, 0]
drag, startPoint x: 119, startPoint y: 488, endPoint x: 23, endPoint y: 464, distance: 98.8
click at [23, 464] on textarea "**********" at bounding box center [181, 460] width 348 height 66
click at [113, 485] on textarea "**********" at bounding box center [181, 460] width 348 height 66
drag, startPoint x: 112, startPoint y: 485, endPoint x: 25, endPoint y: 458, distance: 91.0
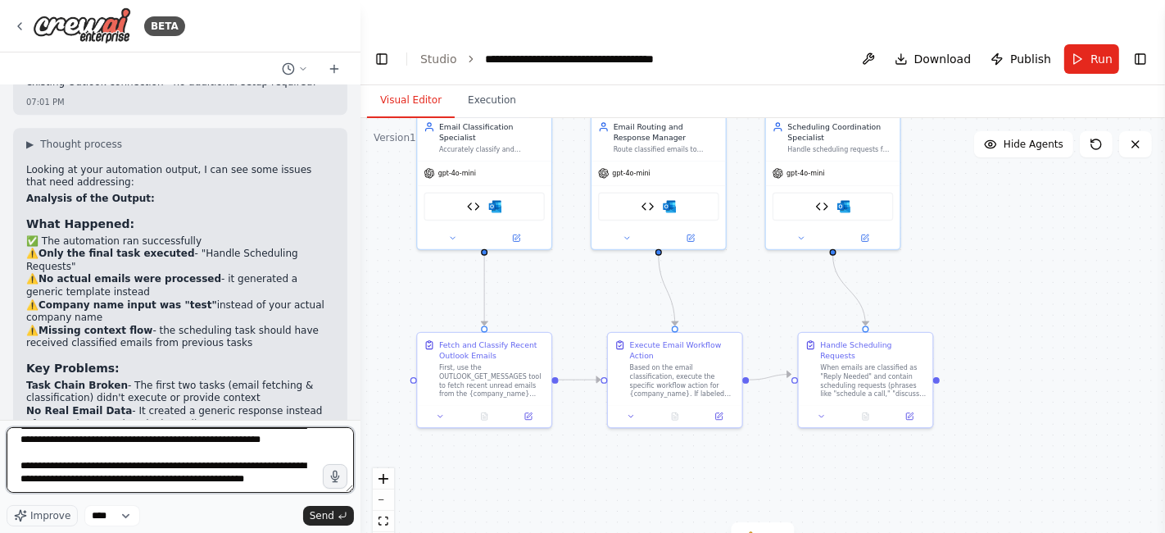
click at [25, 458] on textarea "**********" at bounding box center [181, 460] width 348 height 66
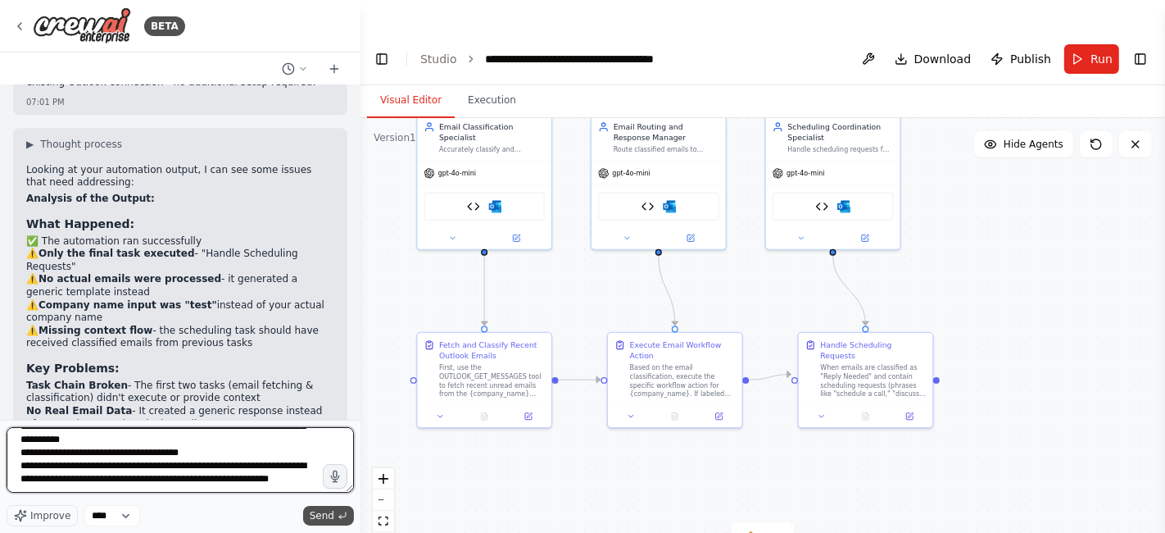
type textarea "**********"
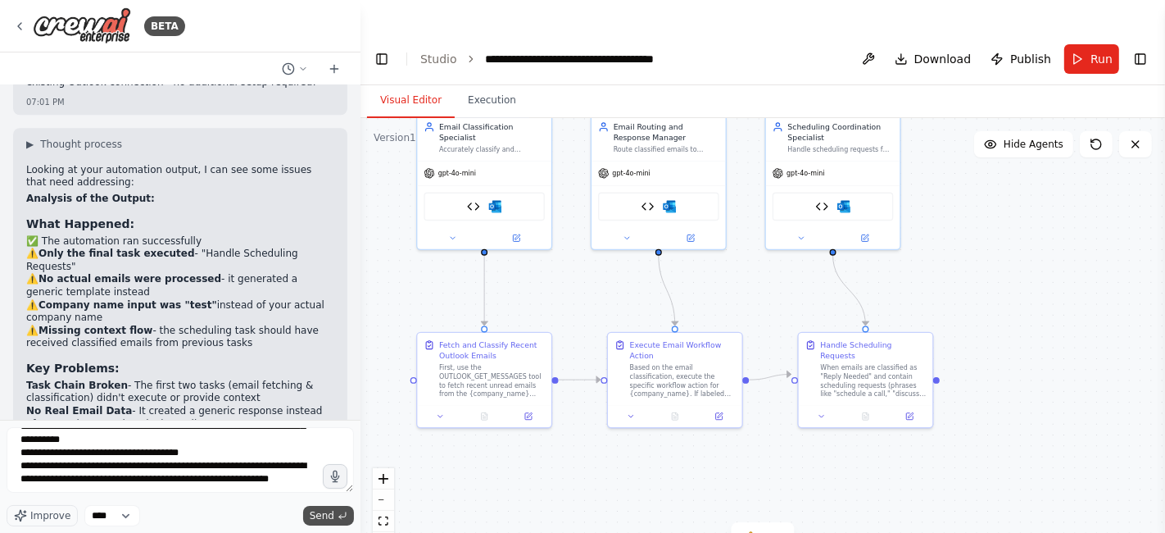
click at [329, 516] on span "Send" at bounding box center [322, 515] width 25 height 13
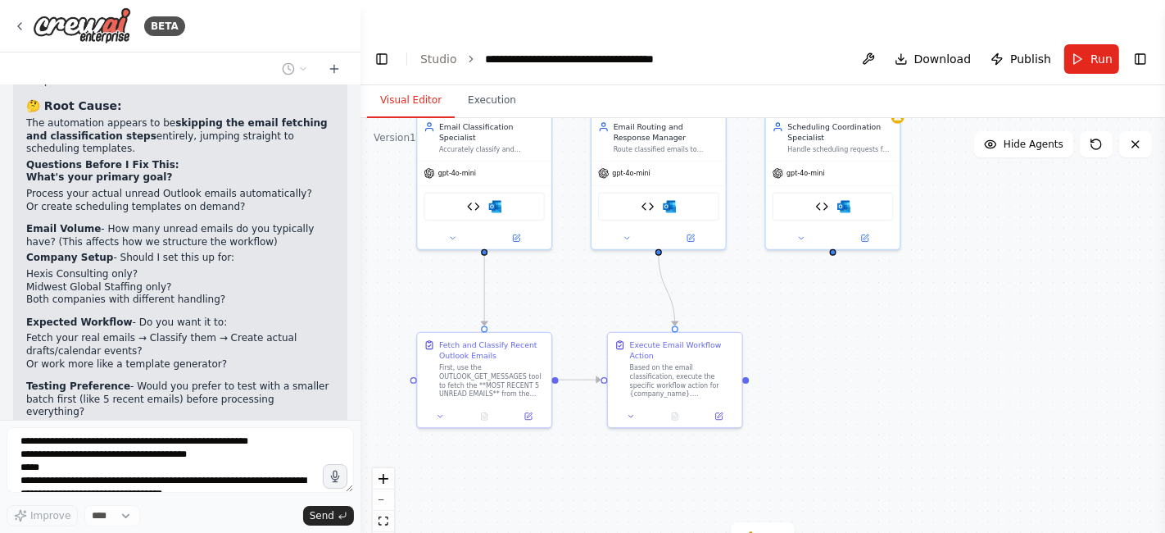
scroll to position [20674, 0]
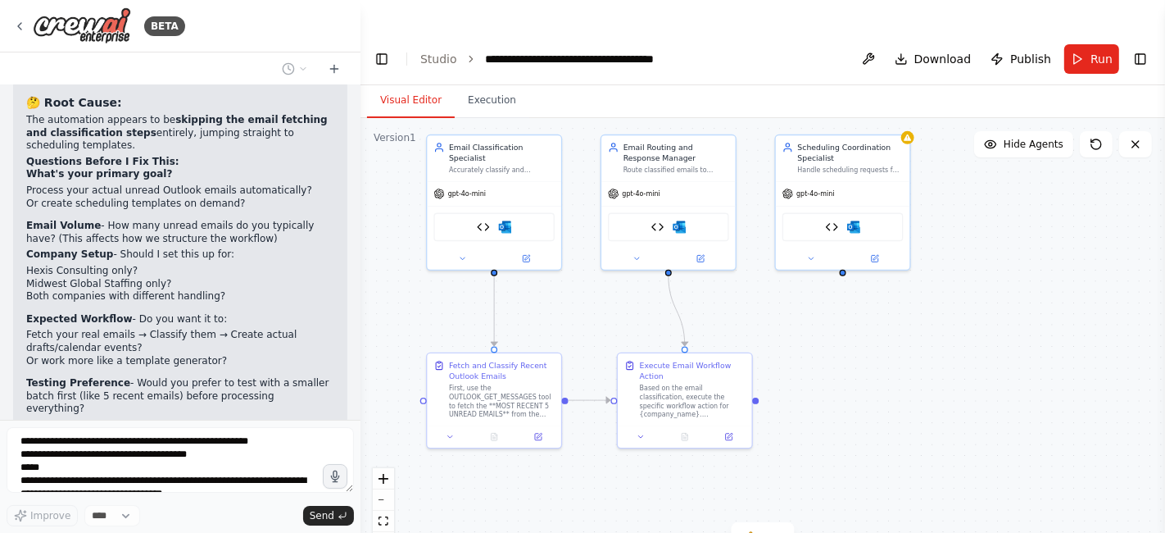
drag, startPoint x: 870, startPoint y: 350, endPoint x: 880, endPoint y: 370, distance: 22.7
click at [880, 370] on div ".deletable-edge-delete-btn { width: 20px; height: 20px; border: 0px solid #ffff…" at bounding box center [763, 342] width 805 height 448
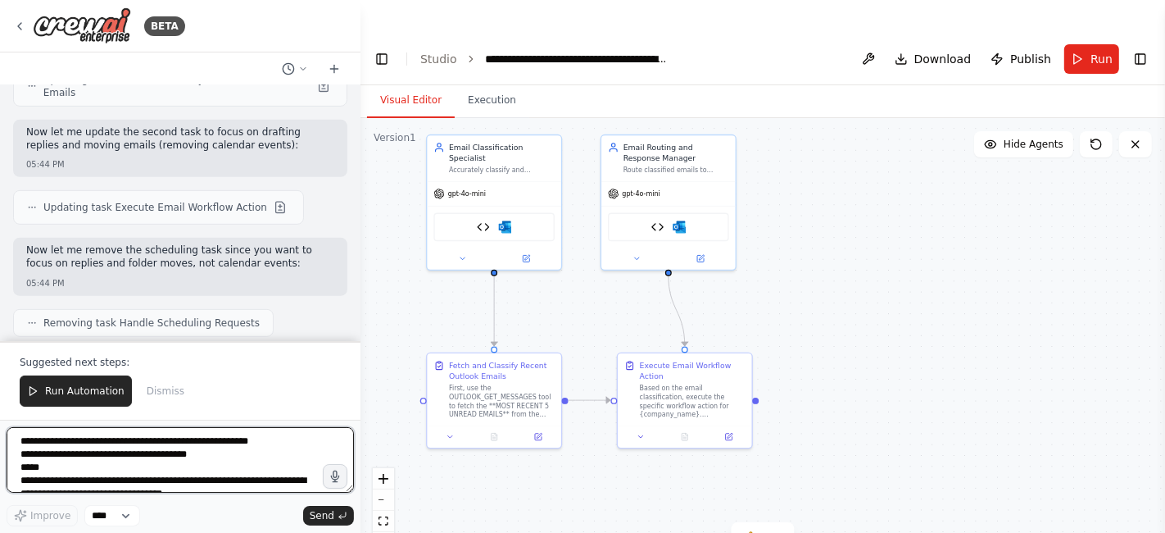
scroll to position [21678, 0]
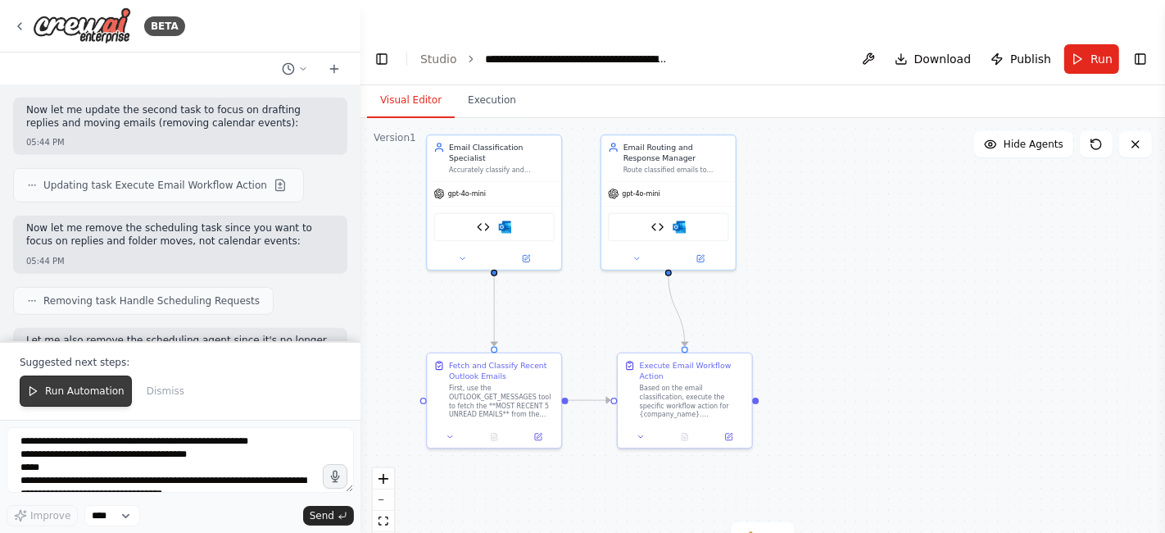
click at [89, 388] on span "Run Automation" at bounding box center [85, 390] width 80 height 13
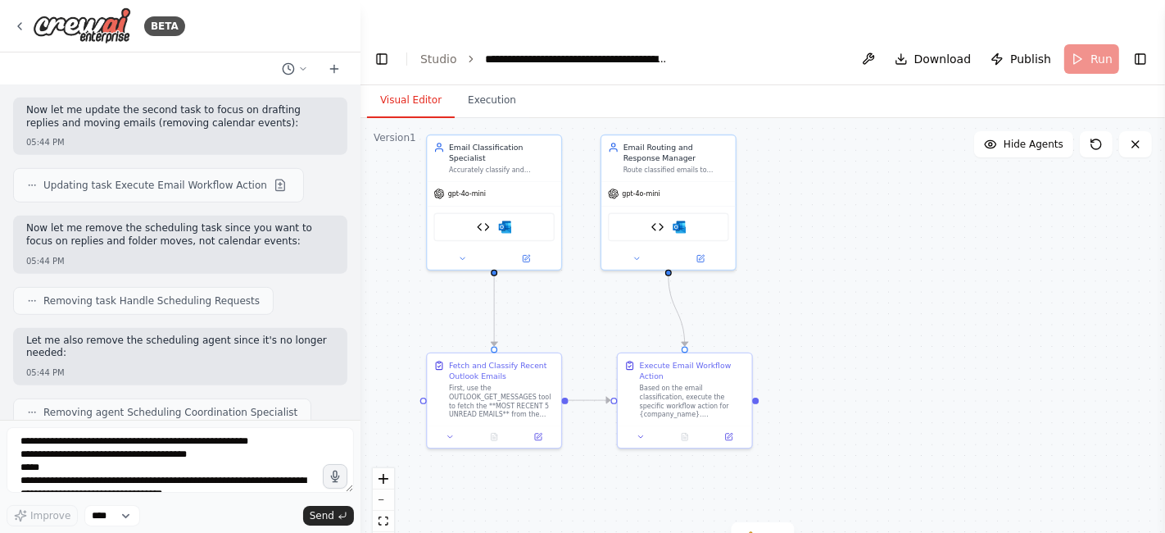
scroll to position [21600, 0]
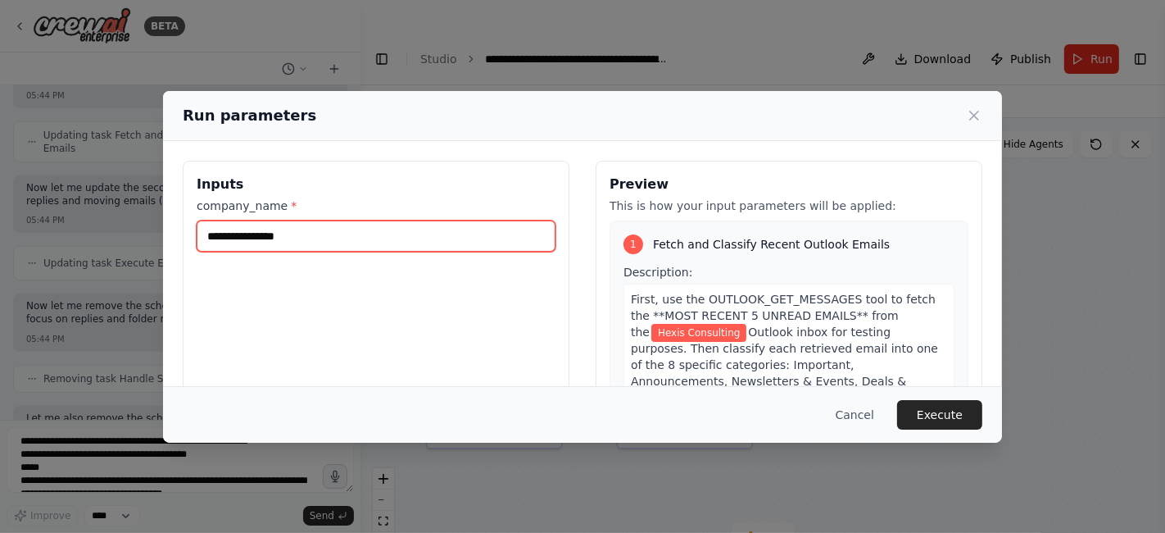
click at [378, 231] on input "**********" at bounding box center [376, 235] width 359 height 31
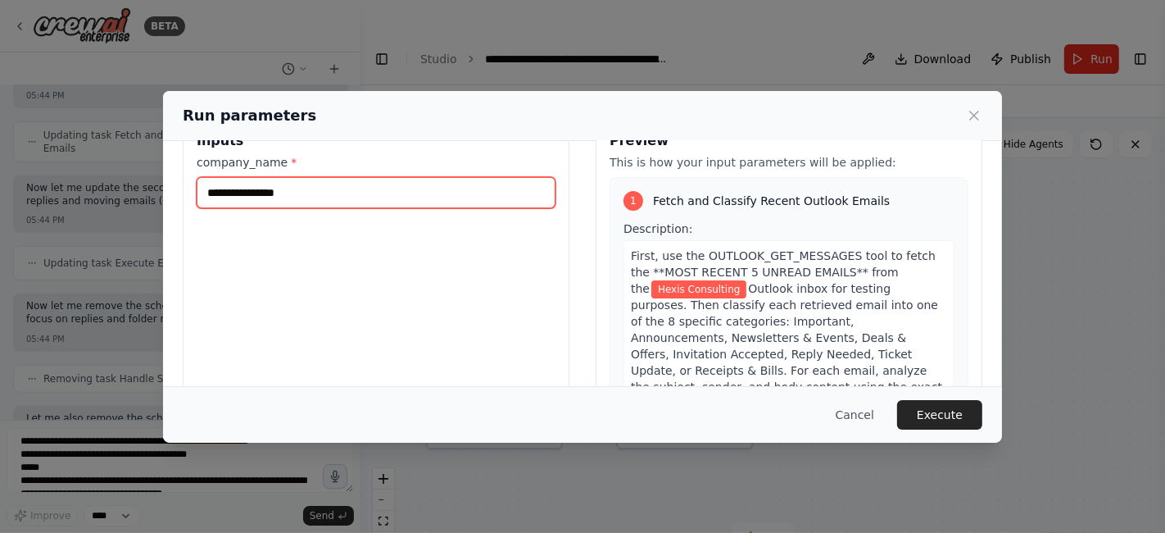
scroll to position [2, 0]
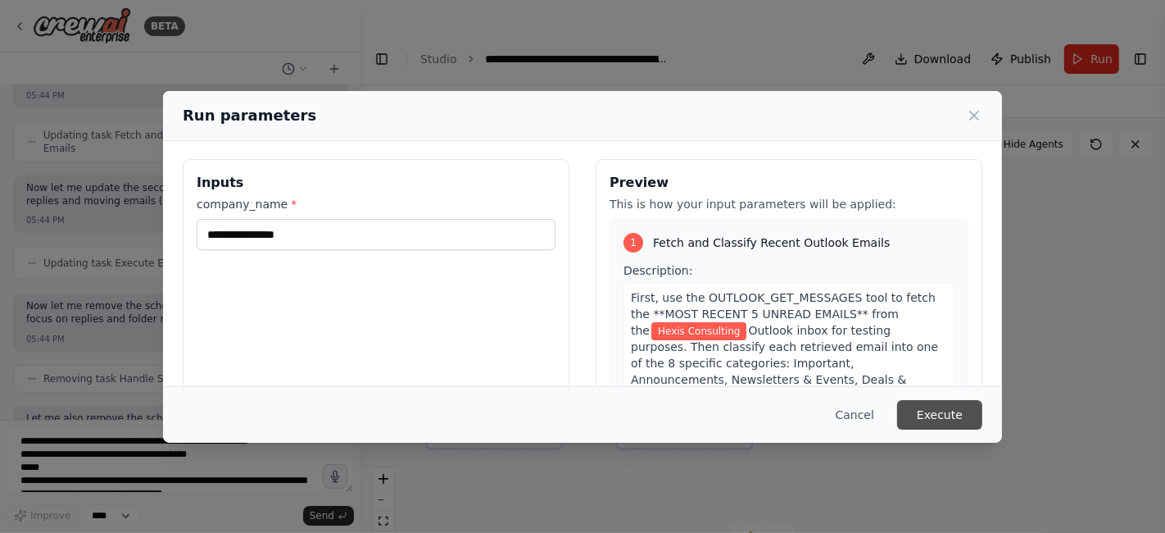
click at [940, 414] on button "Execute" at bounding box center [939, 415] width 85 height 30
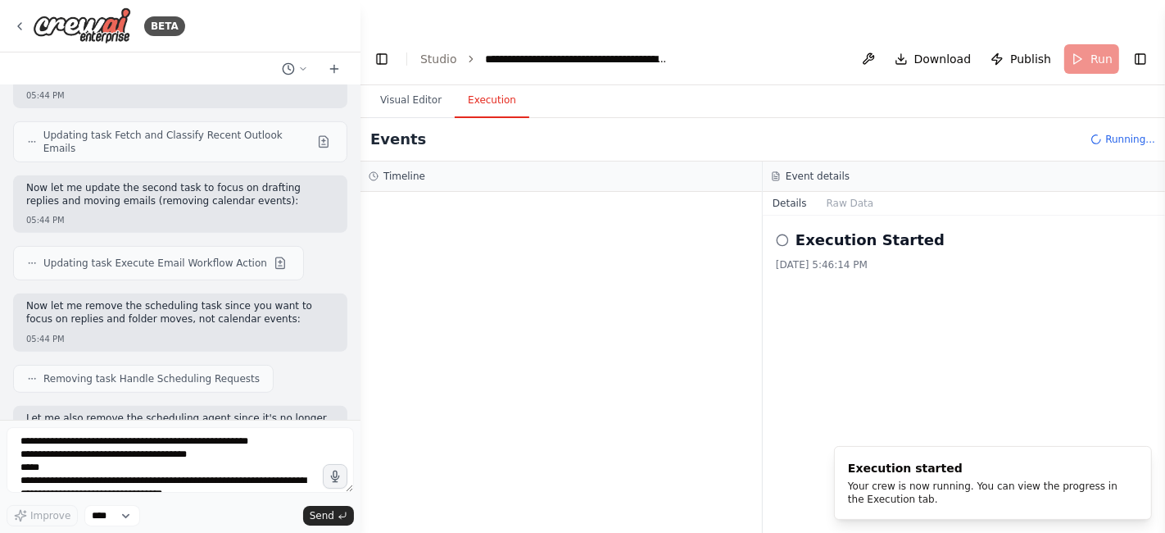
click at [503, 84] on button "Execution" at bounding box center [492, 101] width 75 height 34
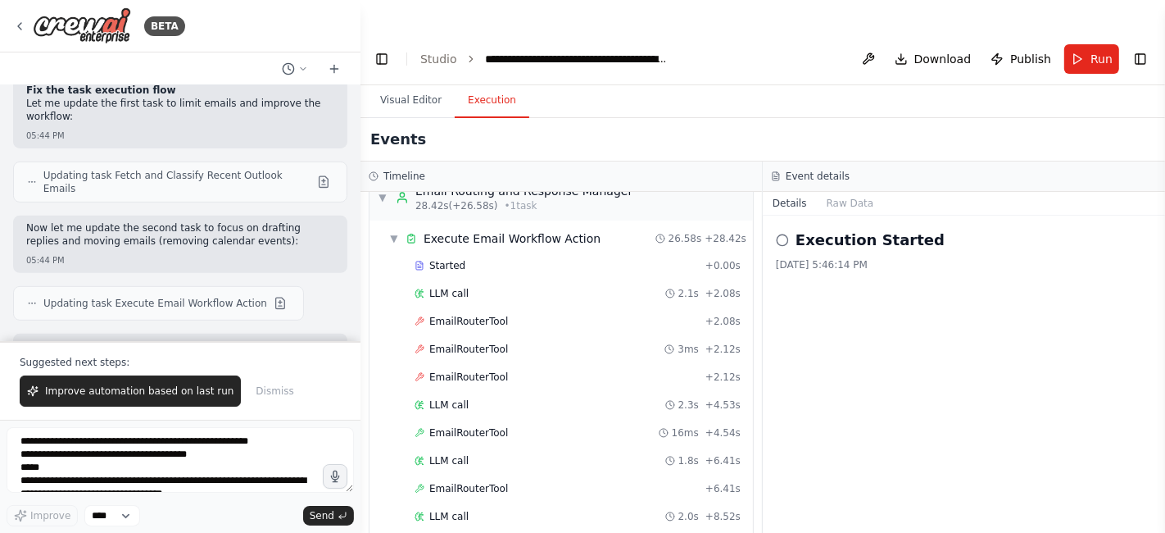
scroll to position [21678, 0]
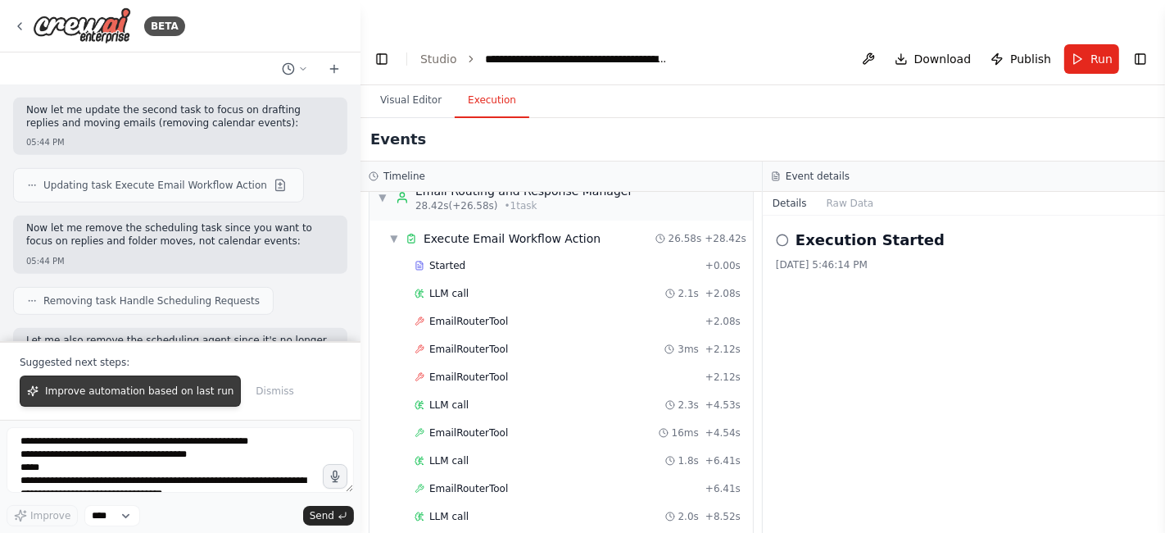
click at [169, 402] on button "Improve automation based on last run" at bounding box center [130, 390] width 221 height 31
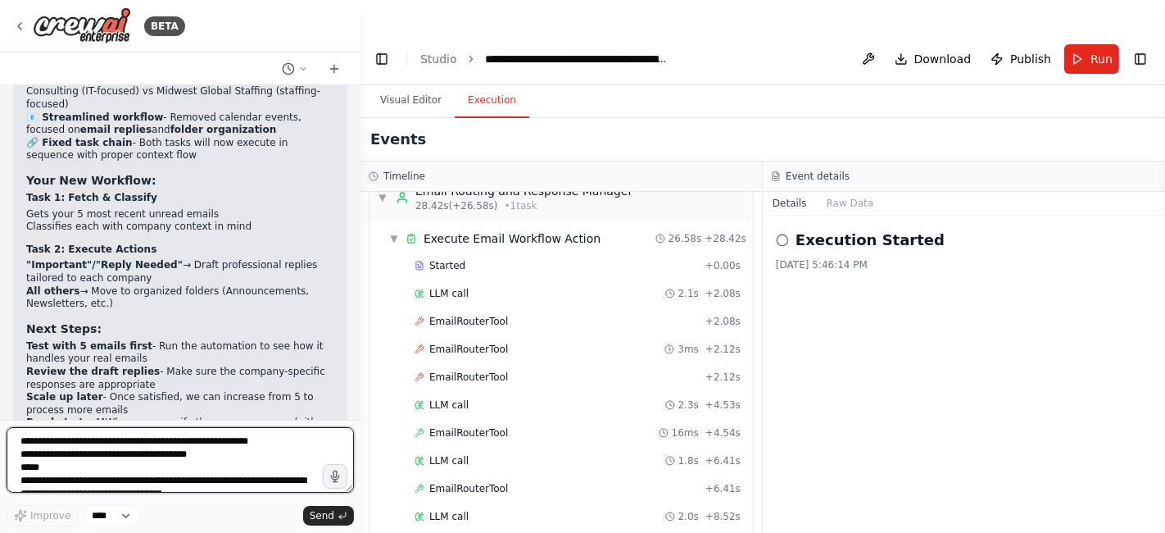
scroll to position [22485, 0]
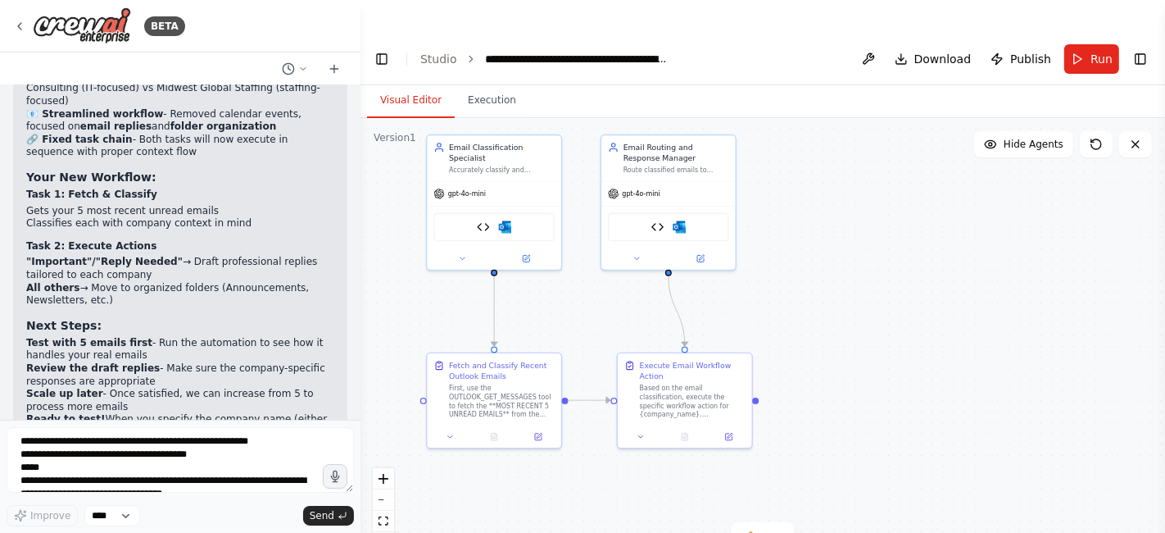
click at [402, 84] on button "Visual Editor" at bounding box center [411, 101] width 88 height 34
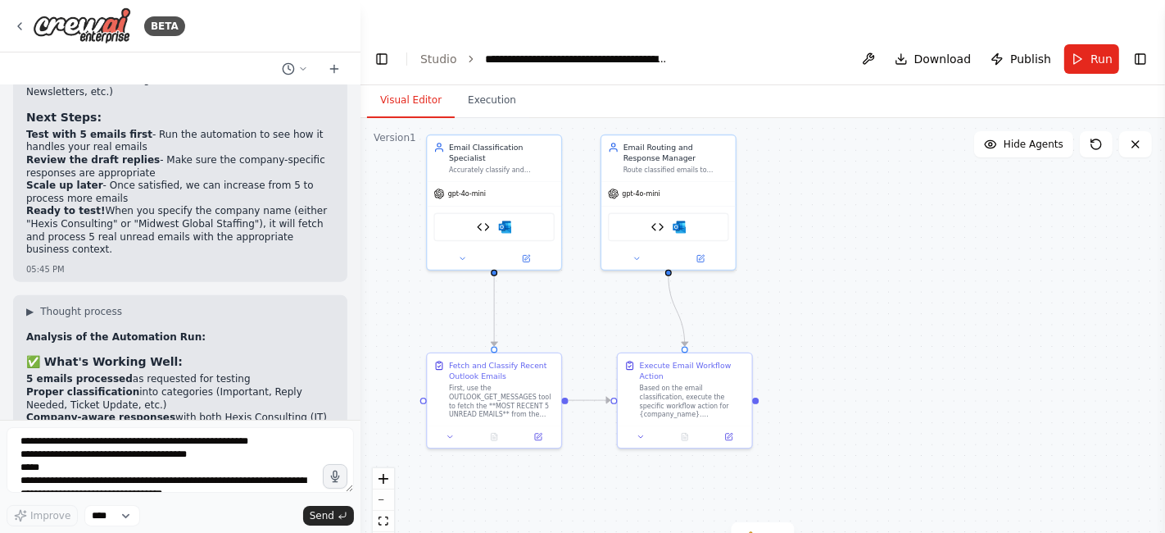
scroll to position [22709, 0]
